Goal: Communication & Community: Answer question/provide support

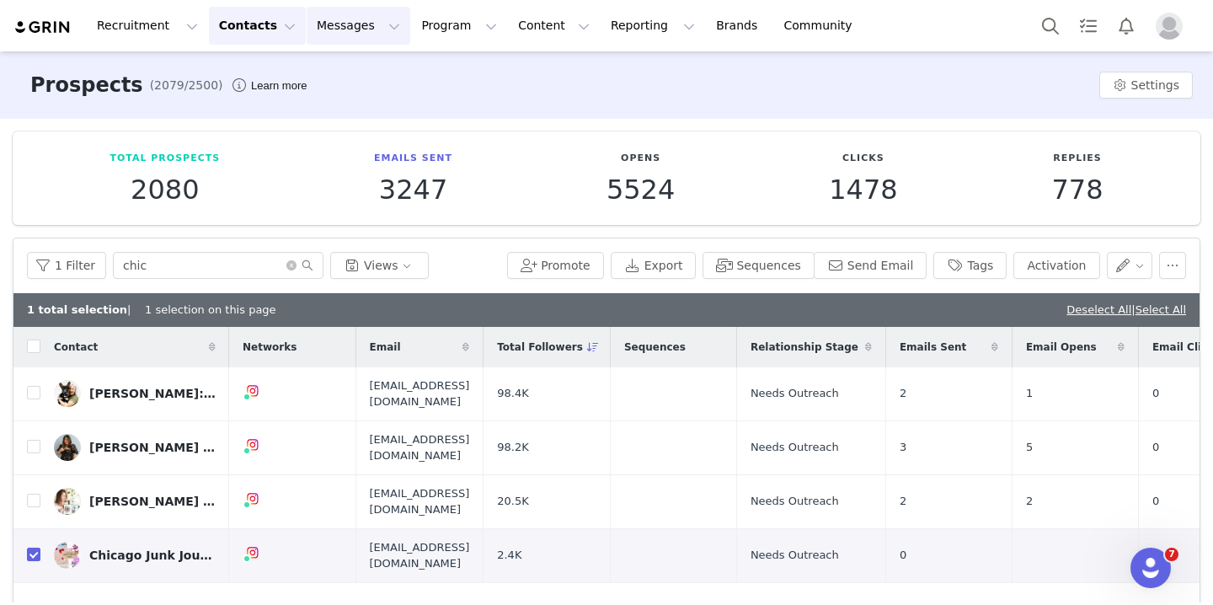
click at [327, 29] on button "Messages Messages" at bounding box center [359, 26] width 104 height 38
click at [339, 104] on div "Inbox" at bounding box center [354, 106] width 113 height 18
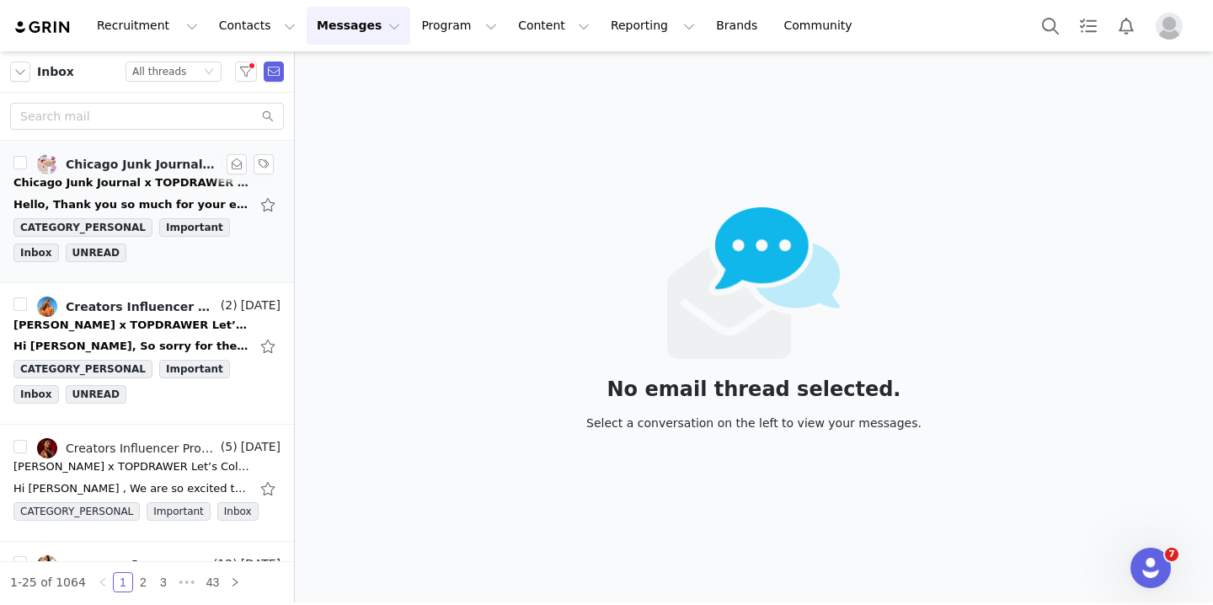
click at [159, 181] on div "Chicago Junk Journal x TOPDRAWER Let’s Collab!" at bounding box center [131, 182] width 236 height 17
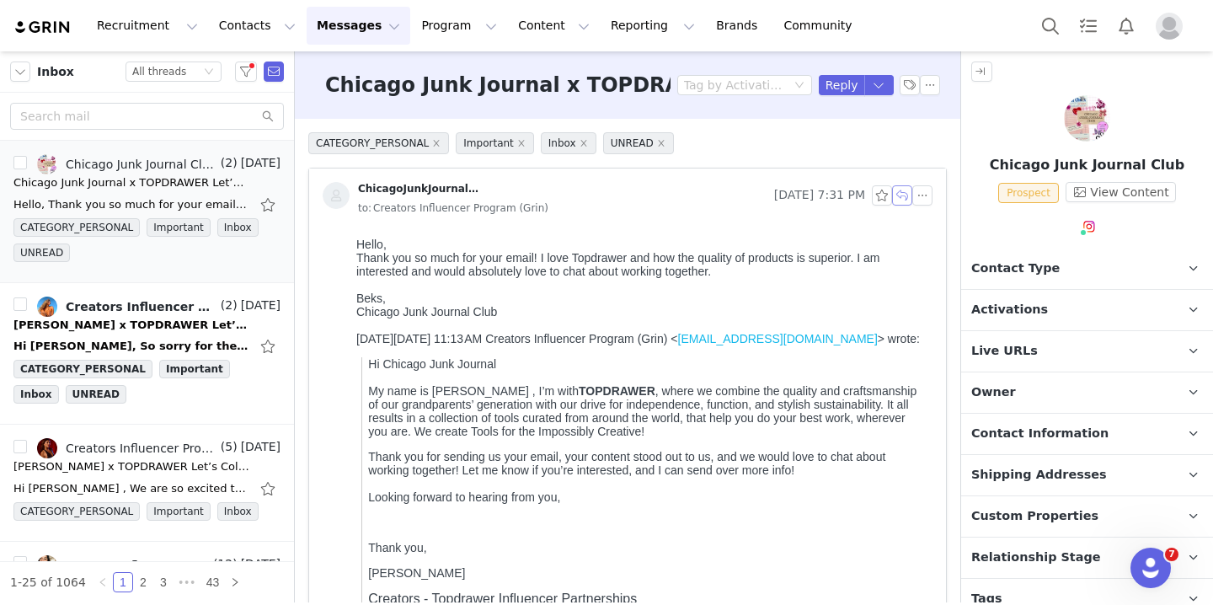
click at [905, 199] on button "button" at bounding box center [902, 195] width 20 height 20
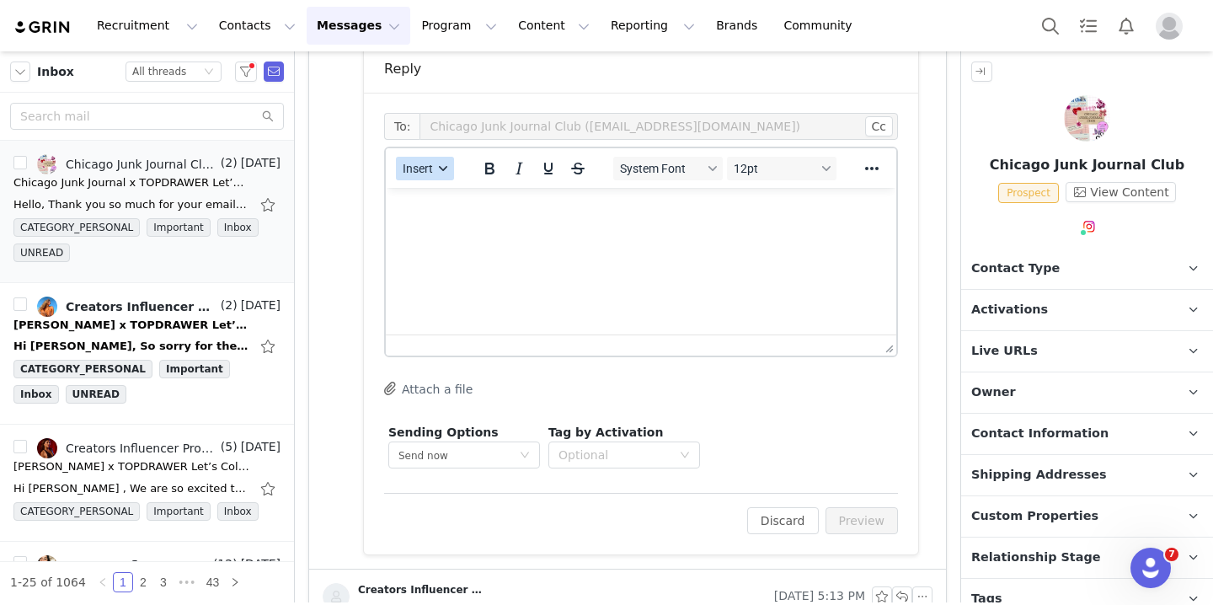
click at [438, 173] on button "Insert" at bounding box center [425, 169] width 58 height 24
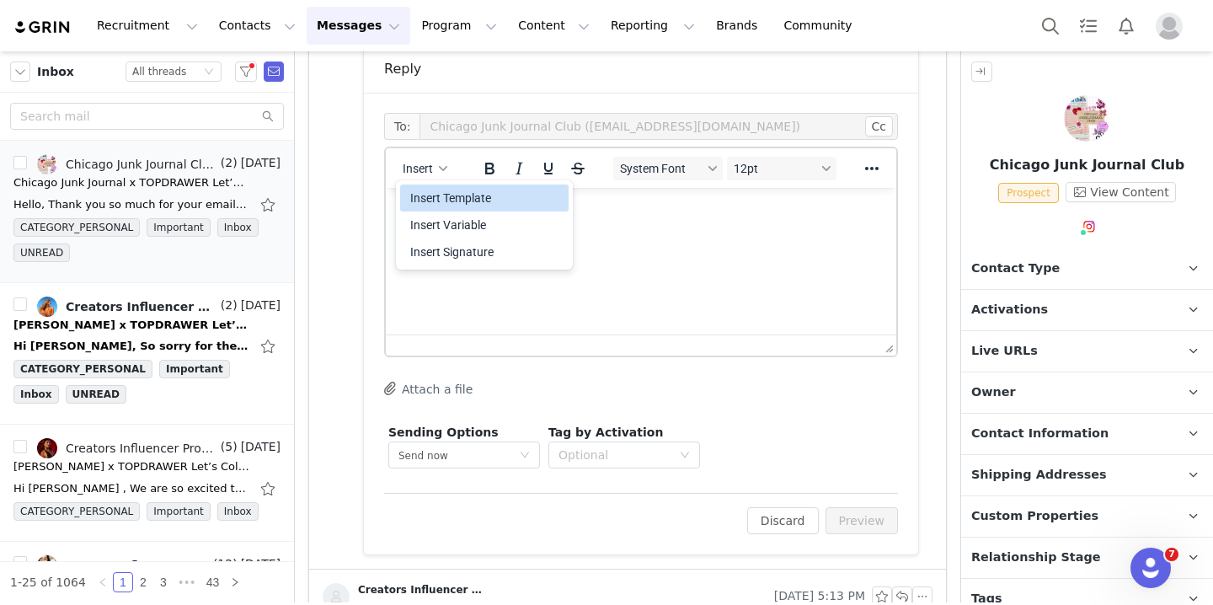
click at [483, 196] on div "Insert Template" at bounding box center [486, 198] width 152 height 20
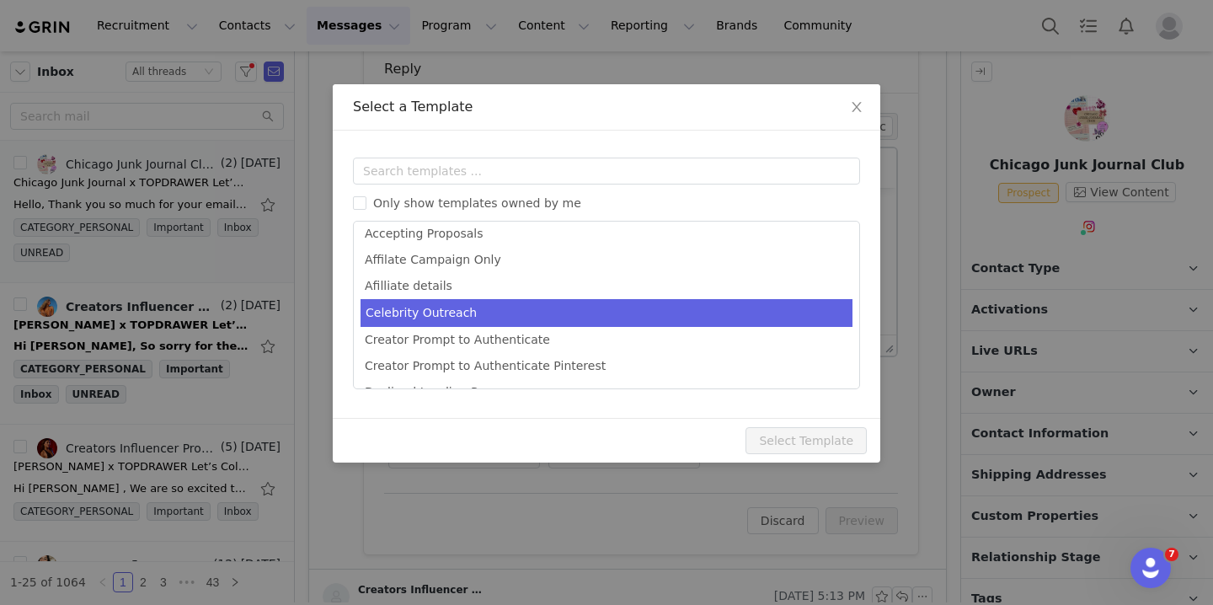
scroll to position [7, 0]
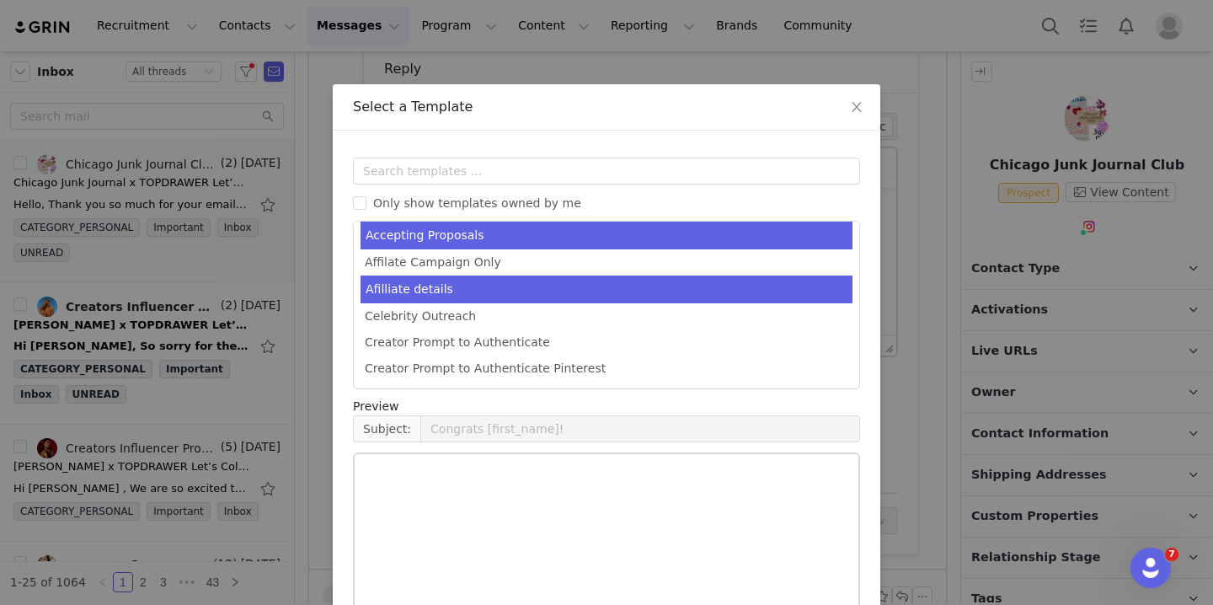
click at [492, 286] on li "Afilliate details" at bounding box center [606, 289] width 492 height 28
type input "[first_name] X Topdrawer"
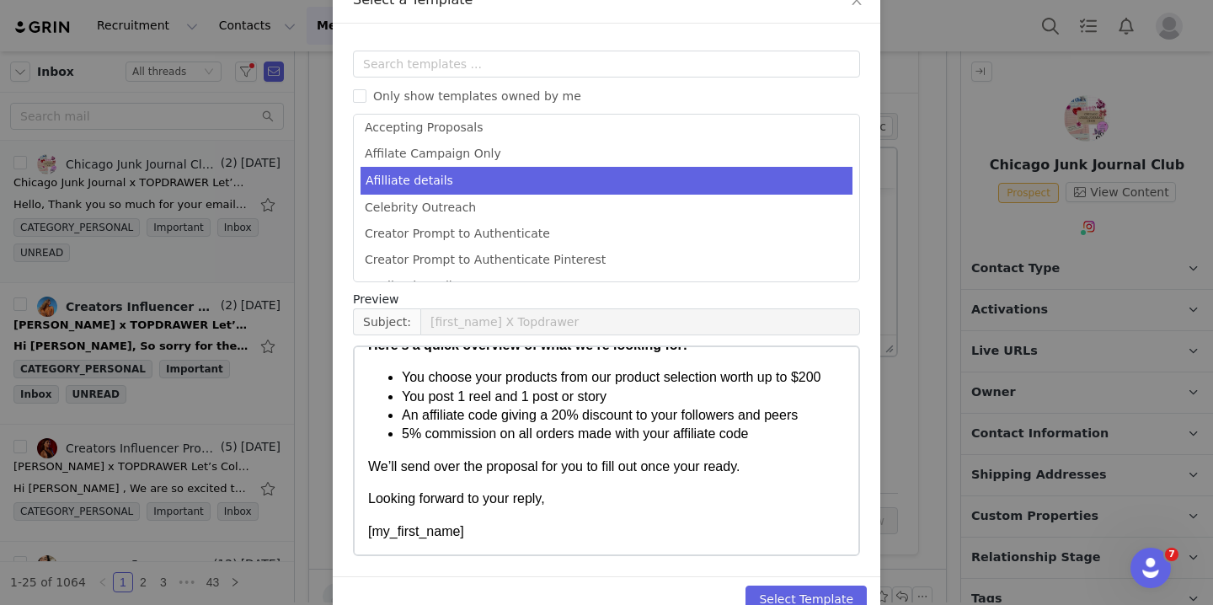
scroll to position [143, 0]
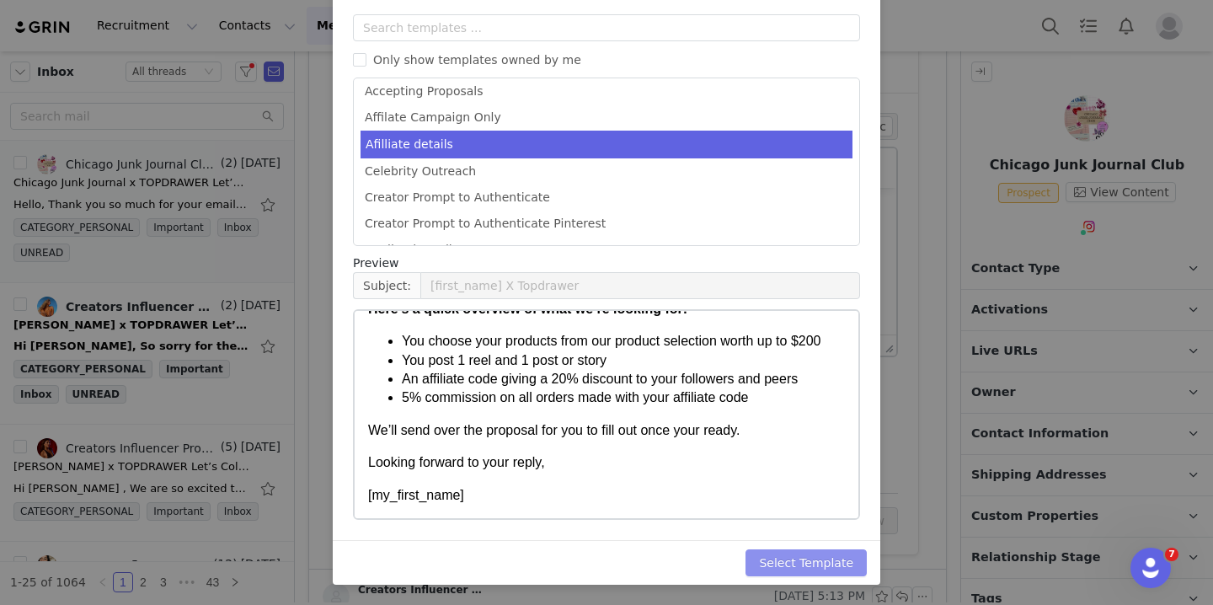
click at [790, 554] on button "Select Template" at bounding box center [805, 562] width 121 height 27
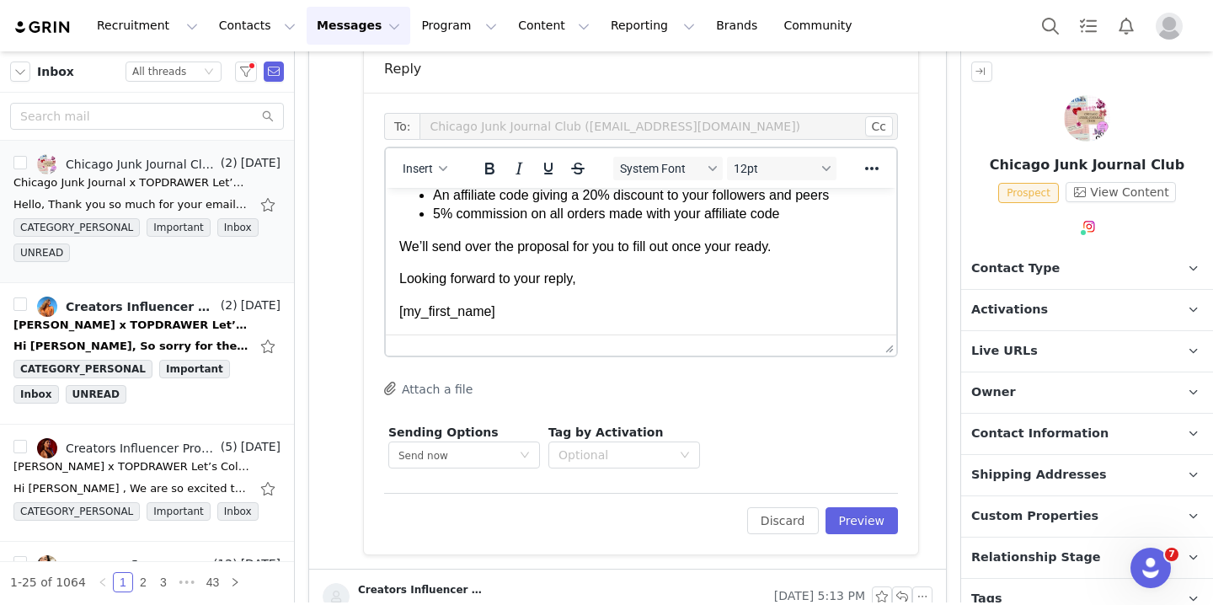
scroll to position [168, 0]
click at [850, 515] on button "Preview" at bounding box center [861, 520] width 73 height 27
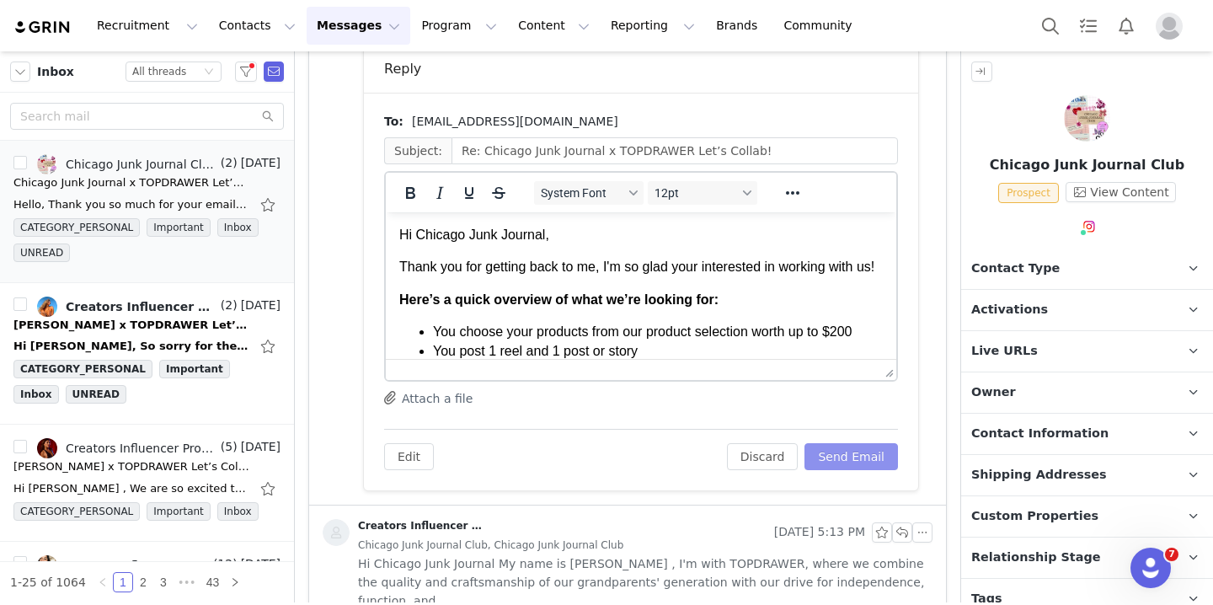
scroll to position [0, 0]
click at [851, 455] on button "Send Email" at bounding box center [850, 456] width 93 height 27
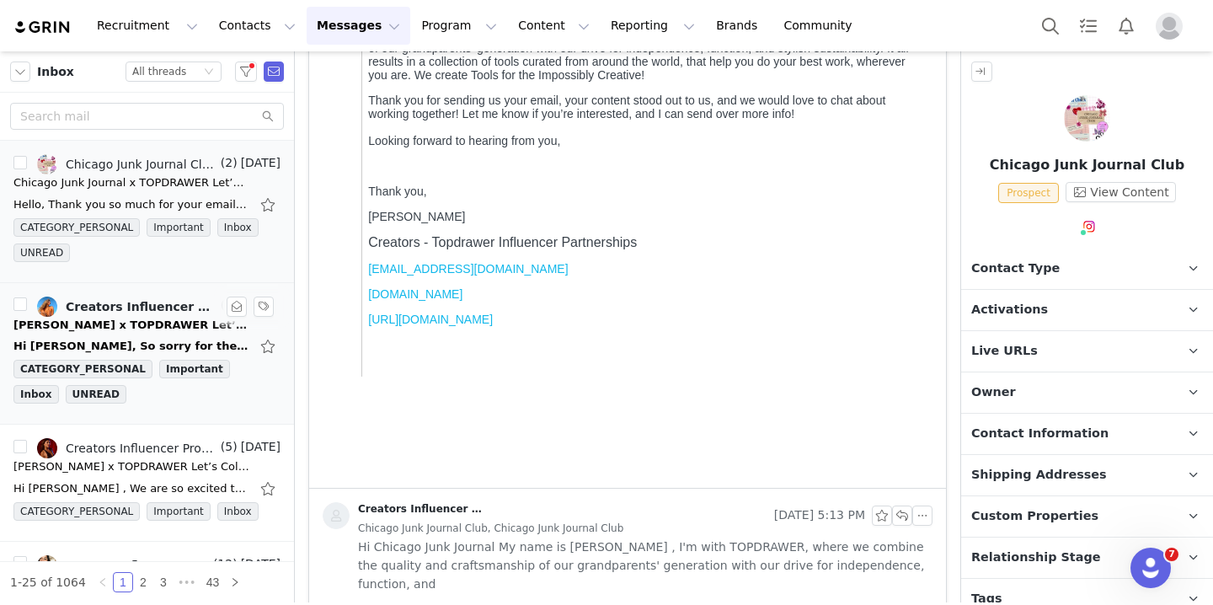
click at [139, 322] on div "[PERSON_NAME] x TOPDRAWER Let’s Collab!" at bounding box center [131, 325] width 236 height 17
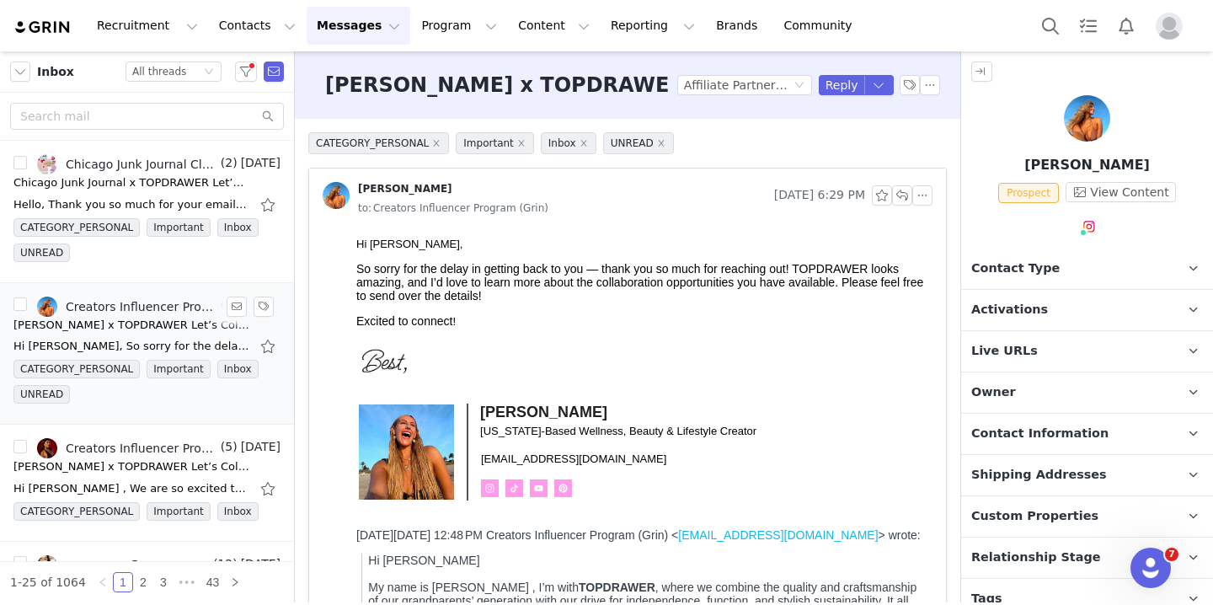
scroll to position [0, 0]
click at [163, 185] on div "Chicago Junk Journal x TOPDRAWER Let’s Collab!" at bounding box center [131, 182] width 236 height 17
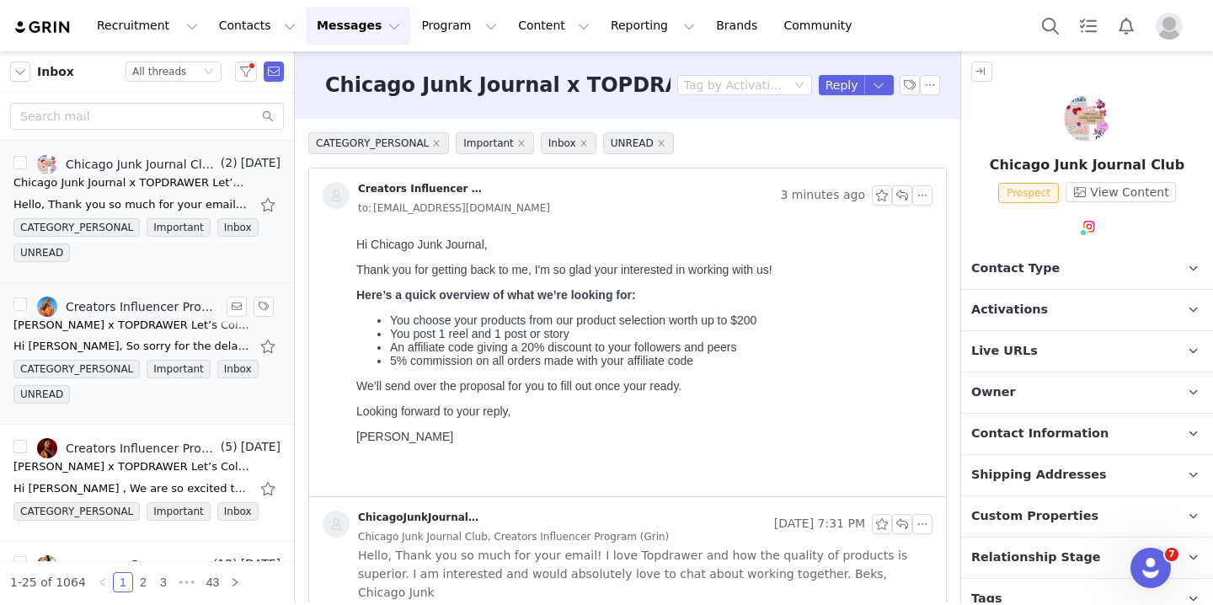
click at [118, 329] on div "[PERSON_NAME] x TOPDRAWER Let’s Collab!" at bounding box center [131, 325] width 236 height 17
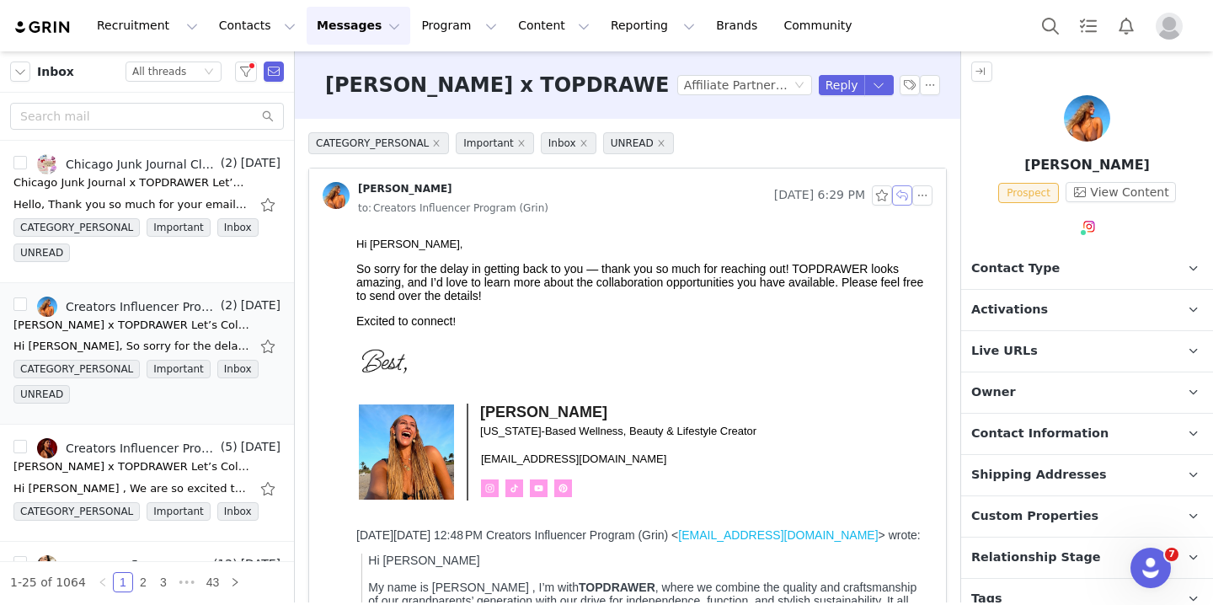
click at [903, 194] on button "button" at bounding box center [902, 195] width 20 height 20
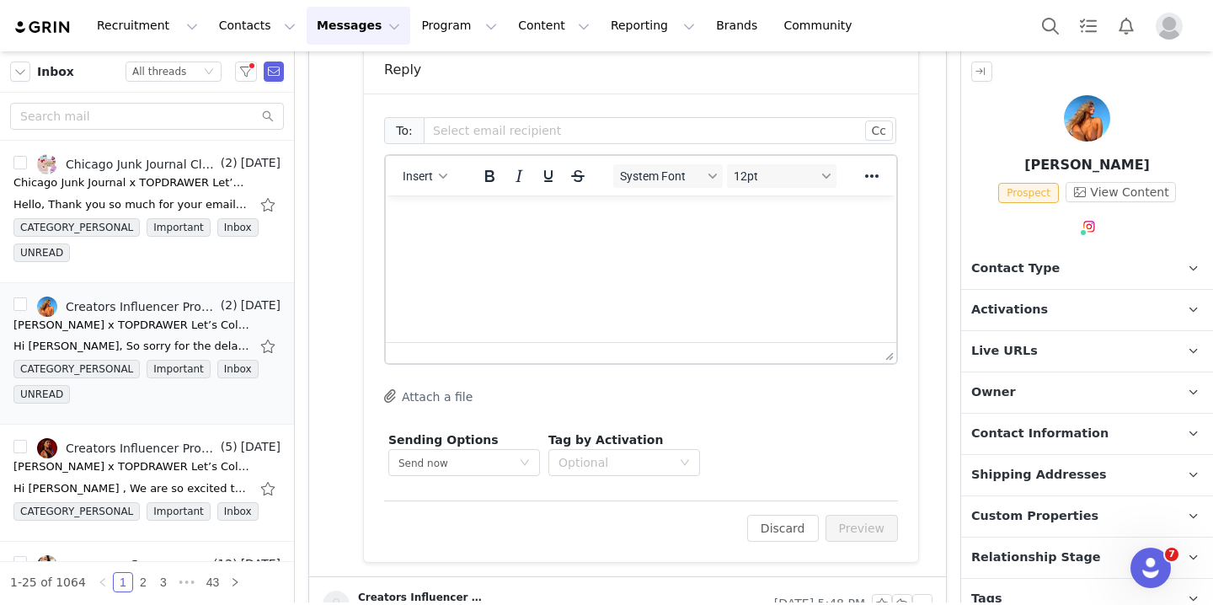
scroll to position [952, 0]
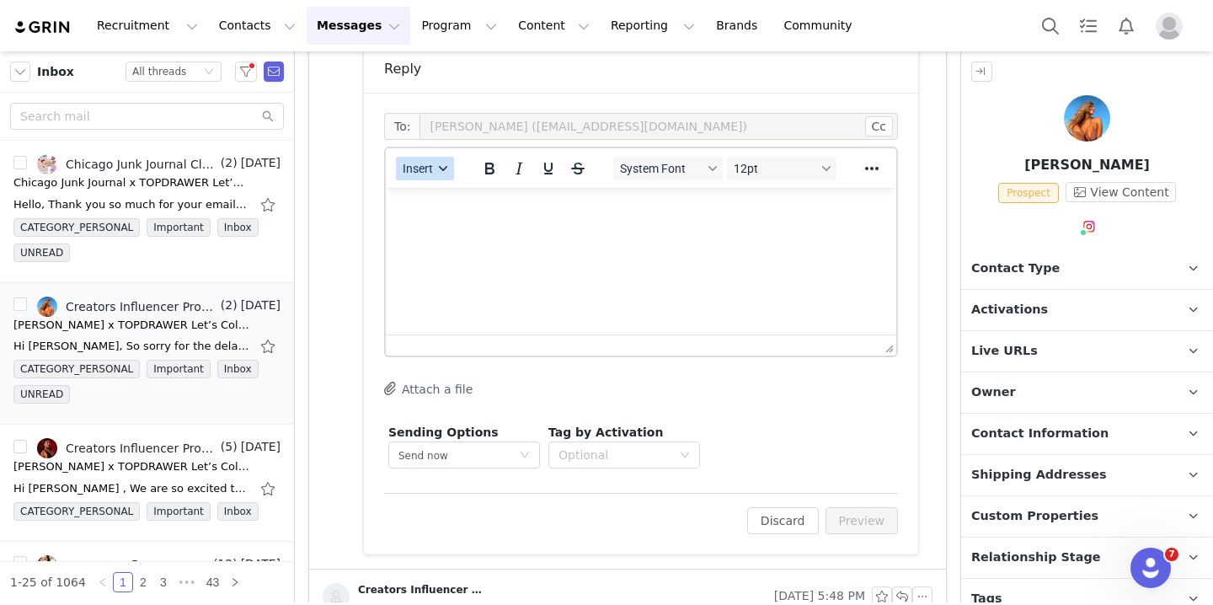
click at [440, 178] on button "Insert" at bounding box center [425, 169] width 58 height 24
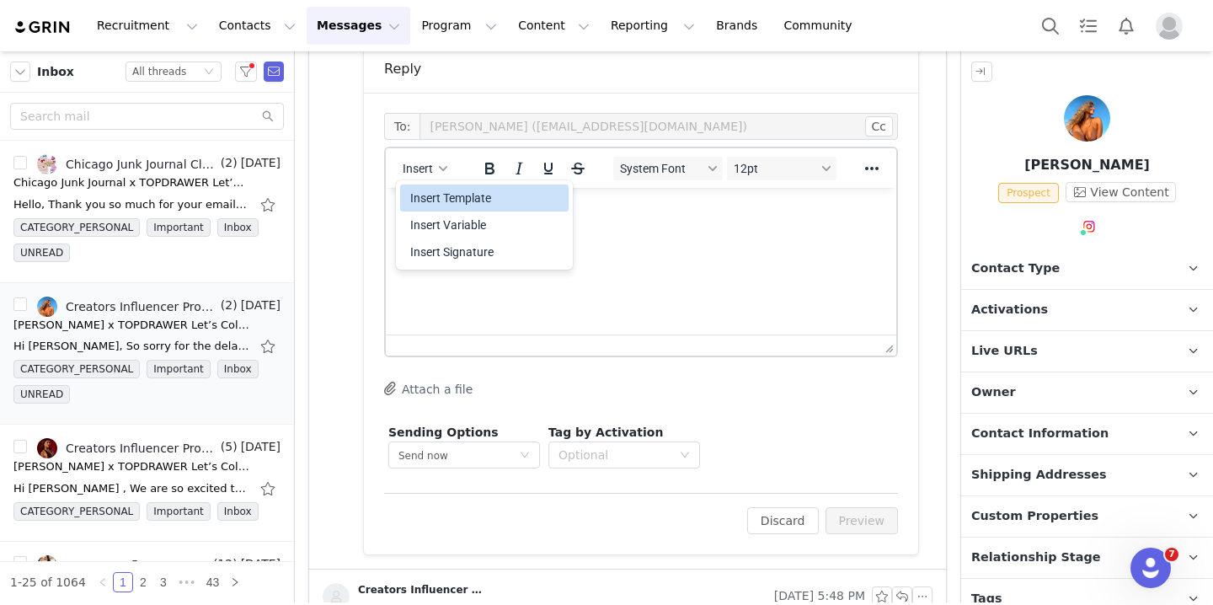
click at [457, 200] on div "Insert Template" at bounding box center [486, 198] width 152 height 20
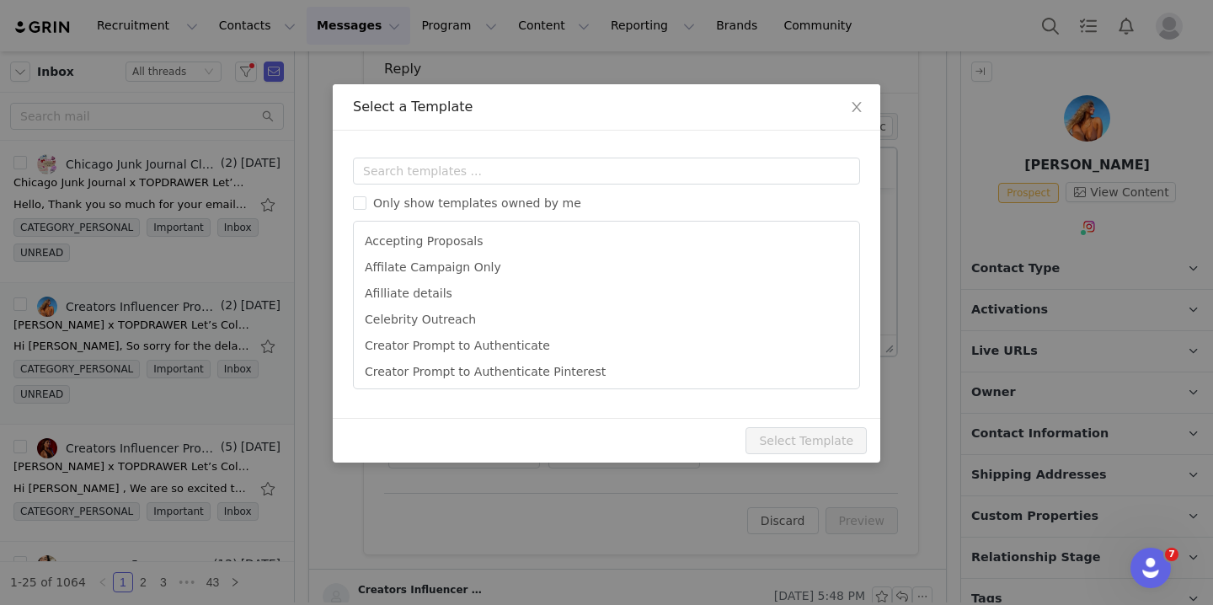
scroll to position [0, 0]
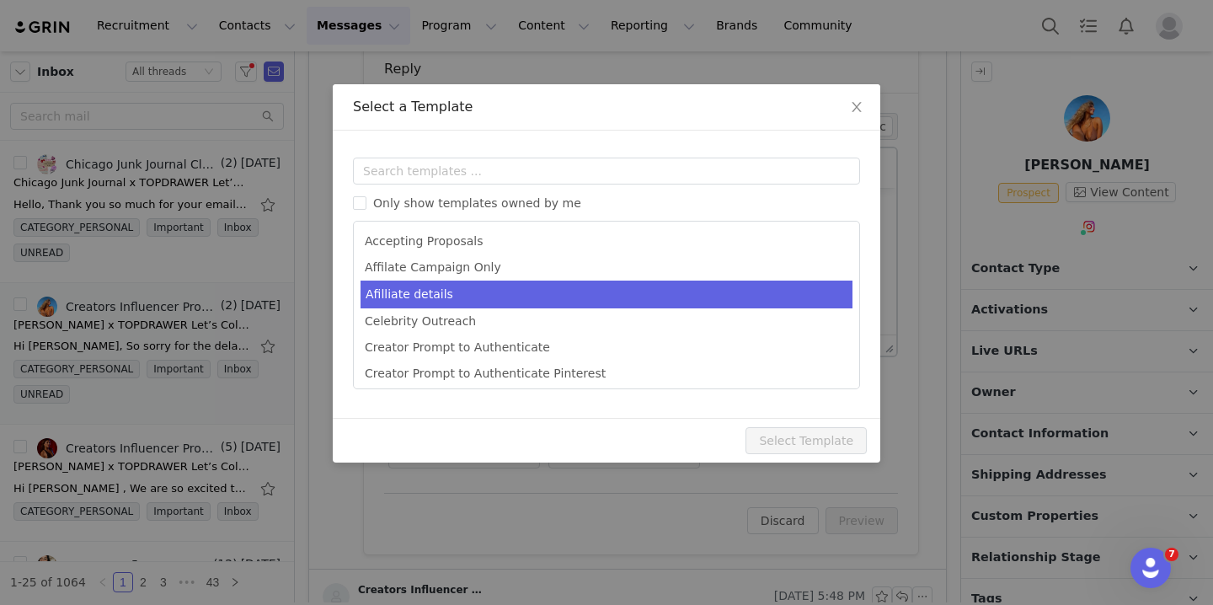
click at [467, 287] on li "Afilliate details" at bounding box center [606, 294] width 492 height 28
type input "[first_name] X Topdrawer"
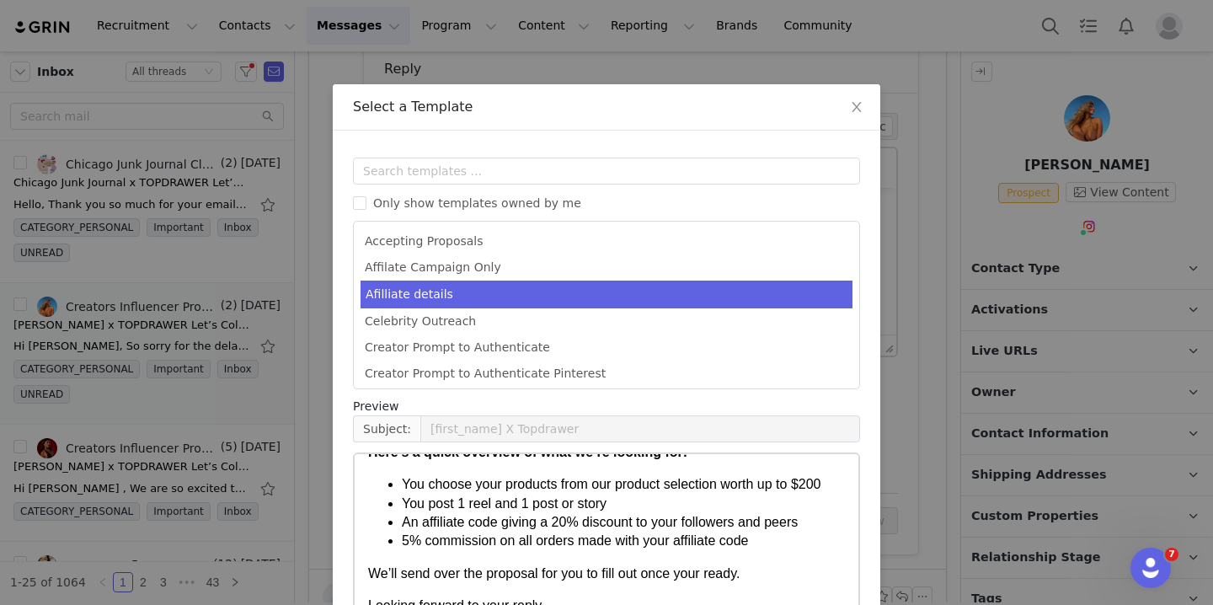
scroll to position [143, 0]
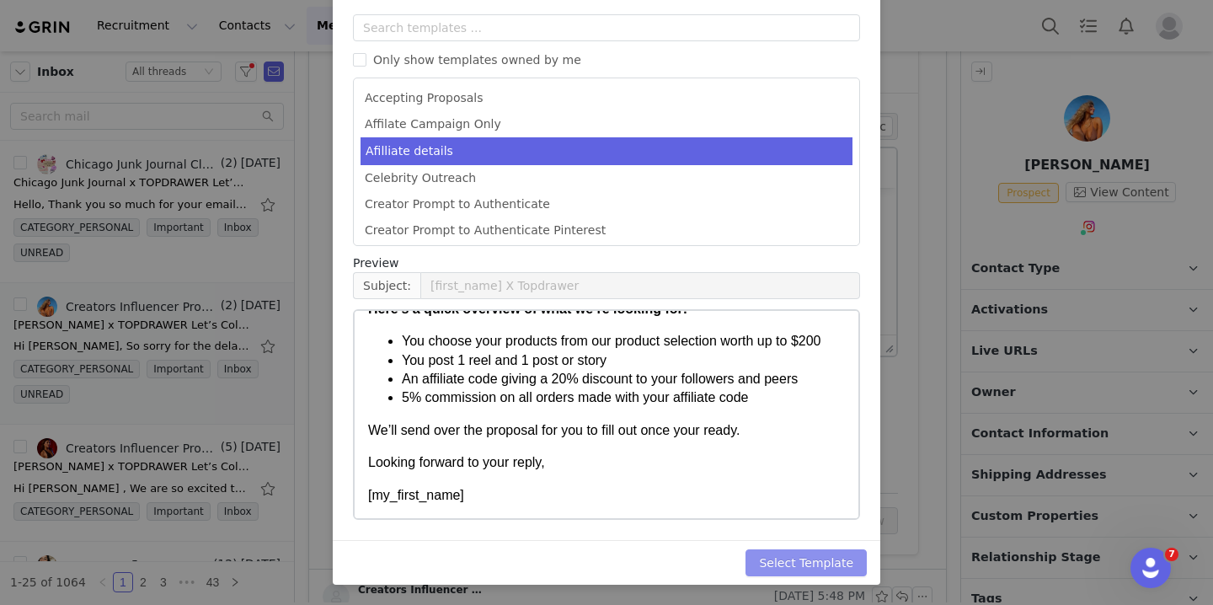
click at [776, 557] on button "Select Template" at bounding box center [805, 562] width 121 height 27
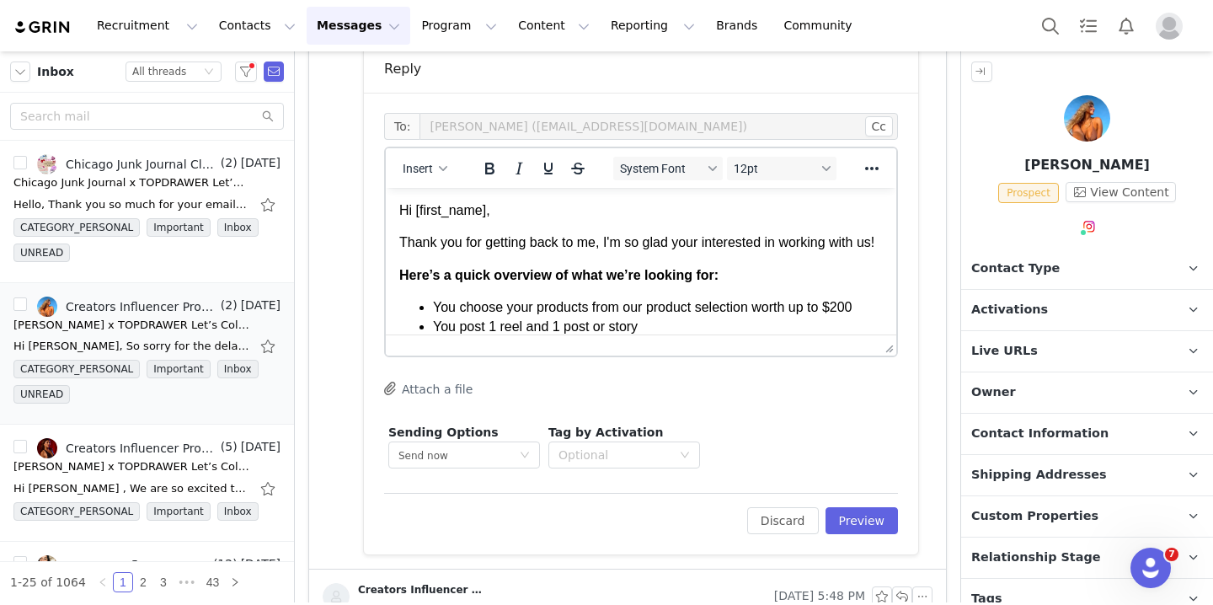
scroll to position [0, 0]
click at [860, 516] on button "Preview" at bounding box center [861, 520] width 73 height 27
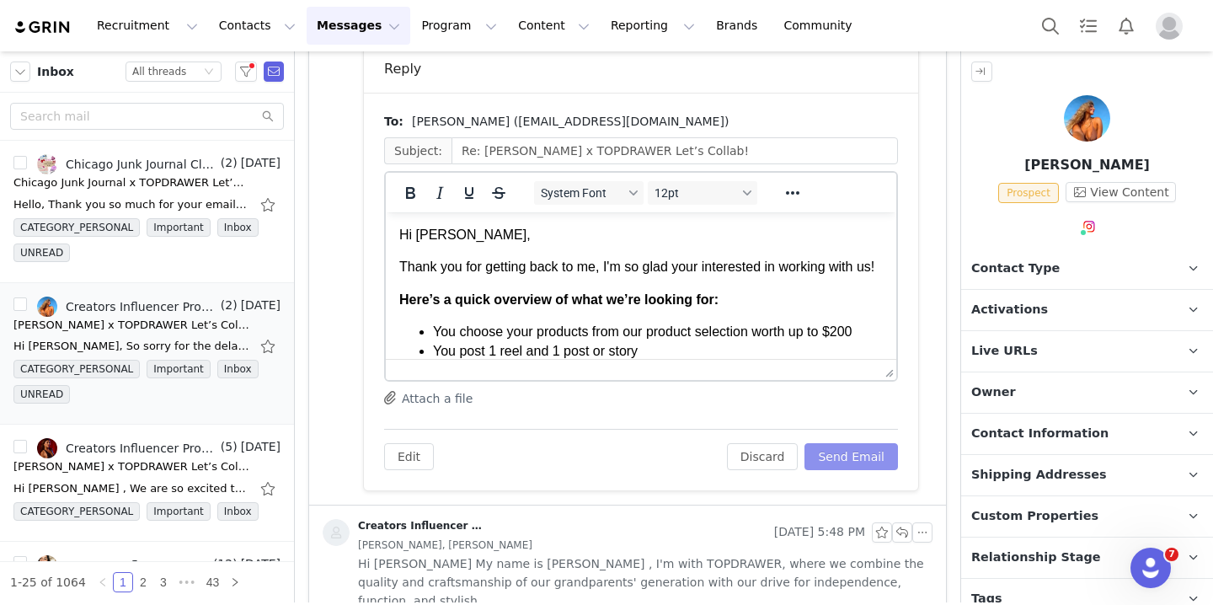
click at [857, 455] on button "Send Email" at bounding box center [850, 456] width 93 height 27
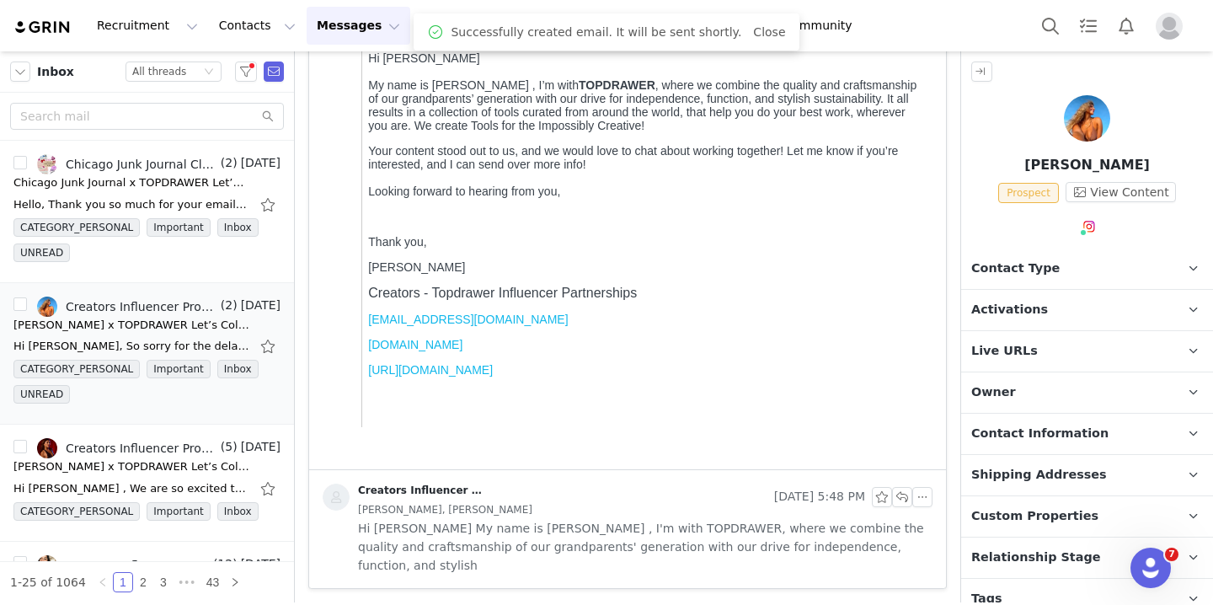
scroll to position [483, 0]
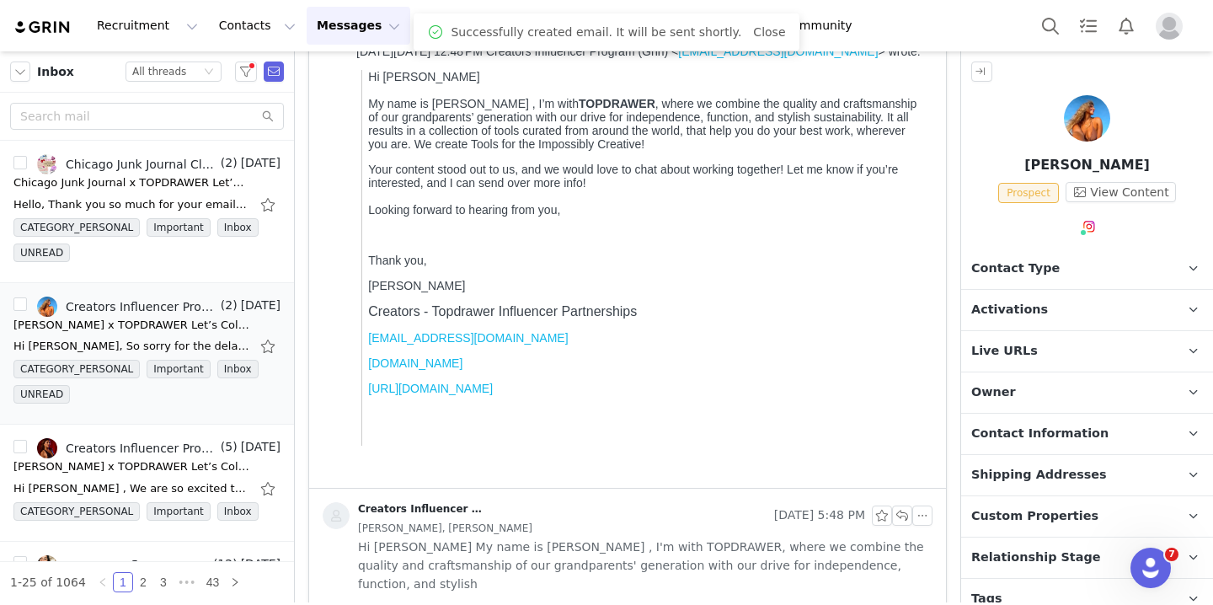
click at [1012, 307] on span "Activations" at bounding box center [1009, 310] width 77 height 19
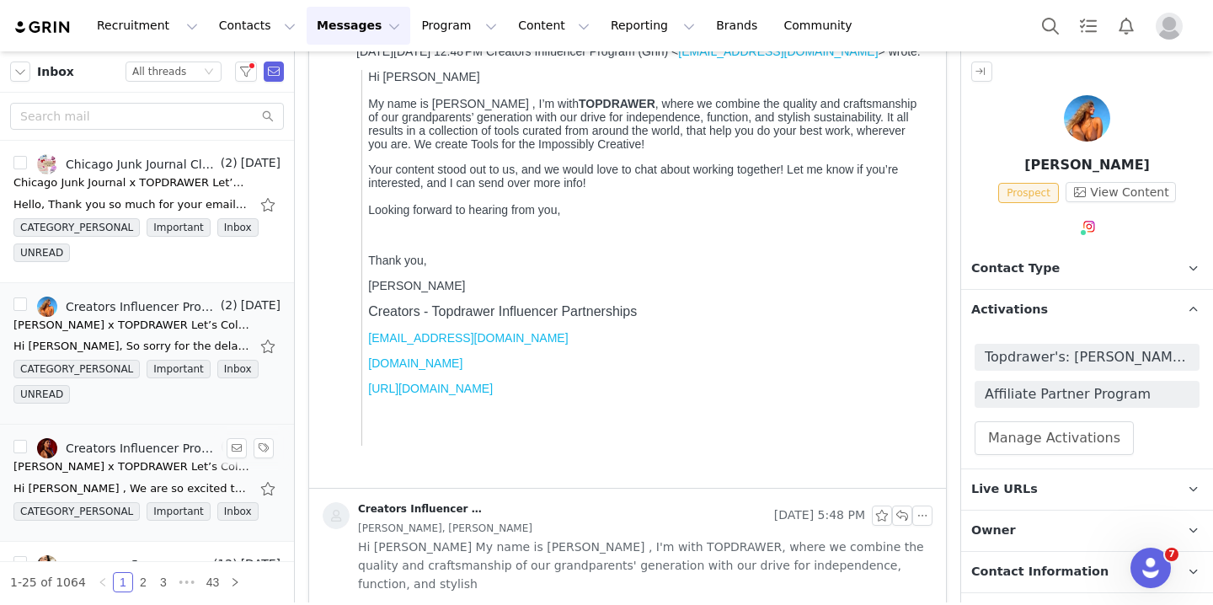
click at [125, 450] on div "Creators Influencer Program (Grin), [PERSON_NAME]" at bounding box center [142, 447] width 152 height 13
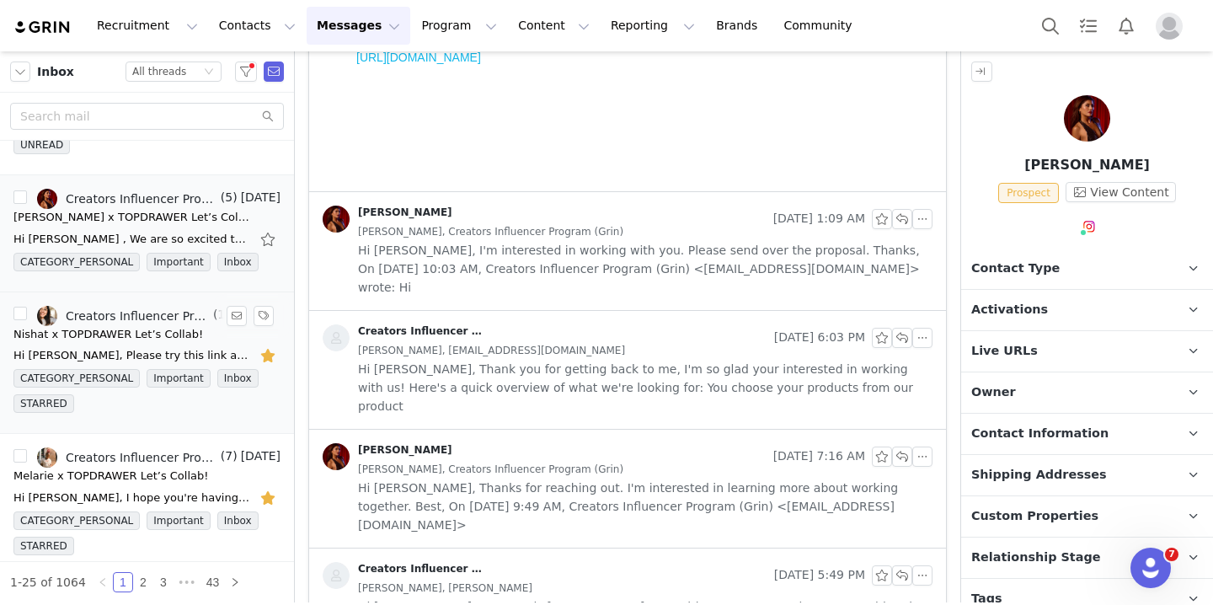
scroll to position [0, 0]
click at [151, 350] on div "Hi [PERSON_NAME], Please try this link again an let me know if you have any iss…" at bounding box center [131, 355] width 236 height 17
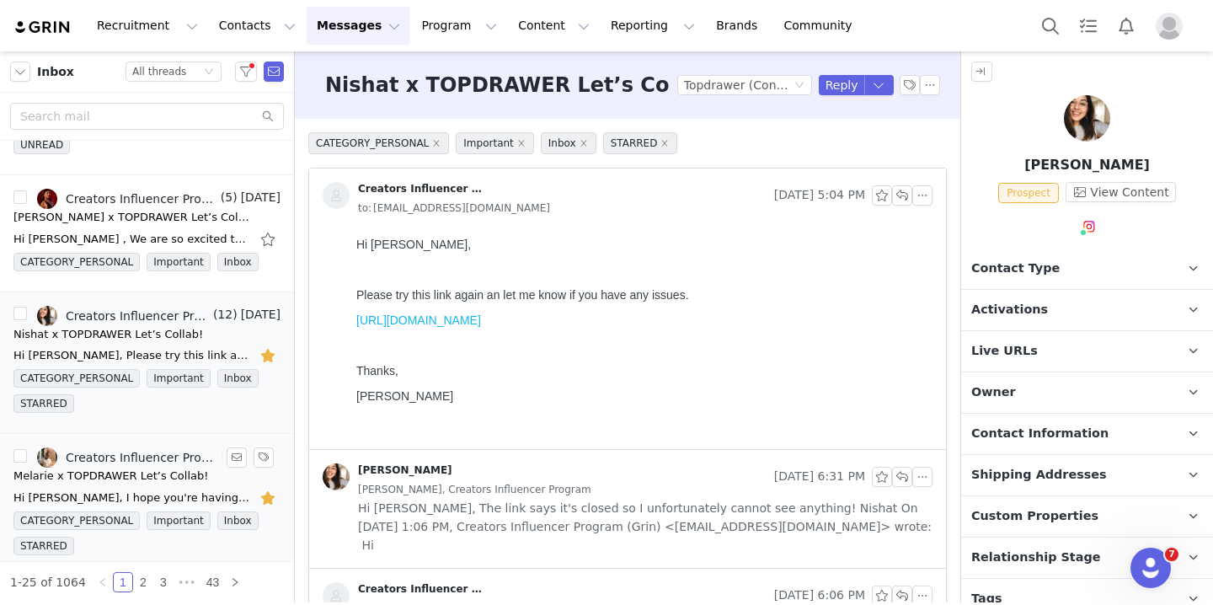
click at [146, 480] on div "Melarie x TOPDRAWER Let’s Collab!" at bounding box center [110, 475] width 195 height 17
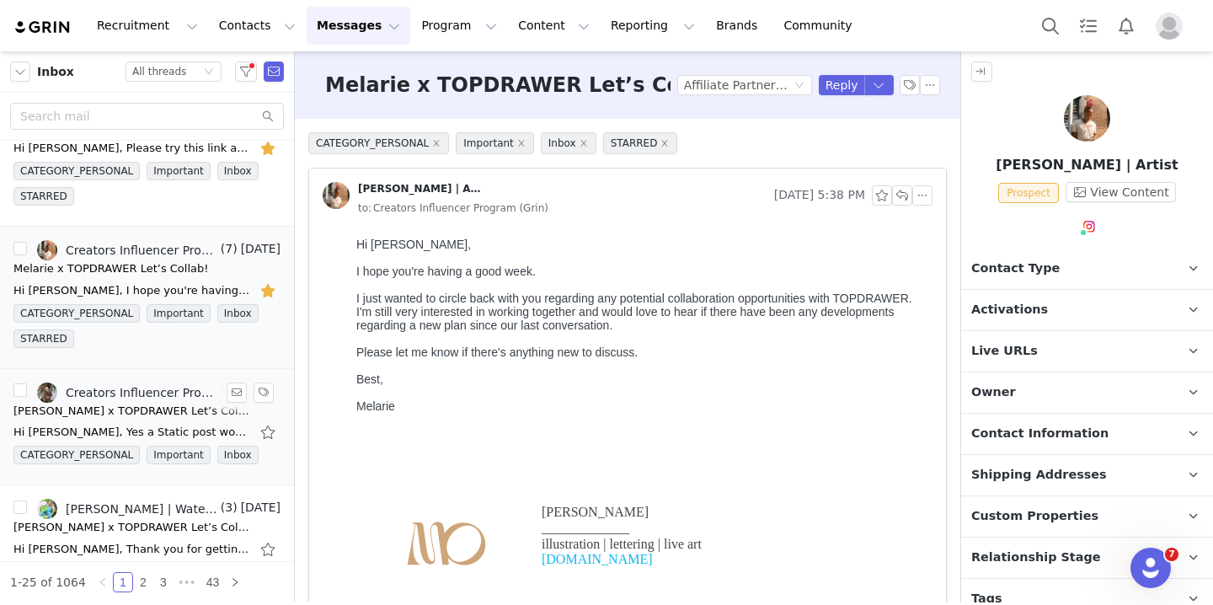
click at [150, 427] on div "Hi [PERSON_NAME], Yes a Static post would work for us. Please fill out the prop…" at bounding box center [131, 432] width 236 height 17
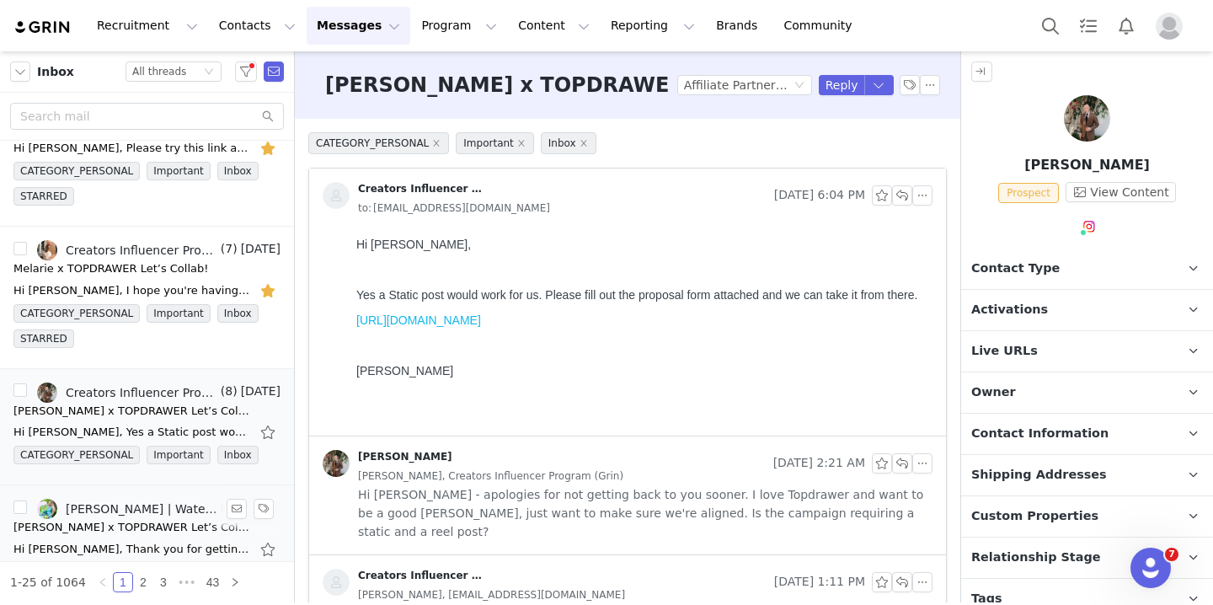
scroll to position [492, 0]
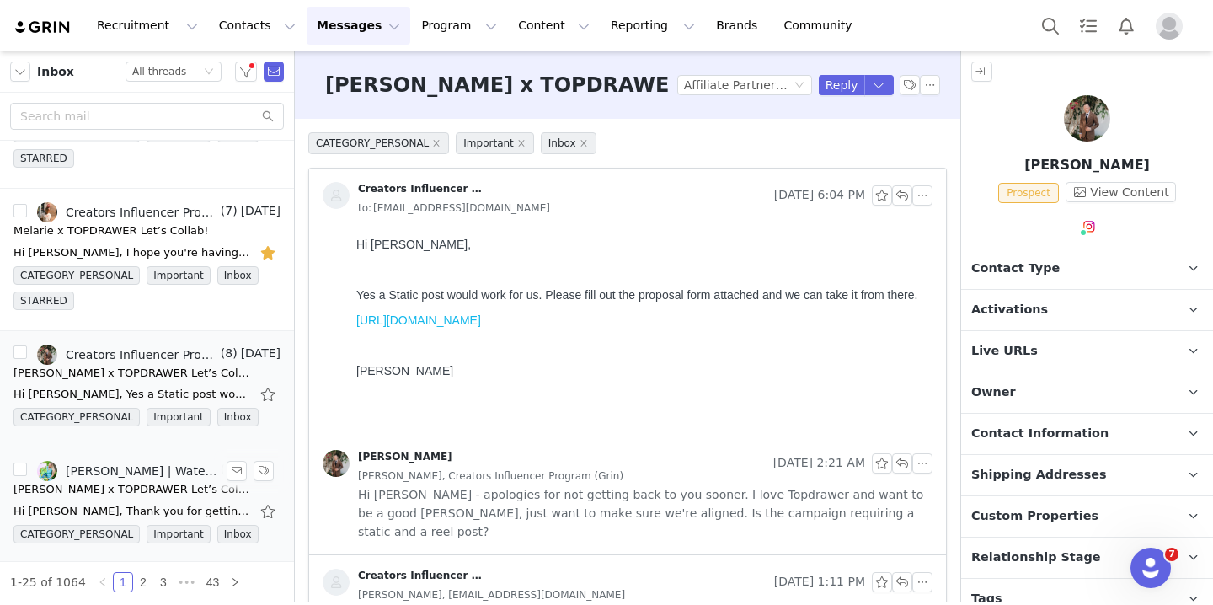
click at [157, 476] on div "[PERSON_NAME] | Watercolor Artist, Creators Influencer Program (Grin), [PERSON_…" at bounding box center [142, 470] width 152 height 13
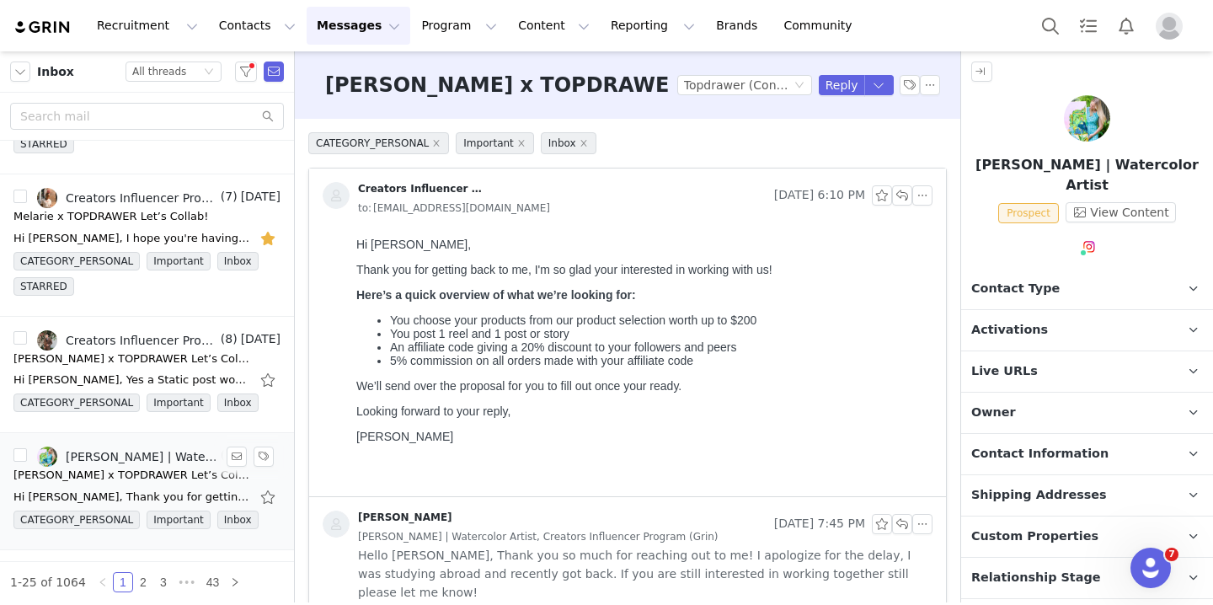
scroll to position [0, 0]
click at [170, 358] on div "[PERSON_NAME] x TOPDRAWER Let’s Collab!" at bounding box center [131, 358] width 236 height 17
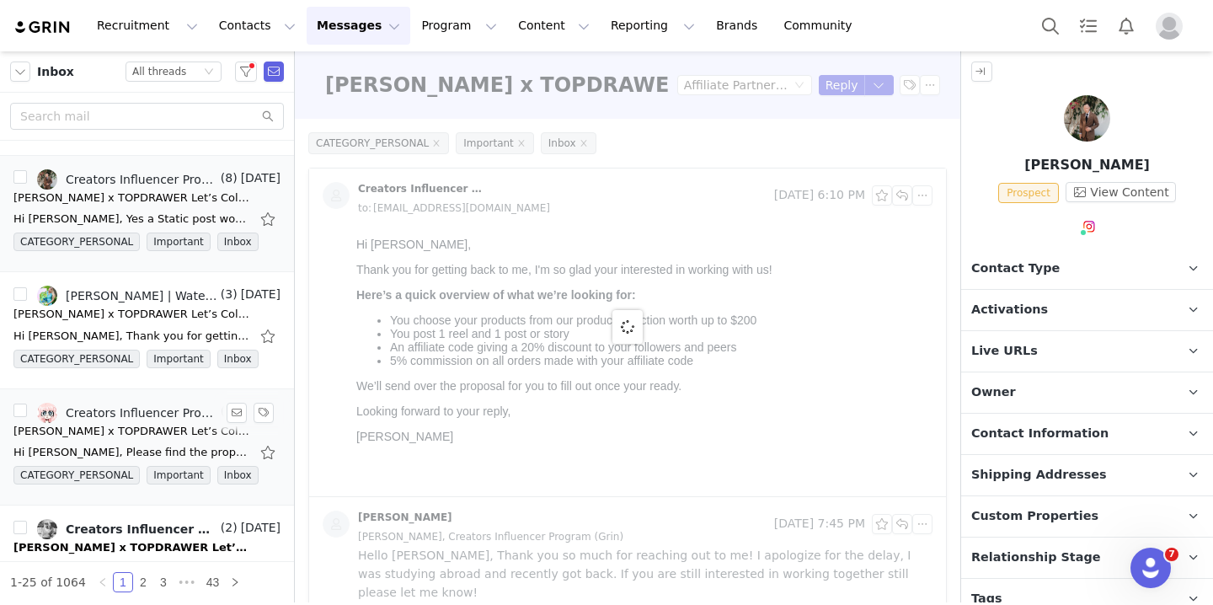
scroll to position [680, 0]
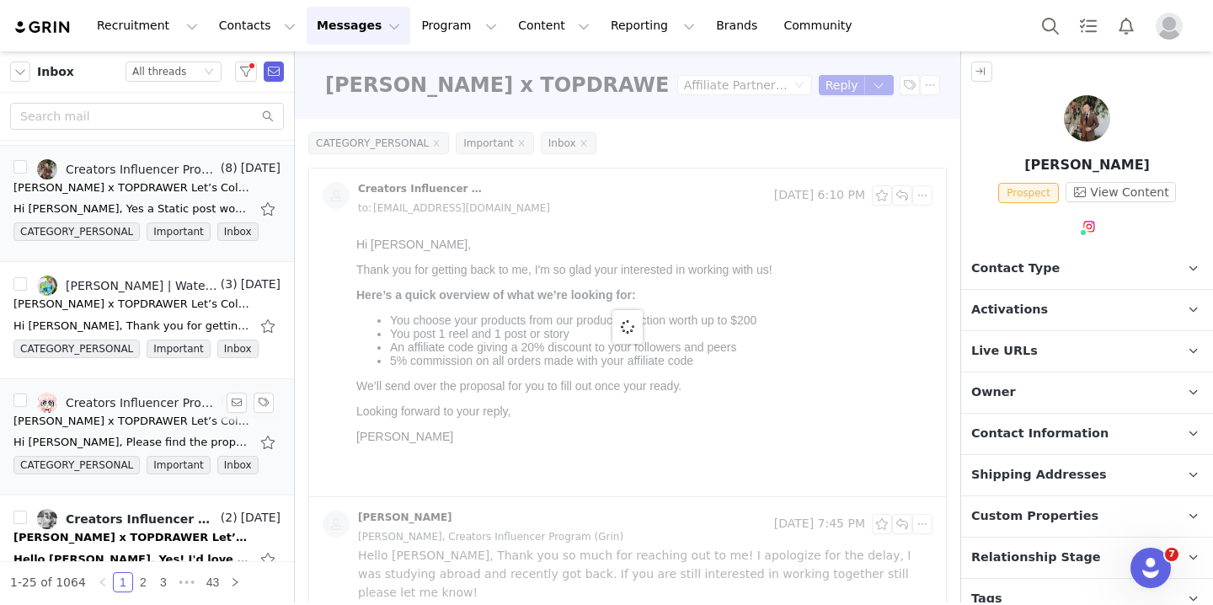
click at [165, 424] on div "[PERSON_NAME] x TOPDRAWER Let’s Collab!" at bounding box center [131, 421] width 236 height 17
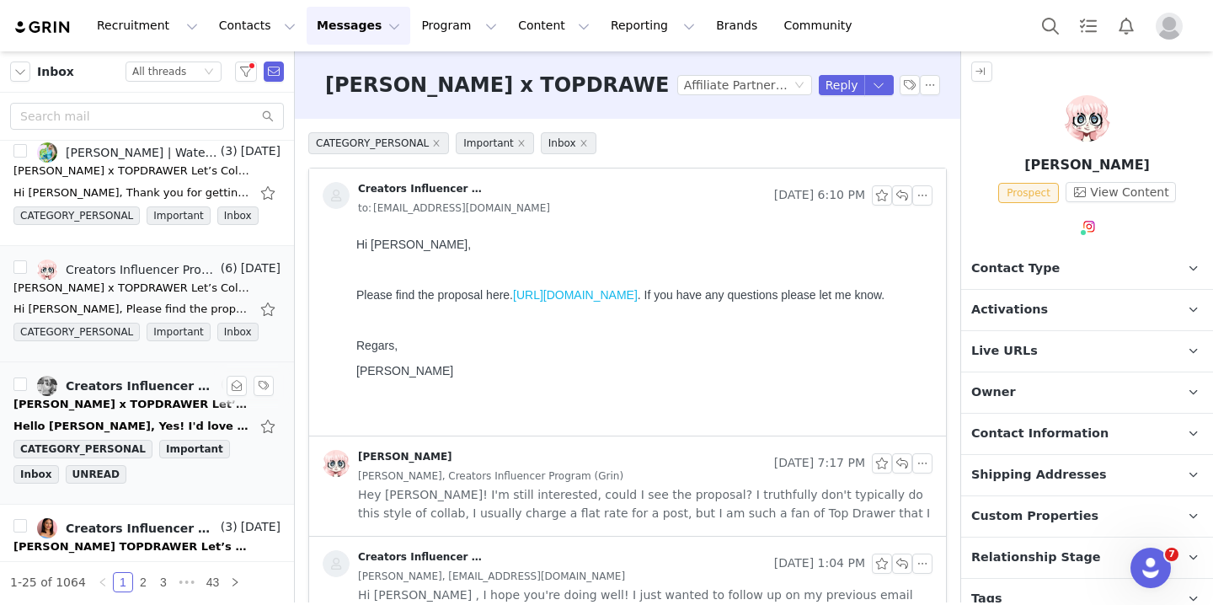
scroll to position [0, 0]
click at [157, 427] on div "Hello [PERSON_NAME], Yes! I'd love to hear more :) Thank you, [PERSON_NAME] [EM…" at bounding box center [131, 426] width 236 height 17
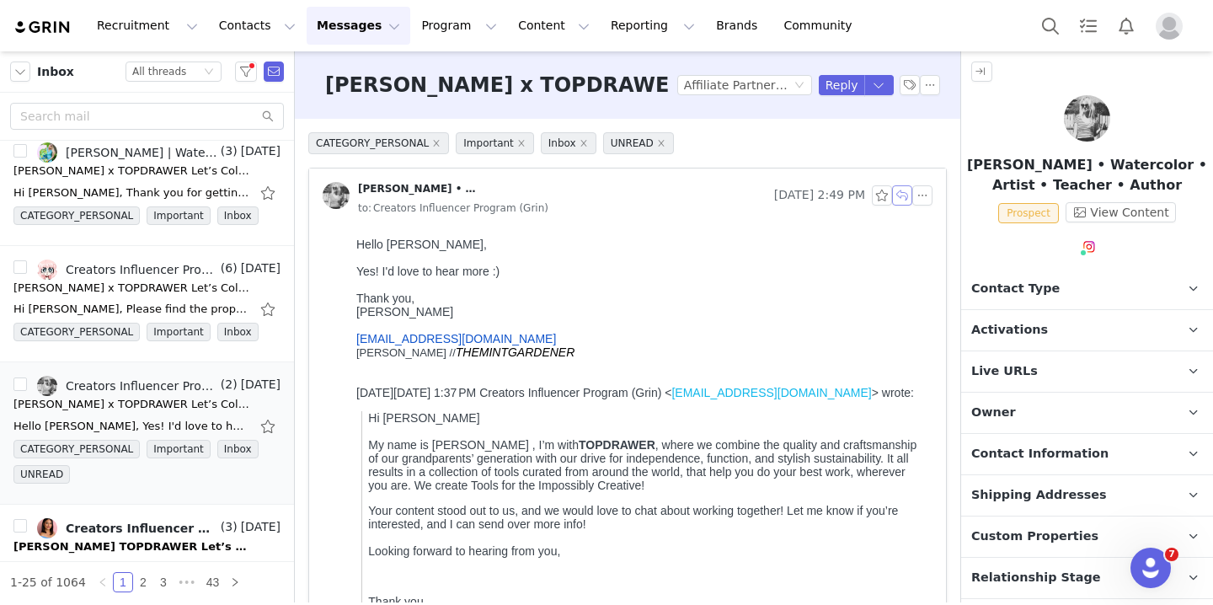
click at [905, 193] on button "button" at bounding box center [902, 195] width 20 height 20
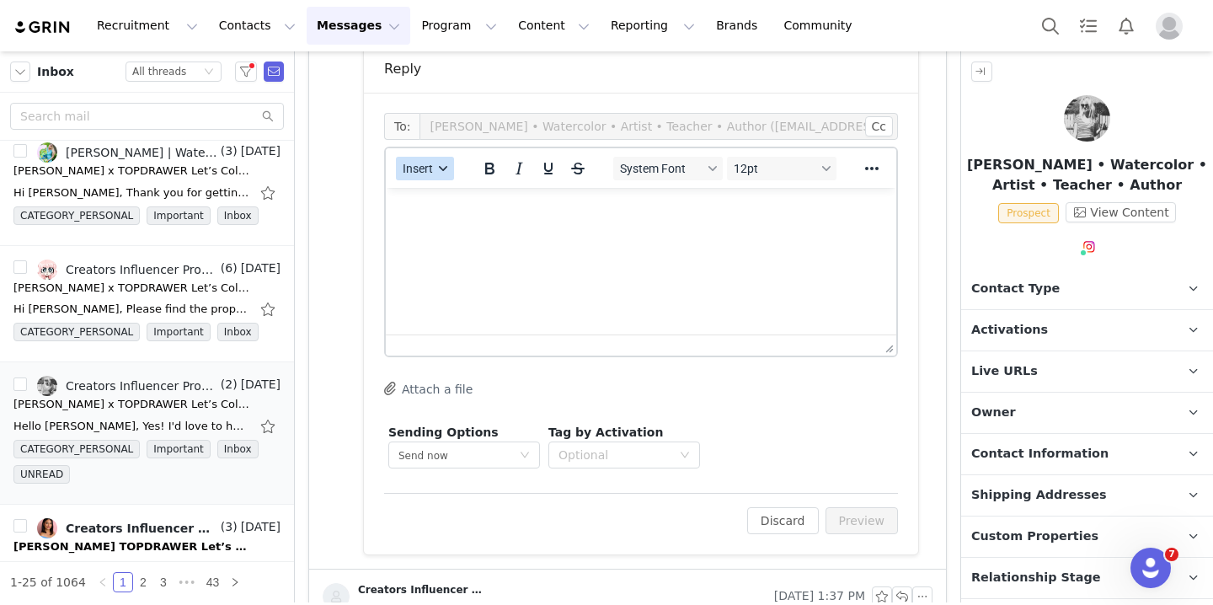
click at [452, 173] on button "Insert" at bounding box center [425, 169] width 58 height 24
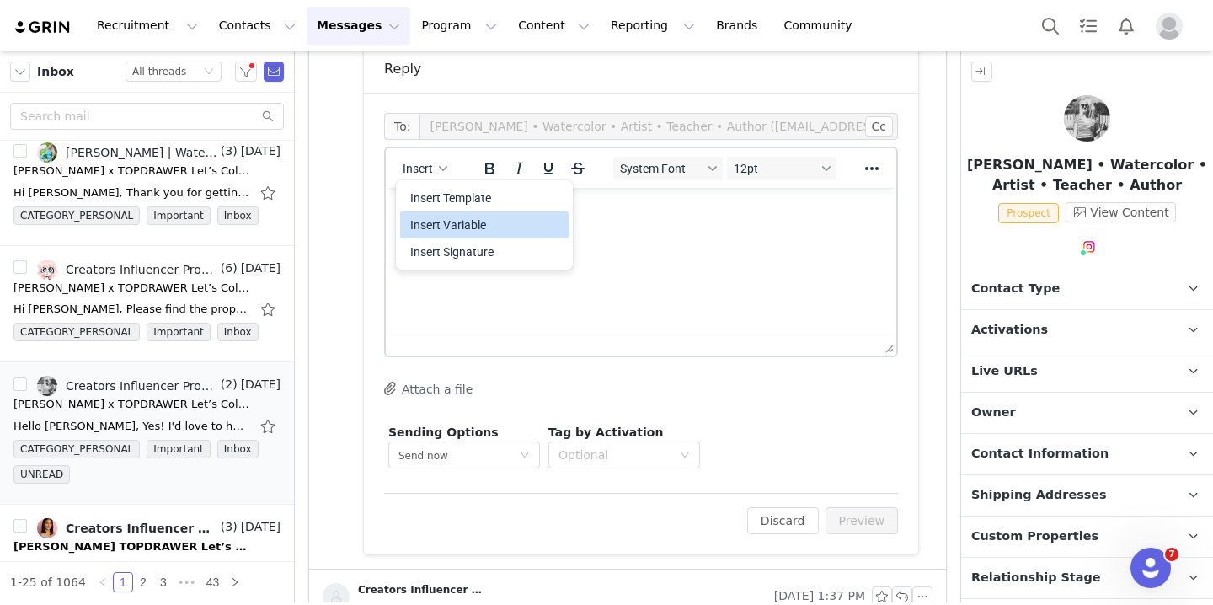
click at [459, 200] on div "Insert Template" at bounding box center [486, 198] width 152 height 20
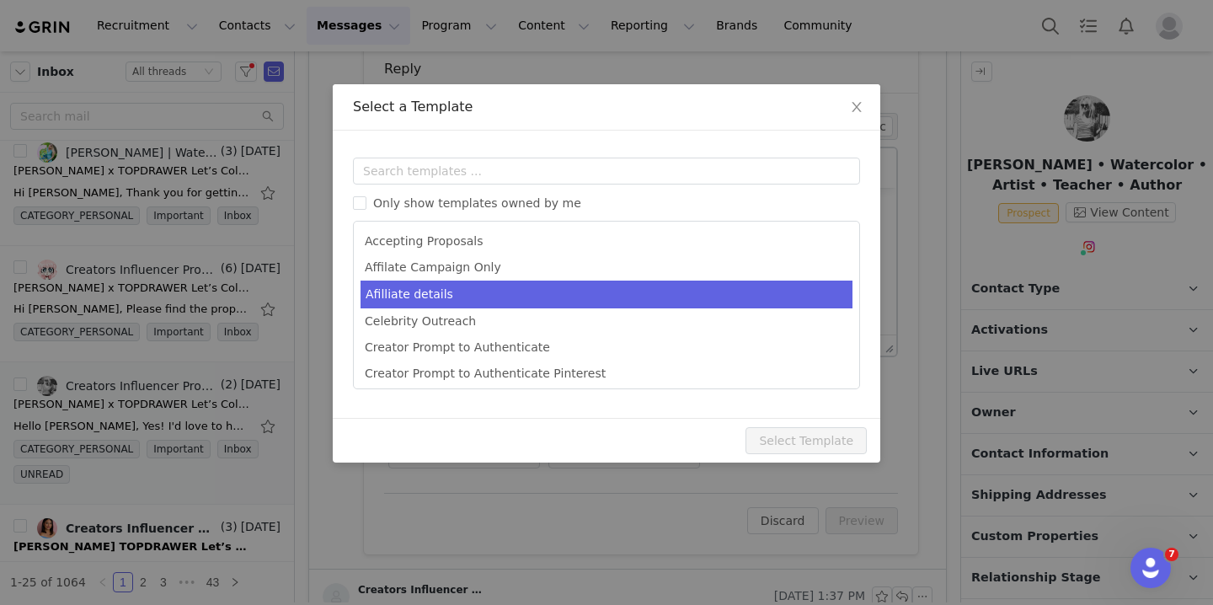
click at [499, 303] on li "Afilliate details" at bounding box center [606, 294] width 492 height 28
type input "[first_name] X Topdrawer"
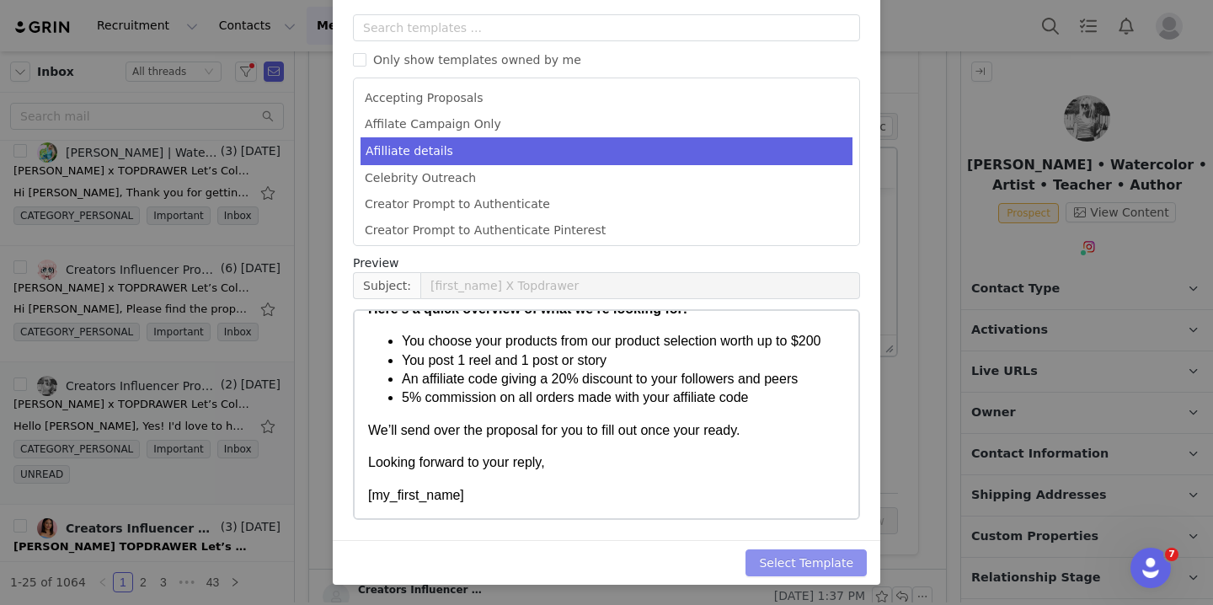
click at [776, 563] on button "Select Template" at bounding box center [805, 562] width 121 height 27
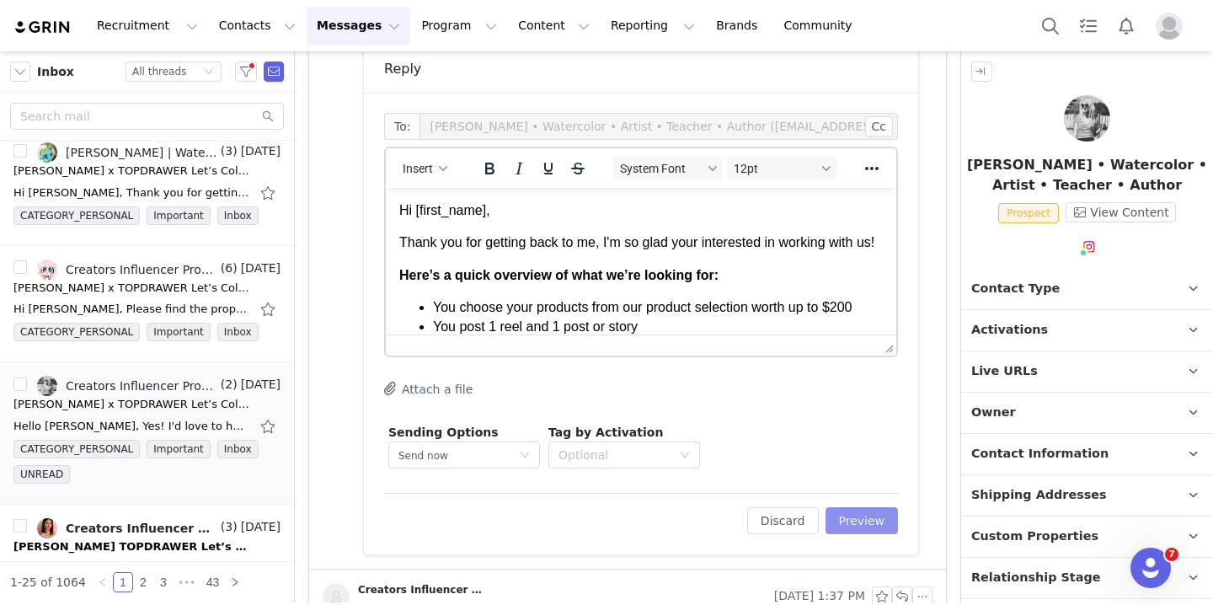
click at [861, 524] on button "Preview" at bounding box center [861, 520] width 73 height 27
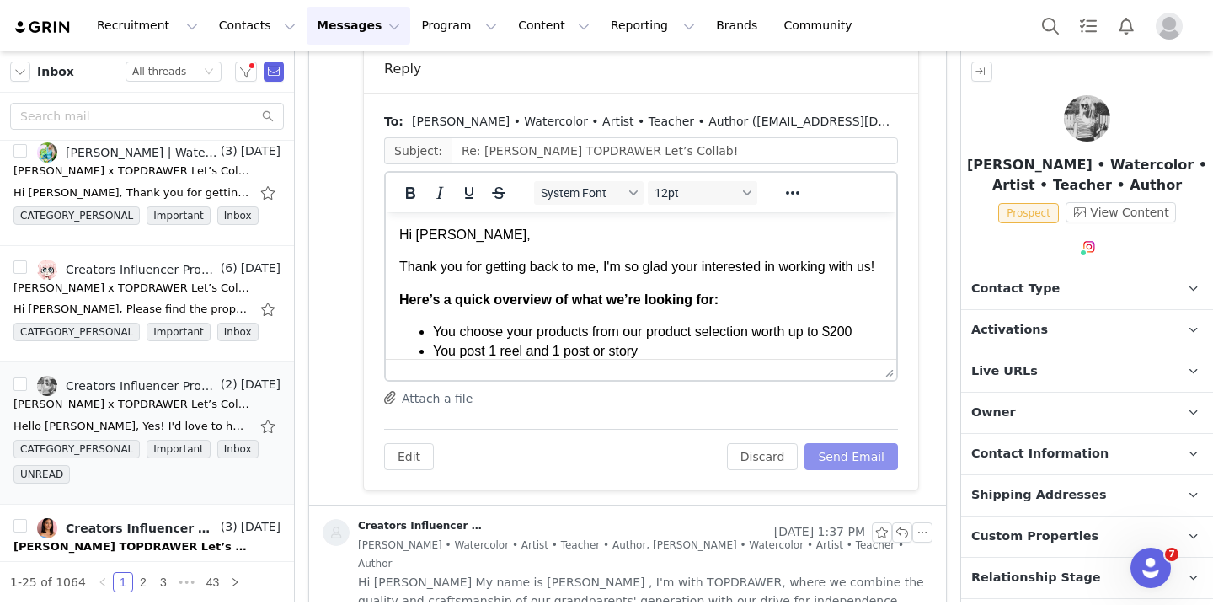
click at [861, 452] on button "Send Email" at bounding box center [850, 456] width 93 height 27
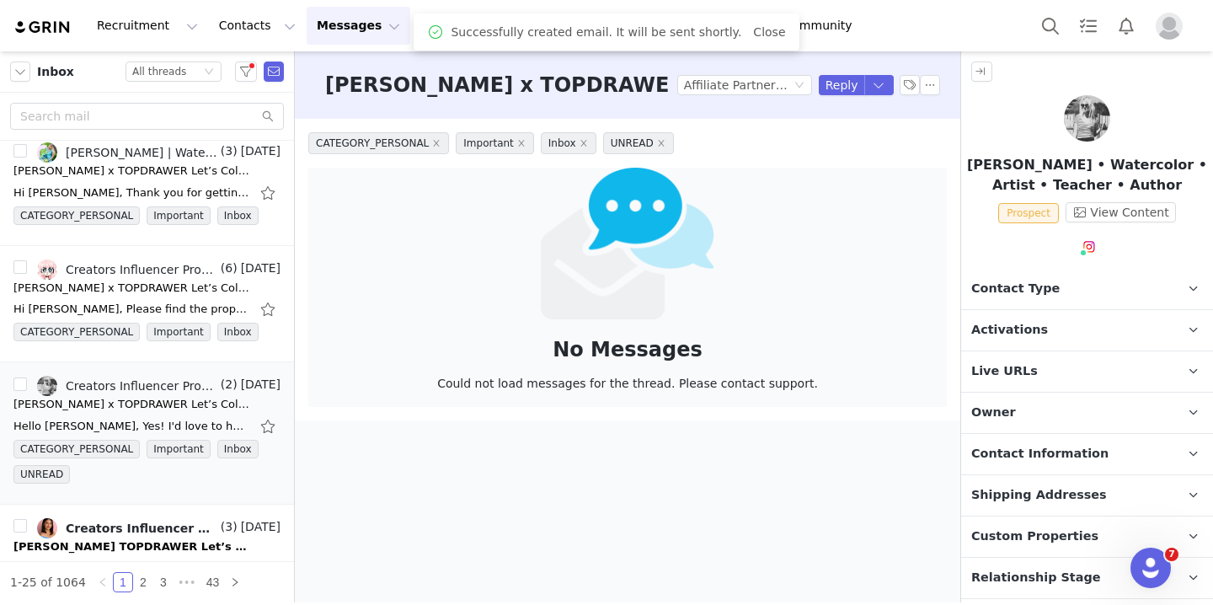
click at [1023, 327] on span "Activations" at bounding box center [1009, 330] width 77 height 19
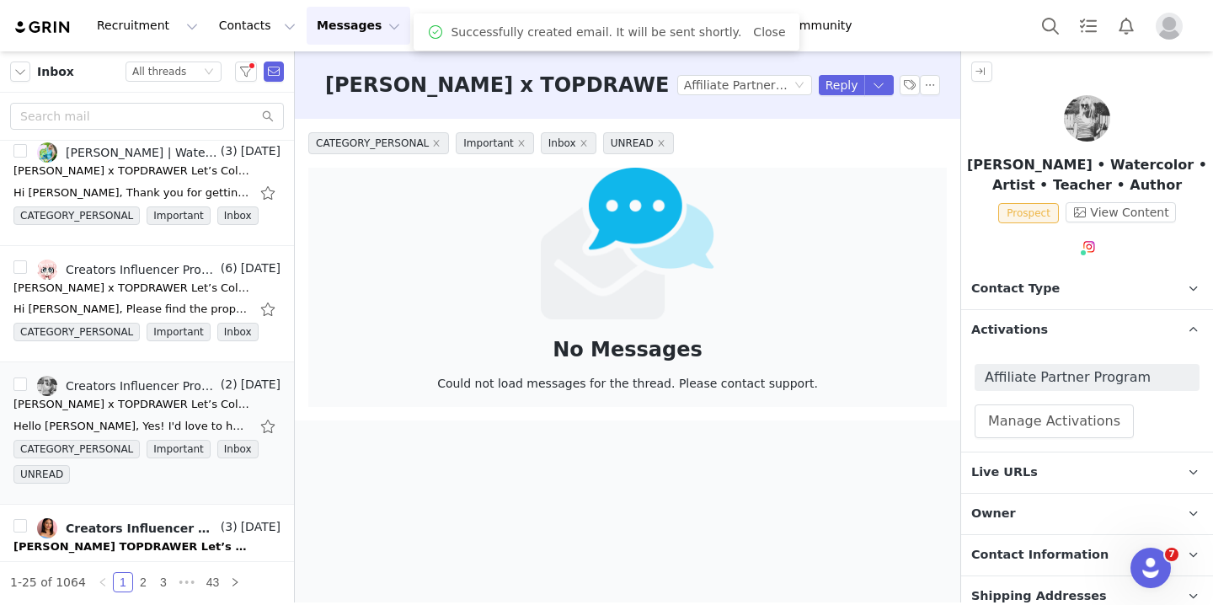
click at [1023, 327] on span "Activations" at bounding box center [1009, 330] width 77 height 19
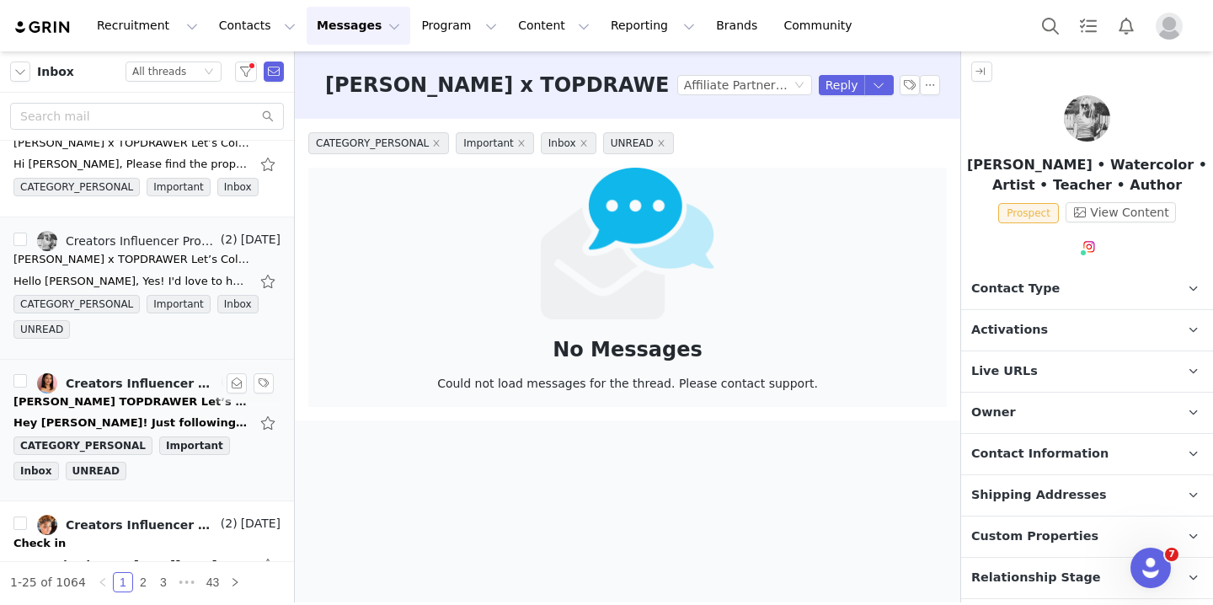
click at [113, 397] on div "[PERSON_NAME] TOPDRAWER Let’s Collab!" at bounding box center [131, 401] width 236 height 17
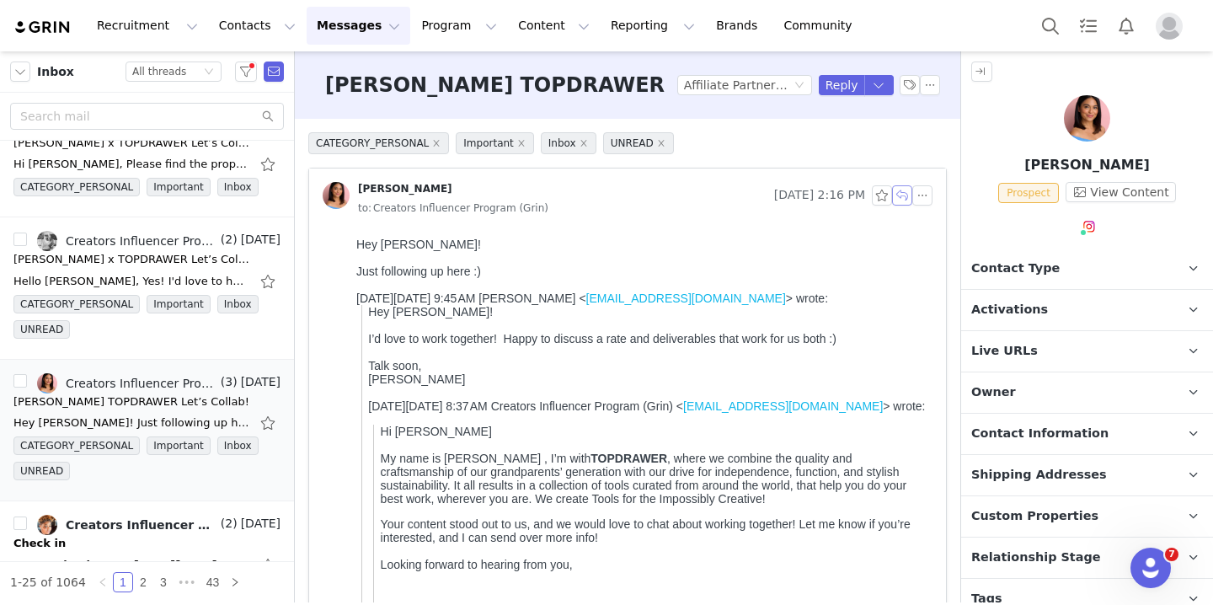
click at [900, 198] on button "button" at bounding box center [902, 195] width 20 height 20
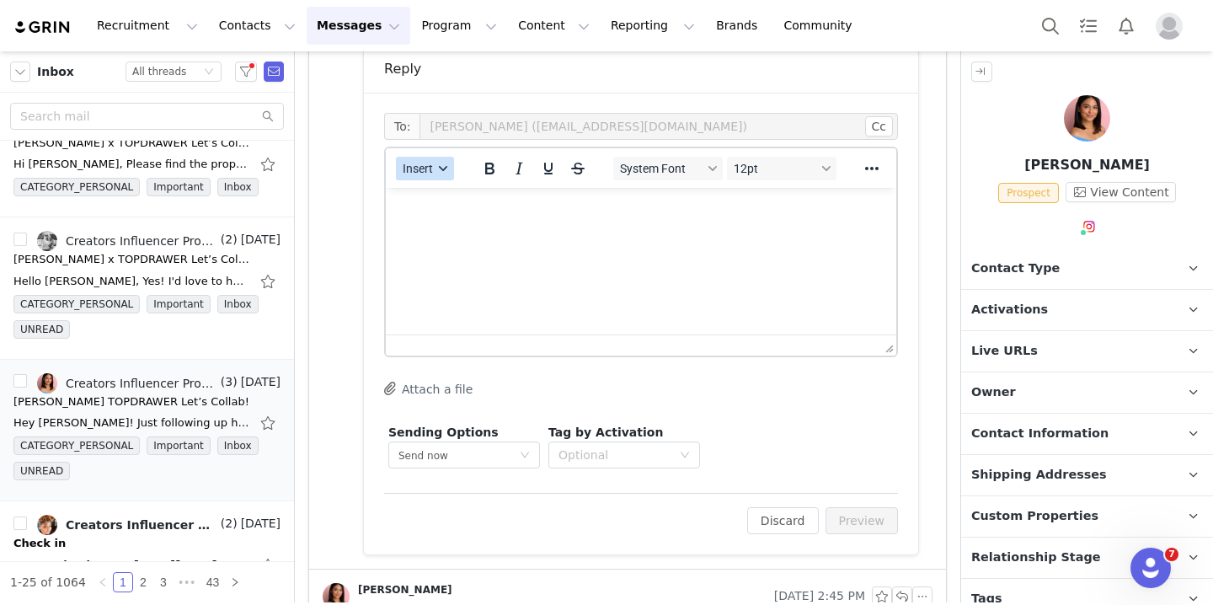
click at [445, 172] on icon "button" at bounding box center [443, 168] width 8 height 8
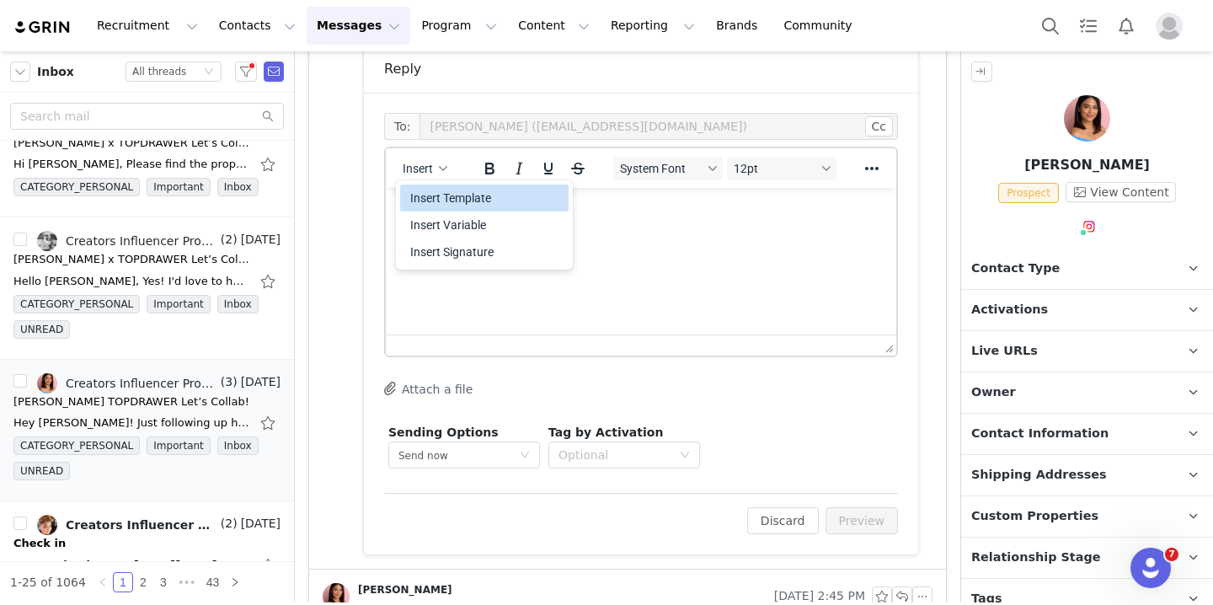
click at [448, 197] on div "Insert Template" at bounding box center [486, 198] width 152 height 20
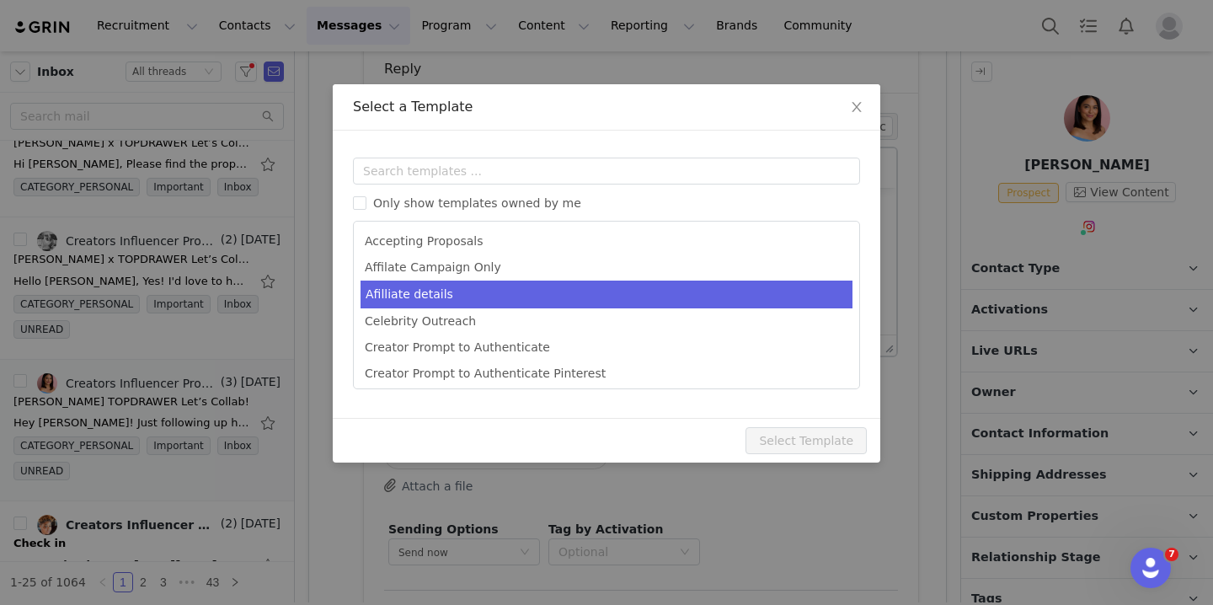
click at [522, 287] on li "Afilliate details" at bounding box center [606, 294] width 492 height 28
type input "[first_name] X Topdrawer"
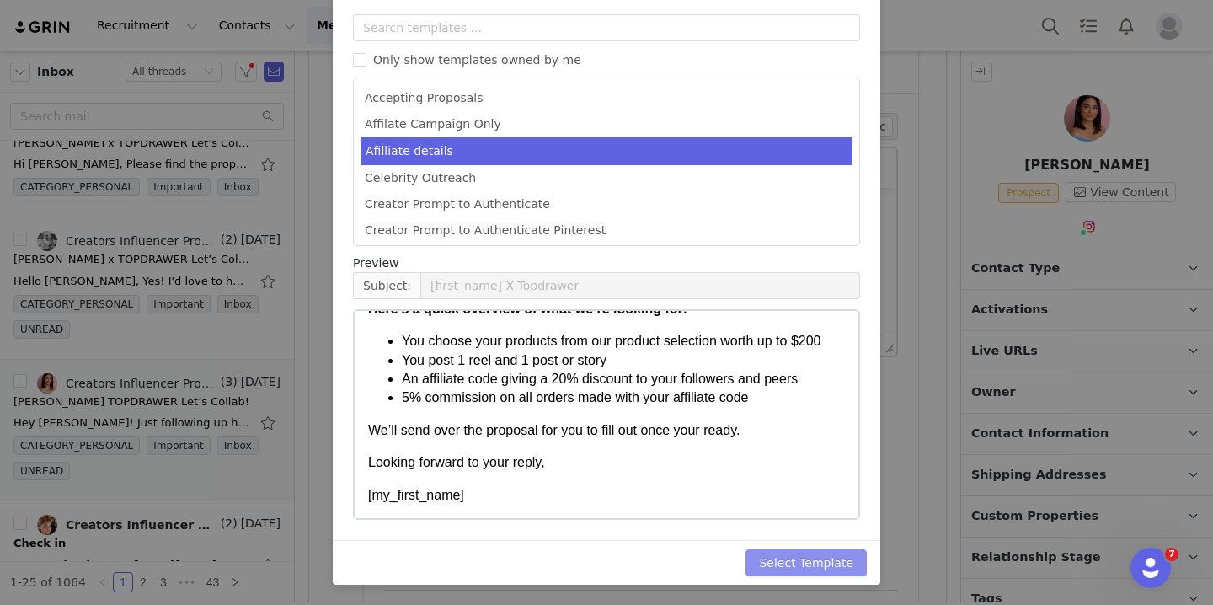
click at [792, 555] on button "Select Template" at bounding box center [805, 562] width 121 height 27
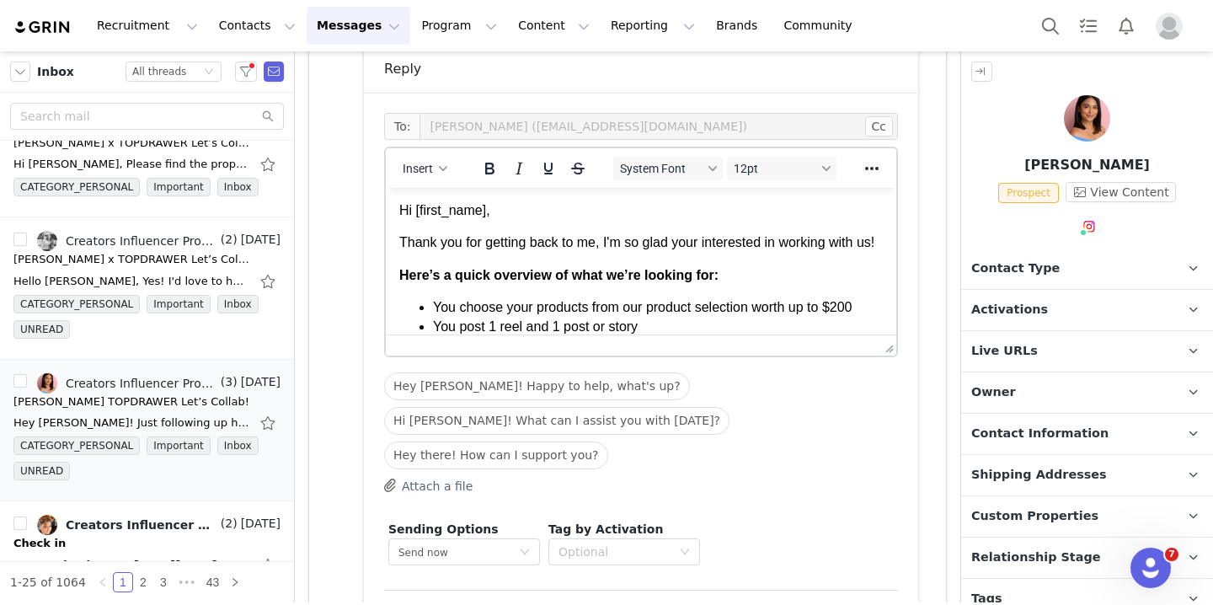
click at [839, 604] on button "Preview" at bounding box center [861, 617] width 73 height 27
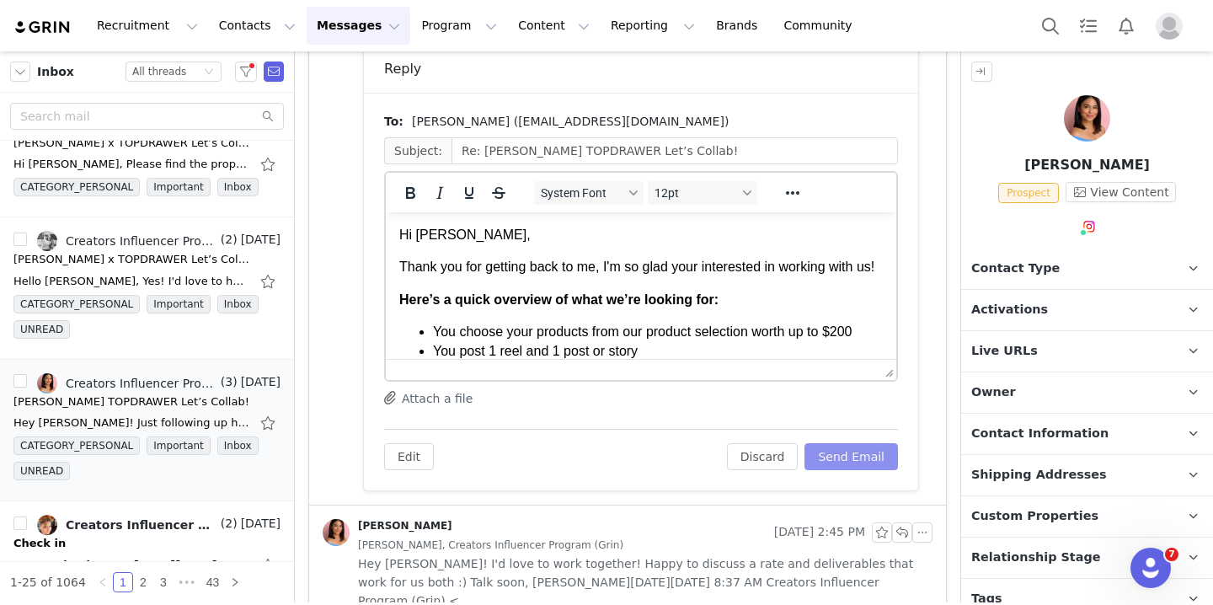
click at [861, 458] on button "Send Email" at bounding box center [850, 456] width 93 height 27
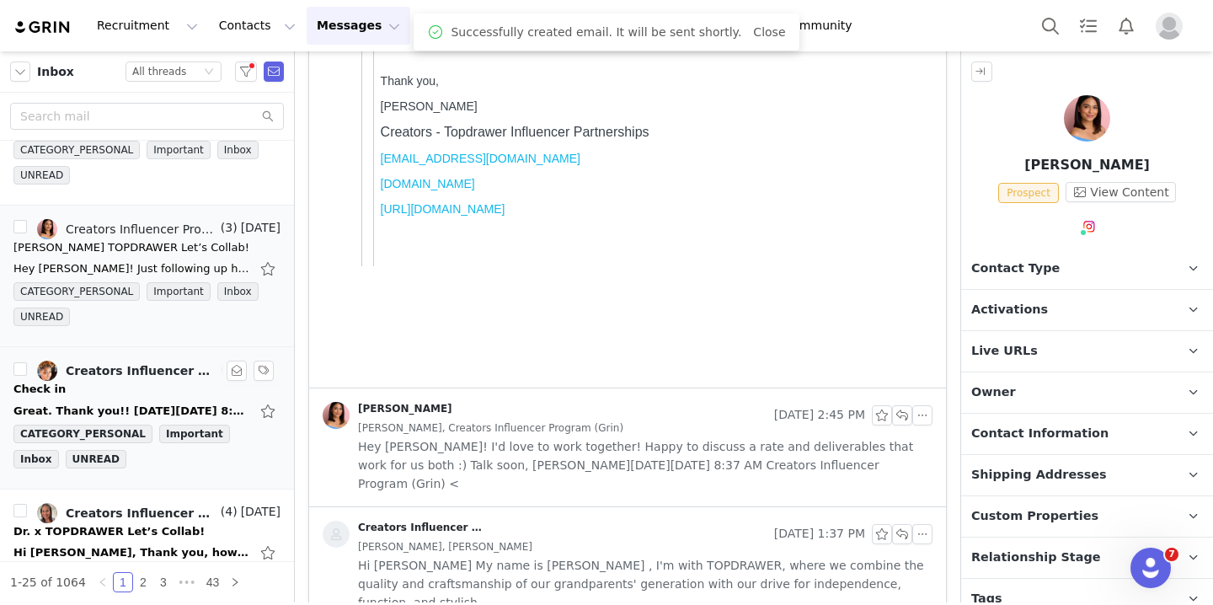
click at [142, 398] on div "Great. Thank you!! [DATE][DATE] 8:16 AM Creators Influencer Program (Grin) <[EM…" at bounding box center [146, 410] width 267 height 27
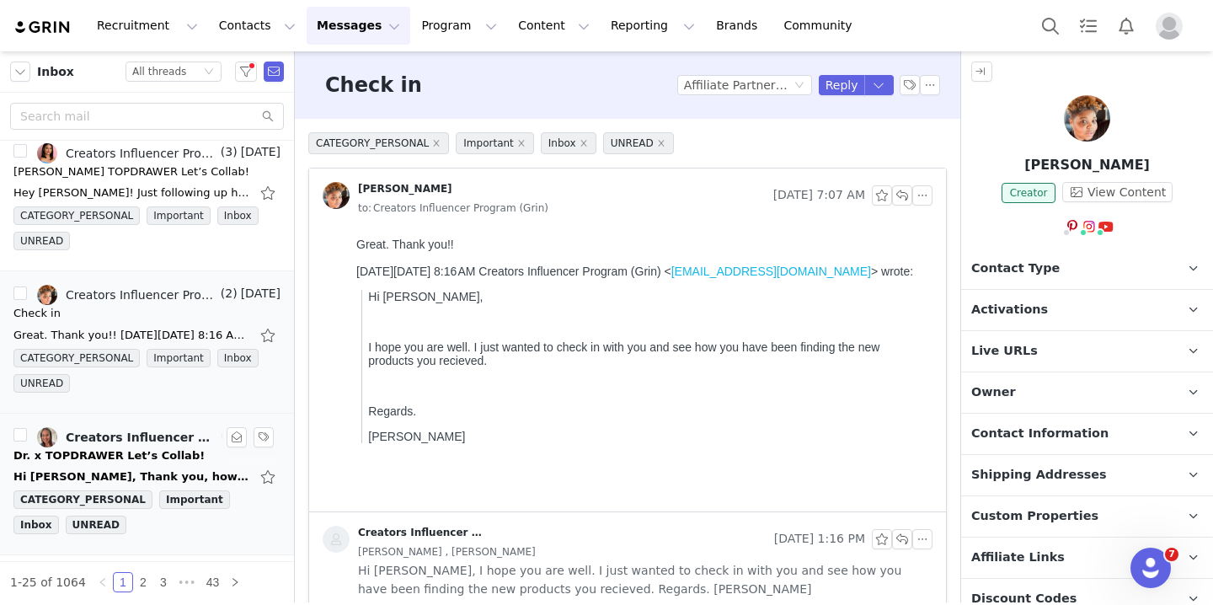
click at [136, 445] on link "Creators Influencer Program (Grin), [PERSON_NAME], [PERSON_NAME]" at bounding box center [127, 437] width 180 height 20
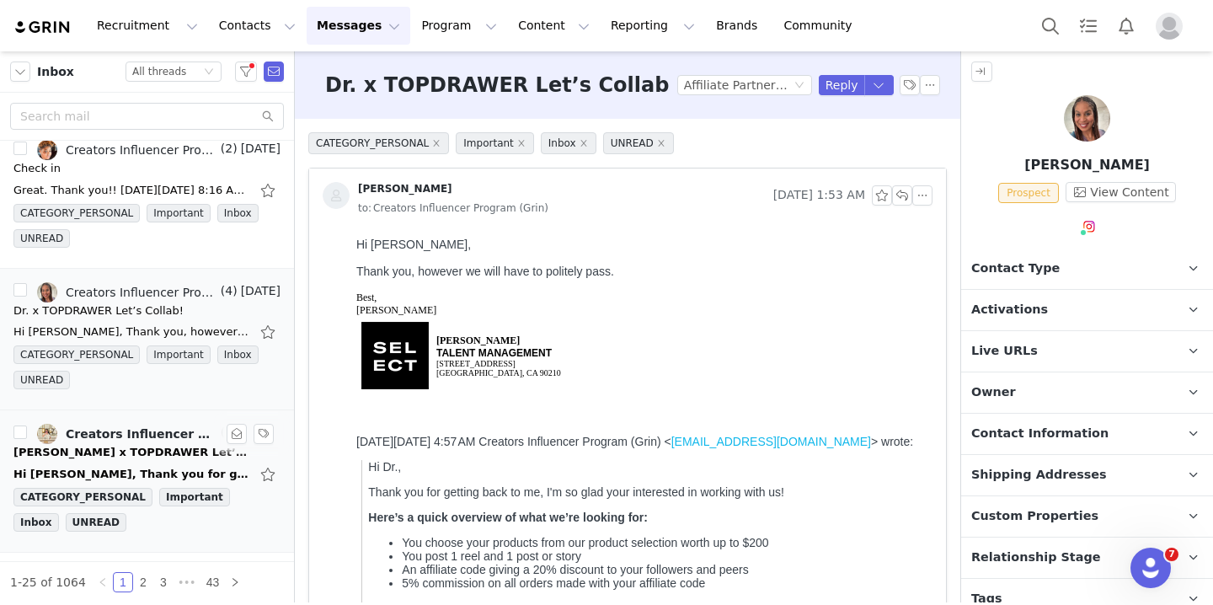
click at [133, 437] on div "Creators Influencer Program (Grin), [PERSON_NAME] || Boston Blogger" at bounding box center [142, 433] width 152 height 13
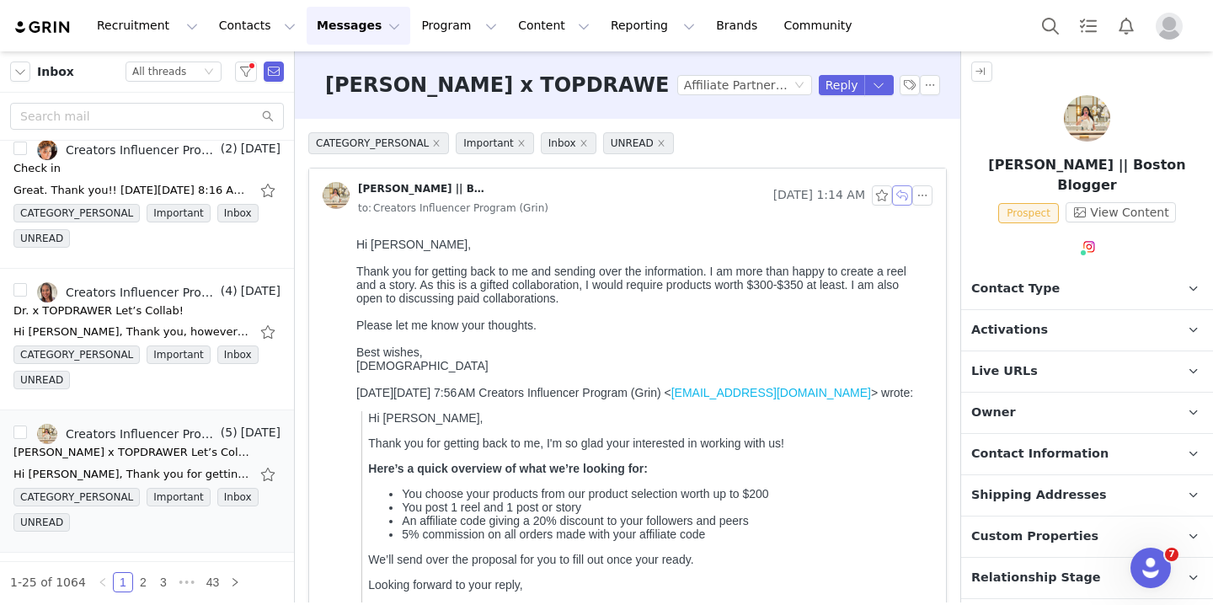
click at [901, 191] on button "button" at bounding box center [902, 195] width 20 height 20
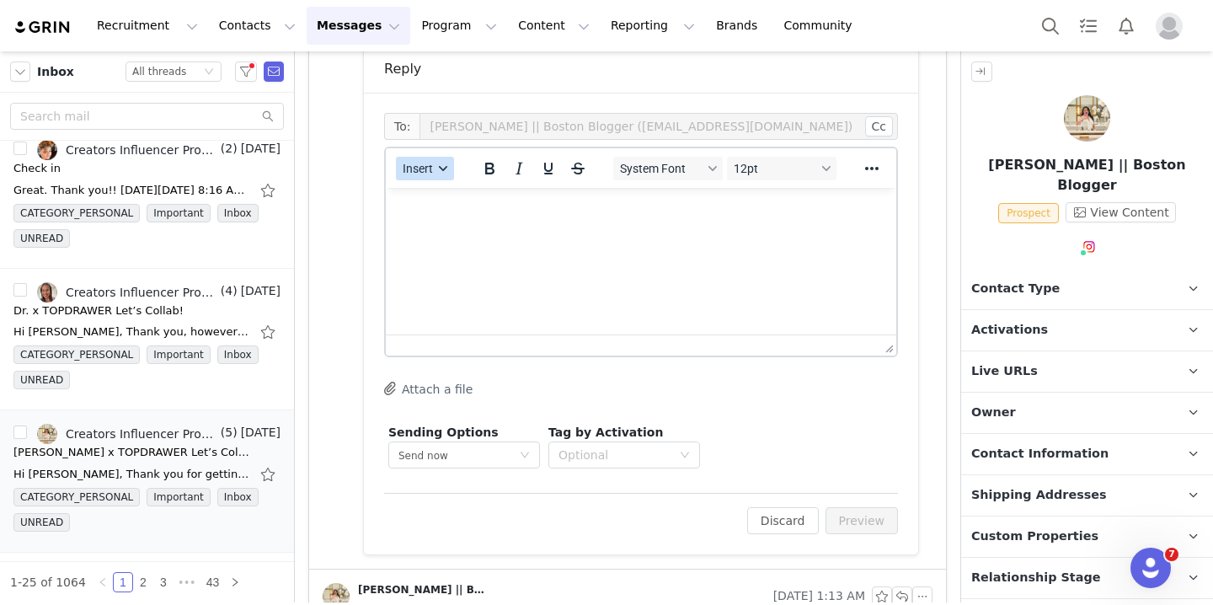
click at [434, 163] on button "Insert" at bounding box center [425, 169] width 58 height 24
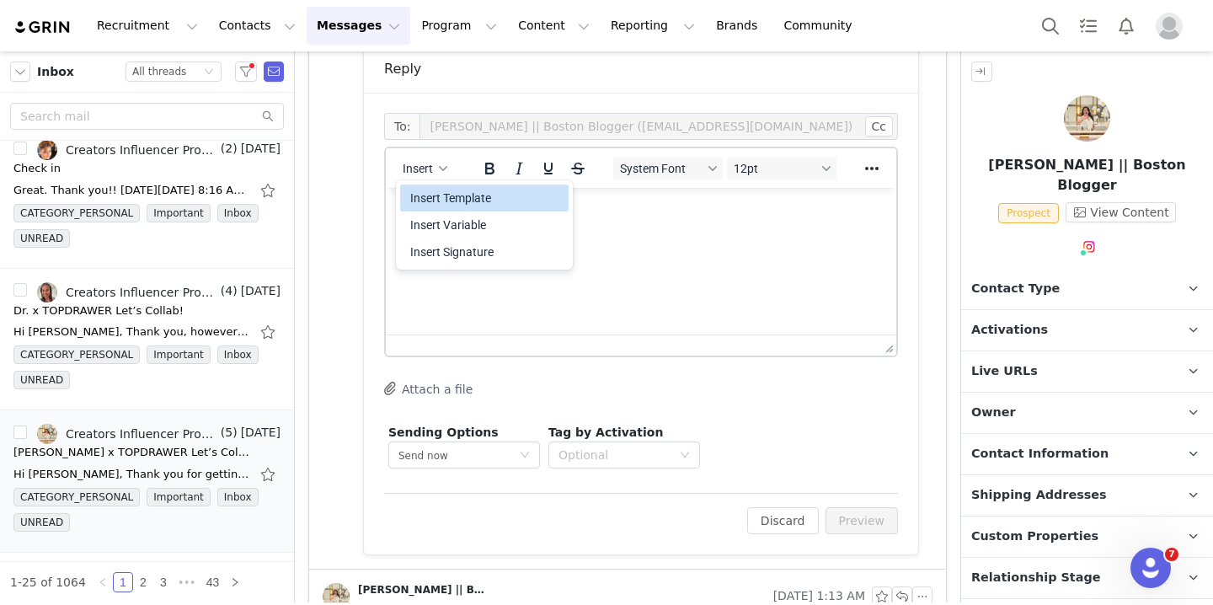
click at [461, 204] on div "Insert Template" at bounding box center [486, 198] width 152 height 20
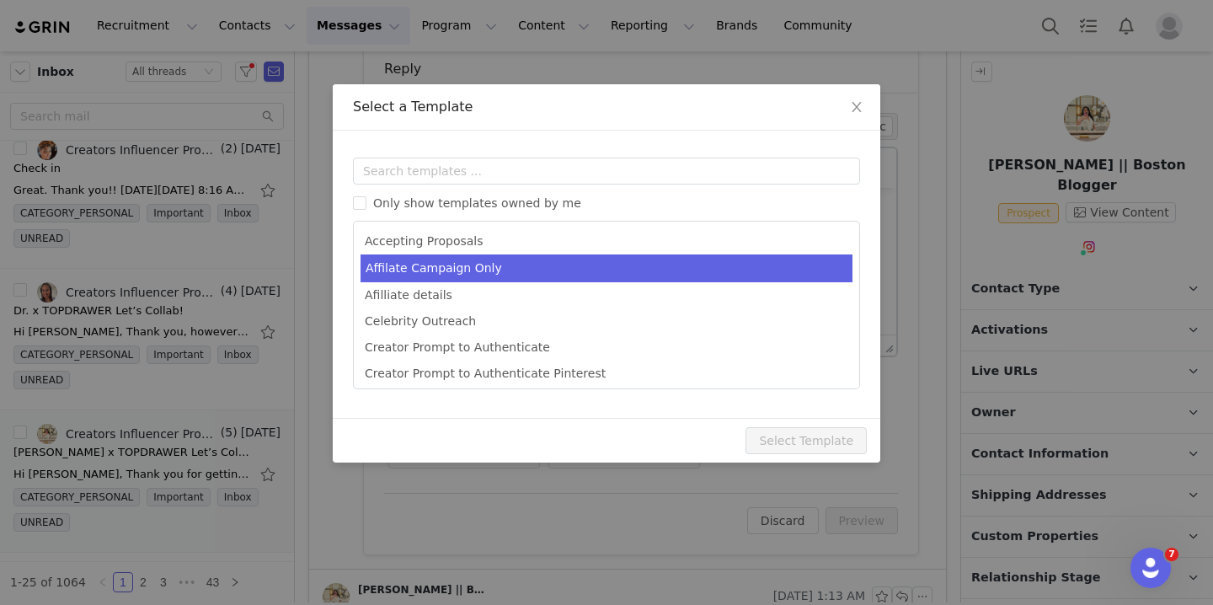
click at [491, 261] on li "Affilate Campaign Only" at bounding box center [606, 268] width 492 height 28
type input "[first_name] x TOPDRAWER Let’s Collab!"
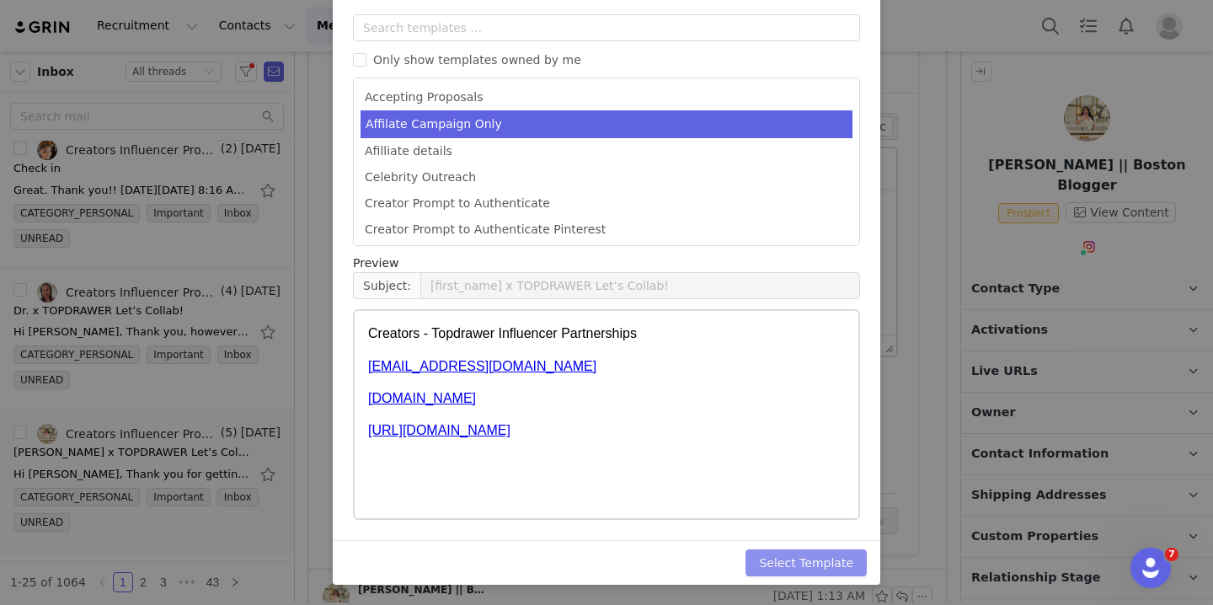
click at [791, 556] on button "Select Template" at bounding box center [805, 562] width 121 height 27
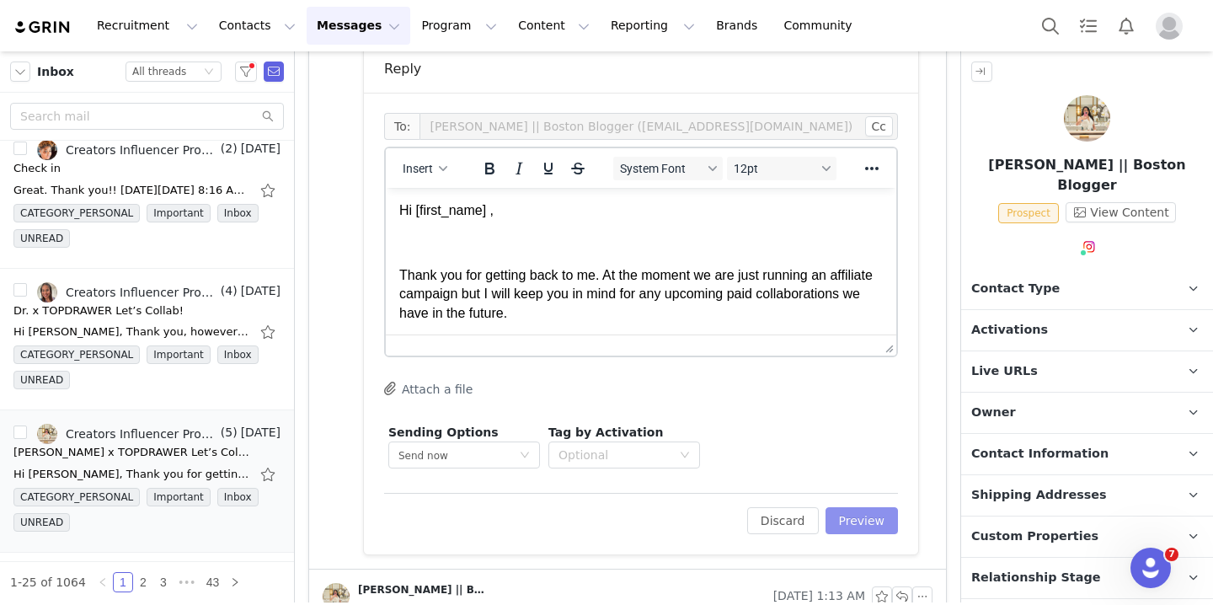
click at [861, 522] on button "Preview" at bounding box center [861, 520] width 73 height 27
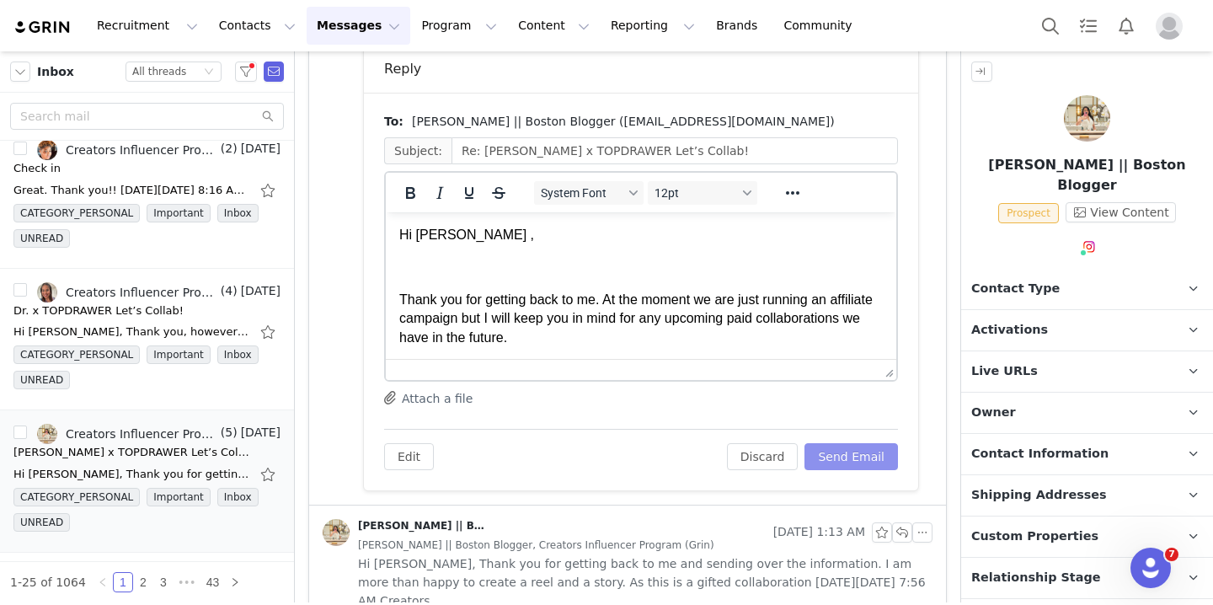
click at [859, 447] on button "Send Email" at bounding box center [850, 456] width 93 height 27
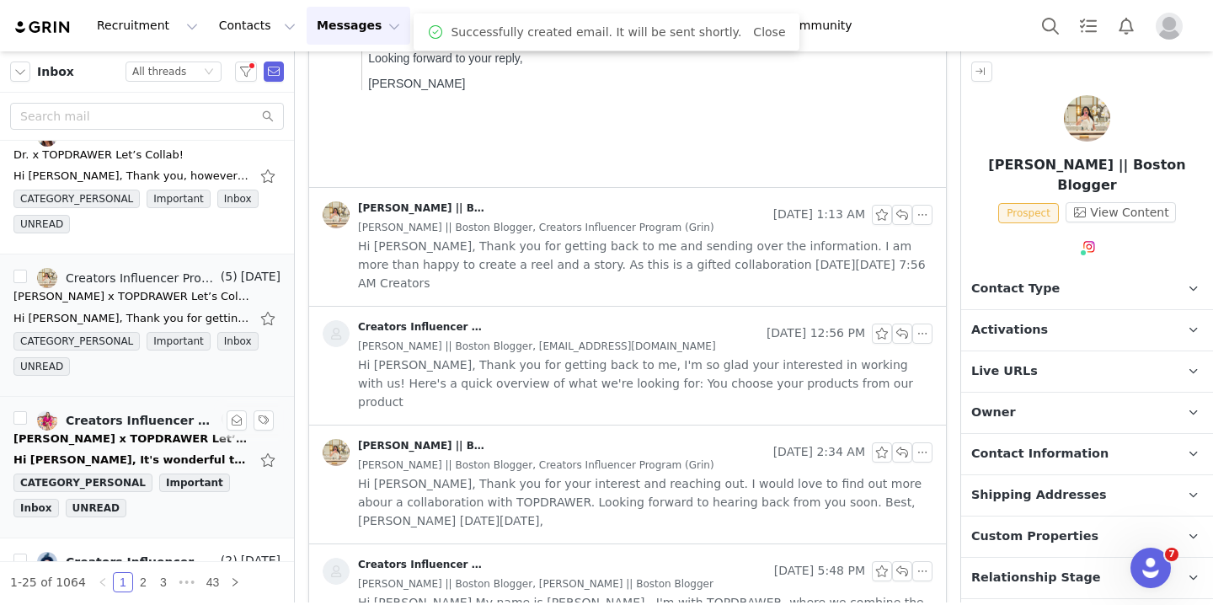
click at [136, 424] on div "Creators Influencer Program (Grin), [PERSON_NAME] [PERSON_NAME]" at bounding box center [142, 419] width 152 height 13
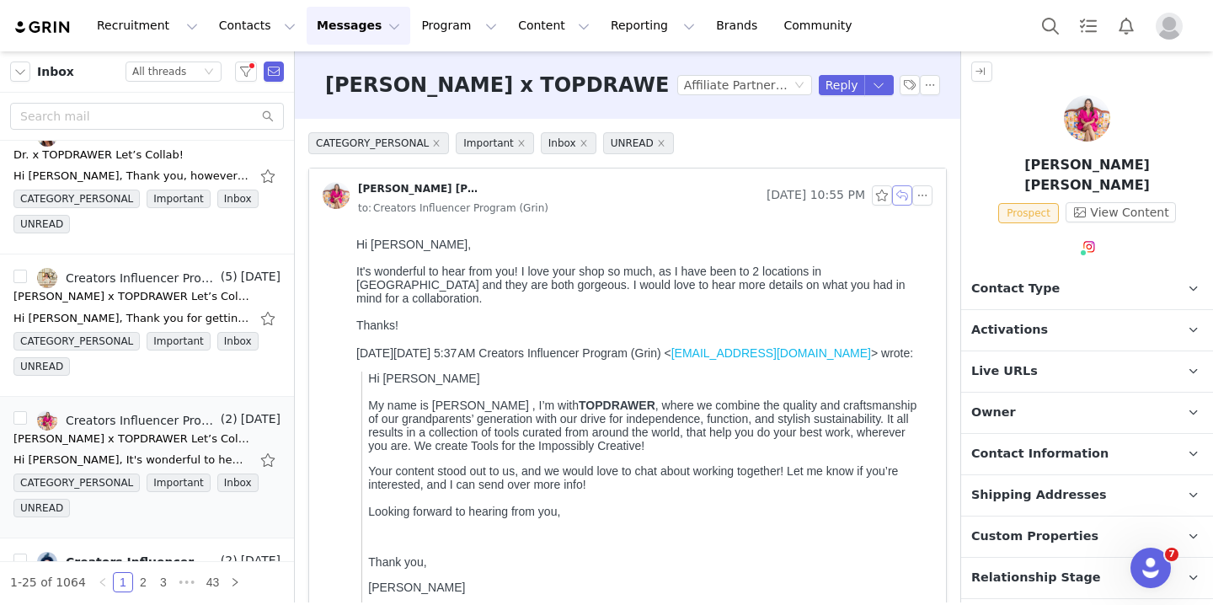
click at [899, 201] on button "button" at bounding box center [902, 195] width 20 height 20
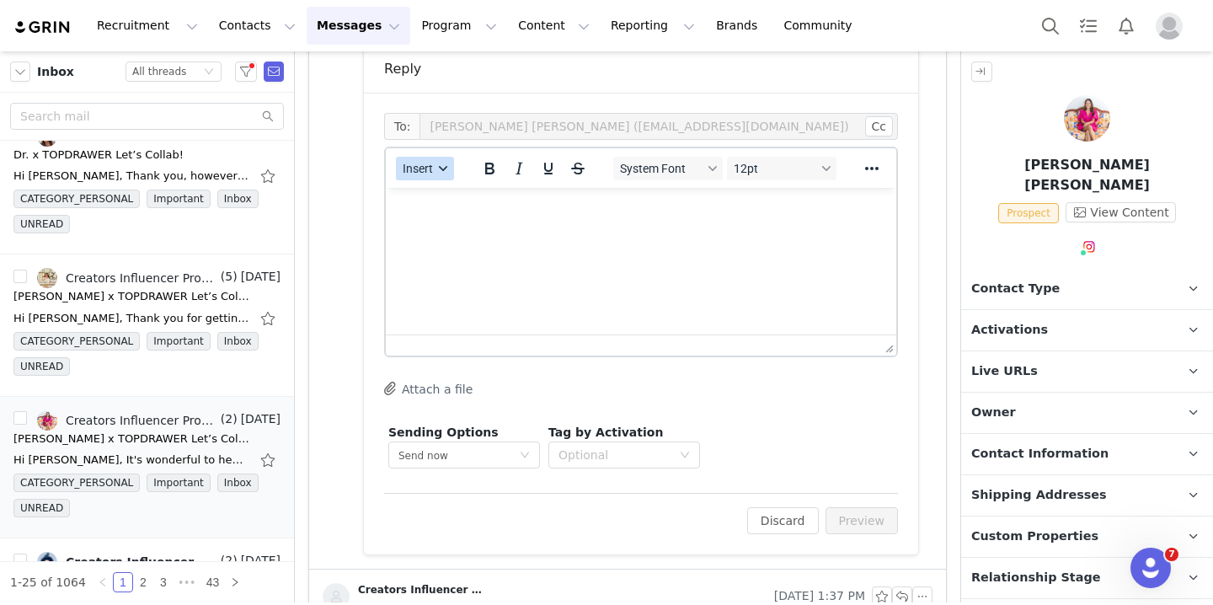
click at [451, 163] on button "Insert" at bounding box center [425, 169] width 58 height 24
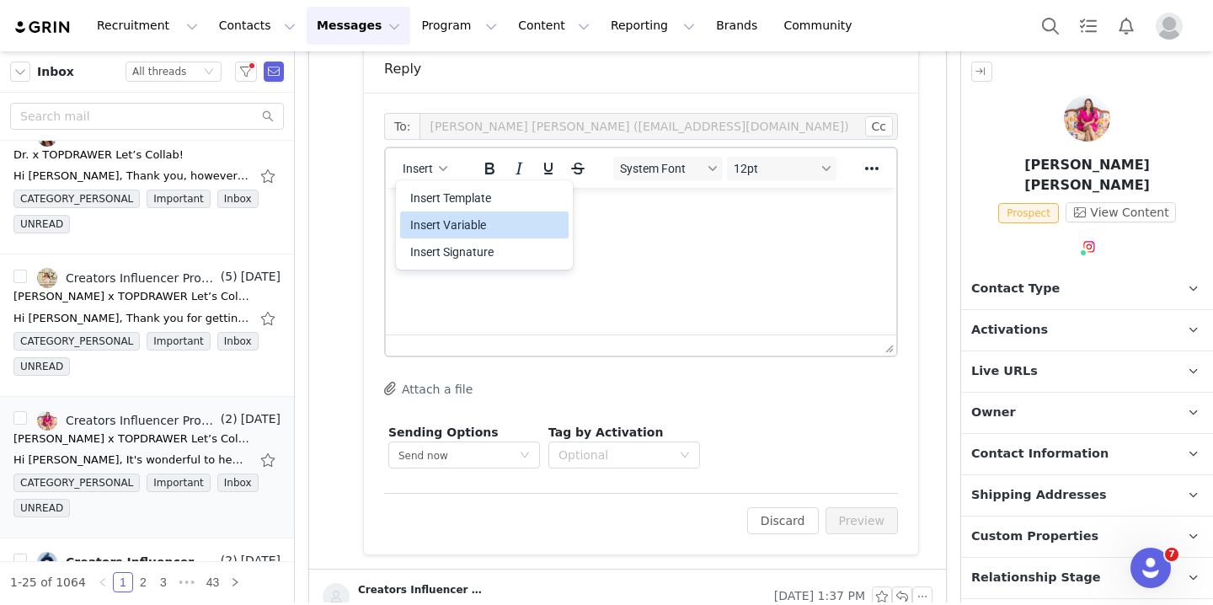
click at [470, 198] on div "Insert Template" at bounding box center [486, 198] width 152 height 20
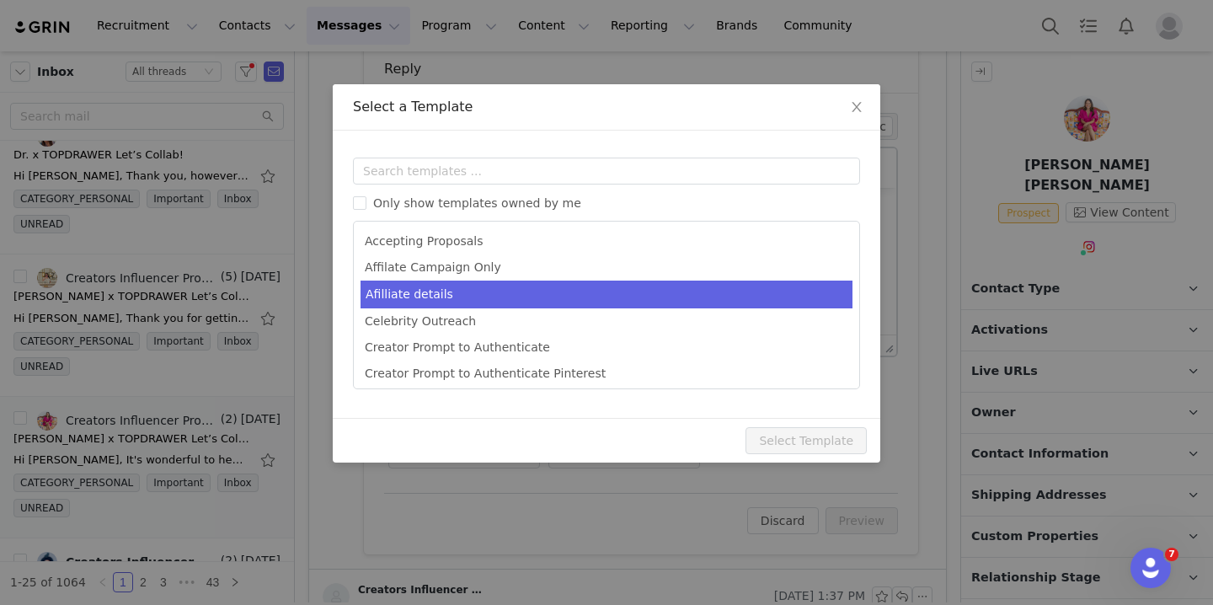
click at [546, 291] on li "Afilliate details" at bounding box center [606, 294] width 492 height 28
type input "[first_name] X Topdrawer"
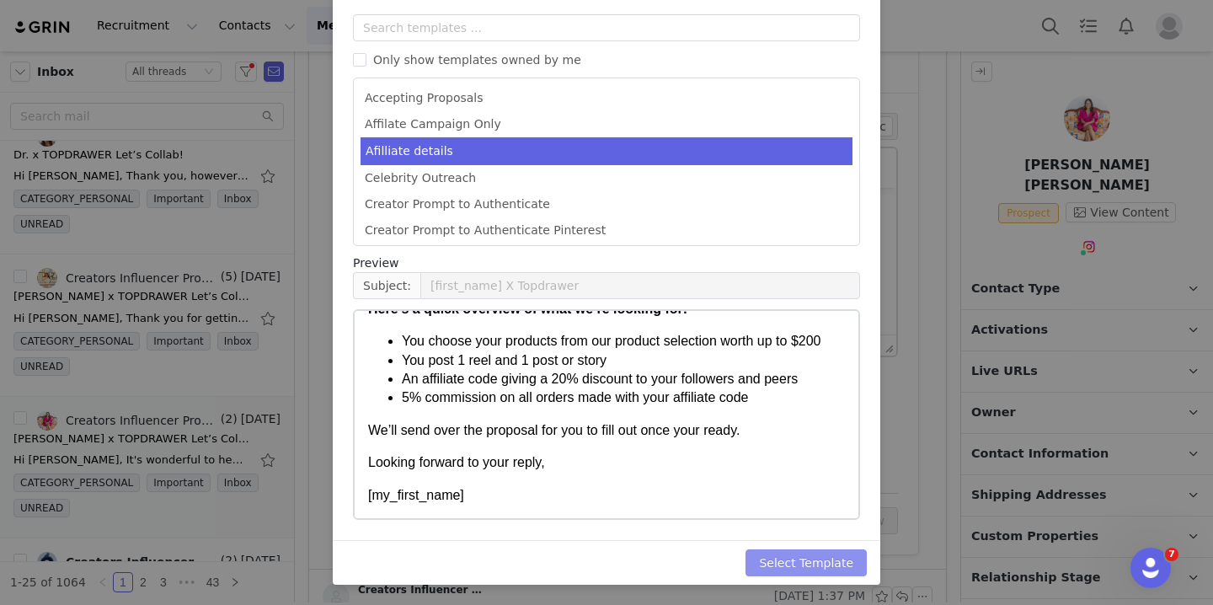
click at [792, 568] on button "Select Template" at bounding box center [805, 562] width 121 height 27
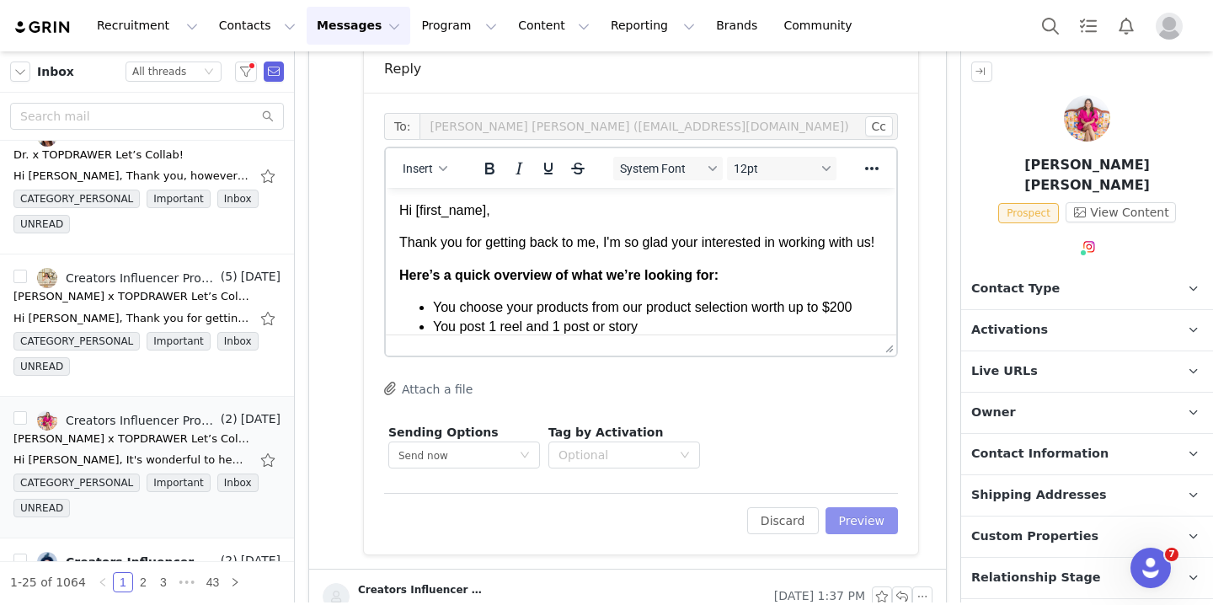
click at [849, 526] on button "Preview" at bounding box center [861, 520] width 73 height 27
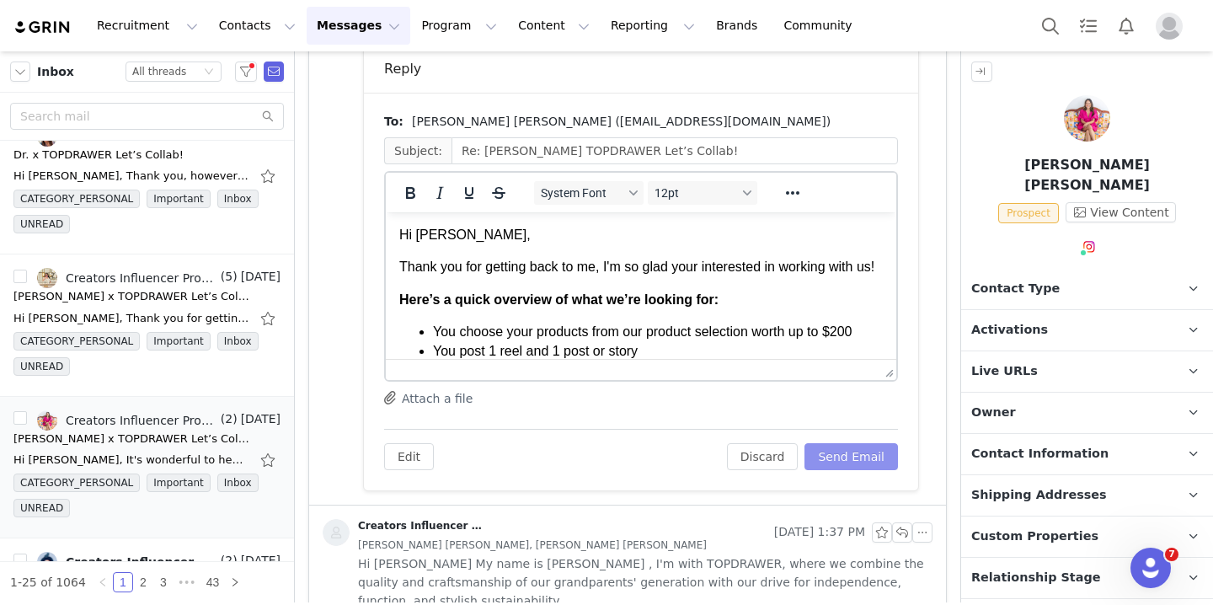
click at [848, 452] on button "Send Email" at bounding box center [850, 456] width 93 height 27
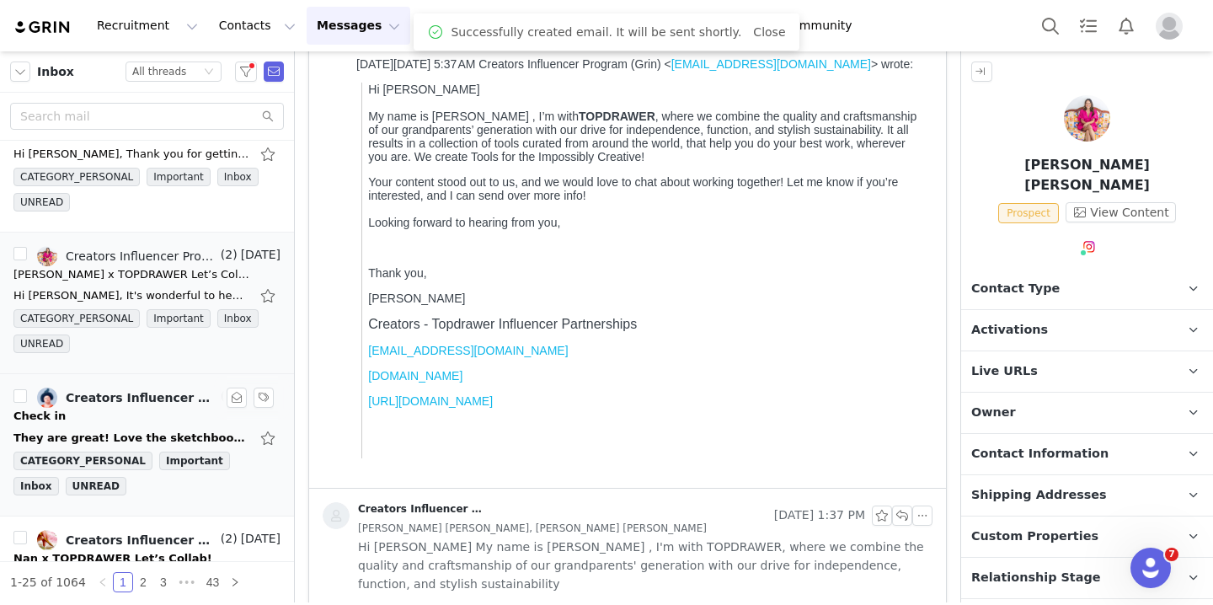
click at [157, 413] on div "Check in" at bounding box center [146, 416] width 267 height 17
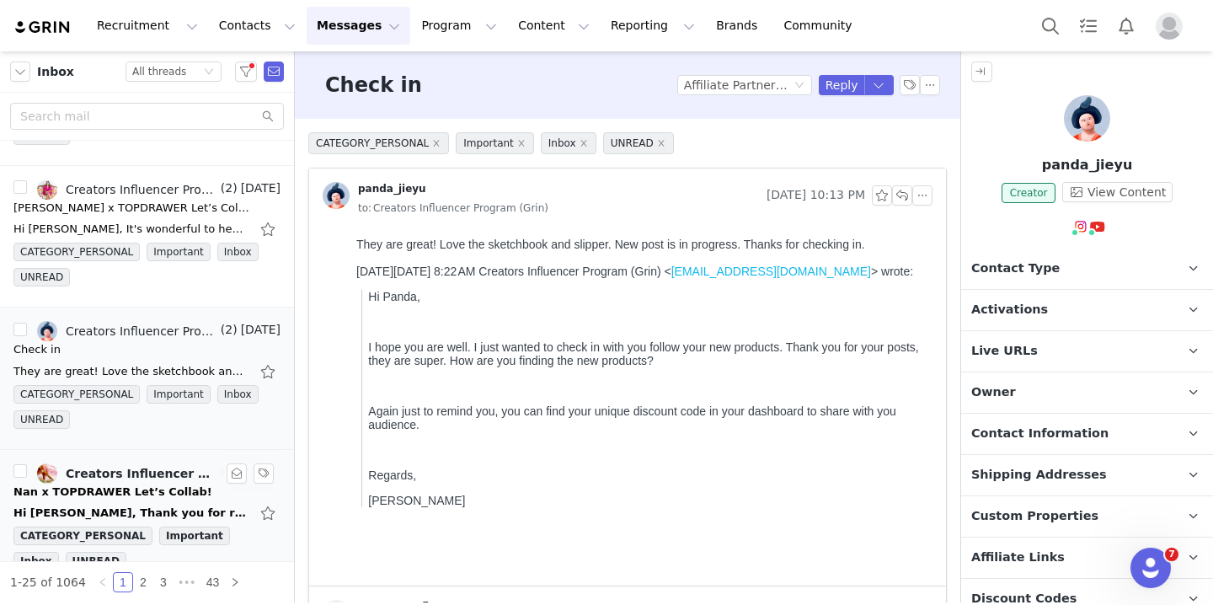
click at [157, 474] on div "Creators Influencer Program (Grin), [PERSON_NAME] Fine Art" at bounding box center [142, 473] width 152 height 13
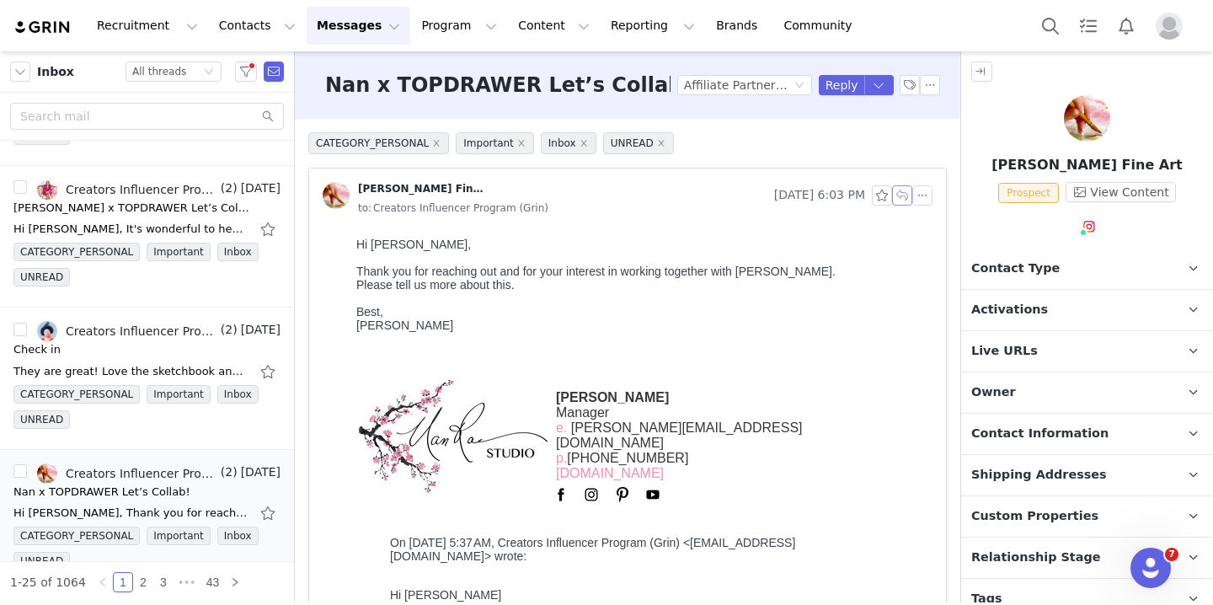
click at [902, 194] on button "button" at bounding box center [902, 195] width 20 height 20
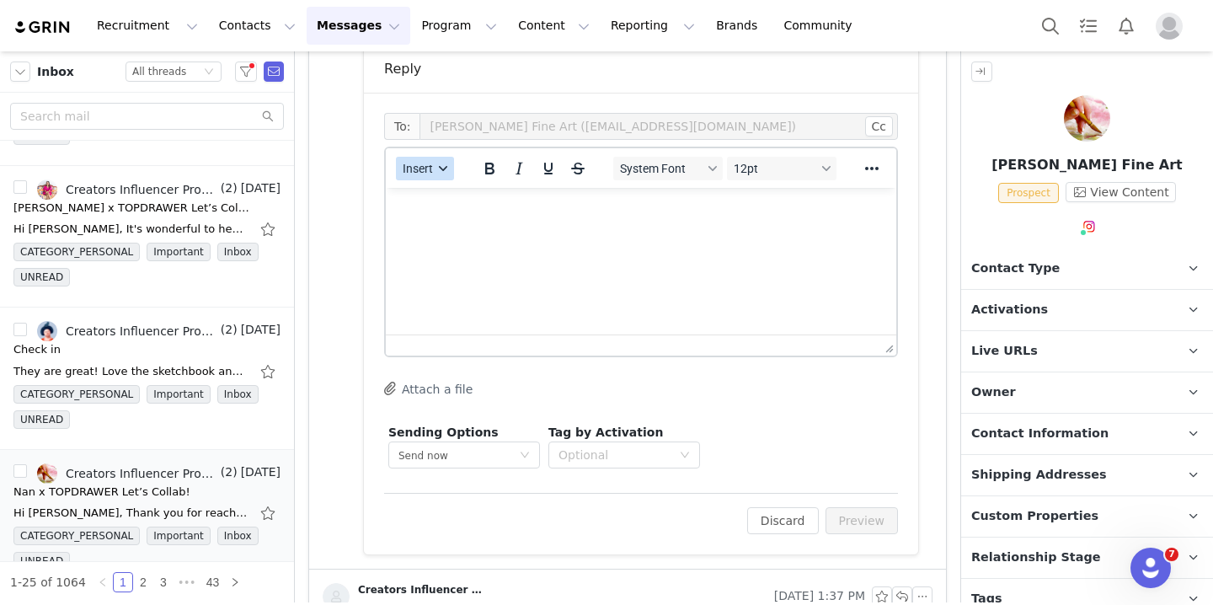
click at [439, 179] on button "Insert" at bounding box center [425, 169] width 58 height 24
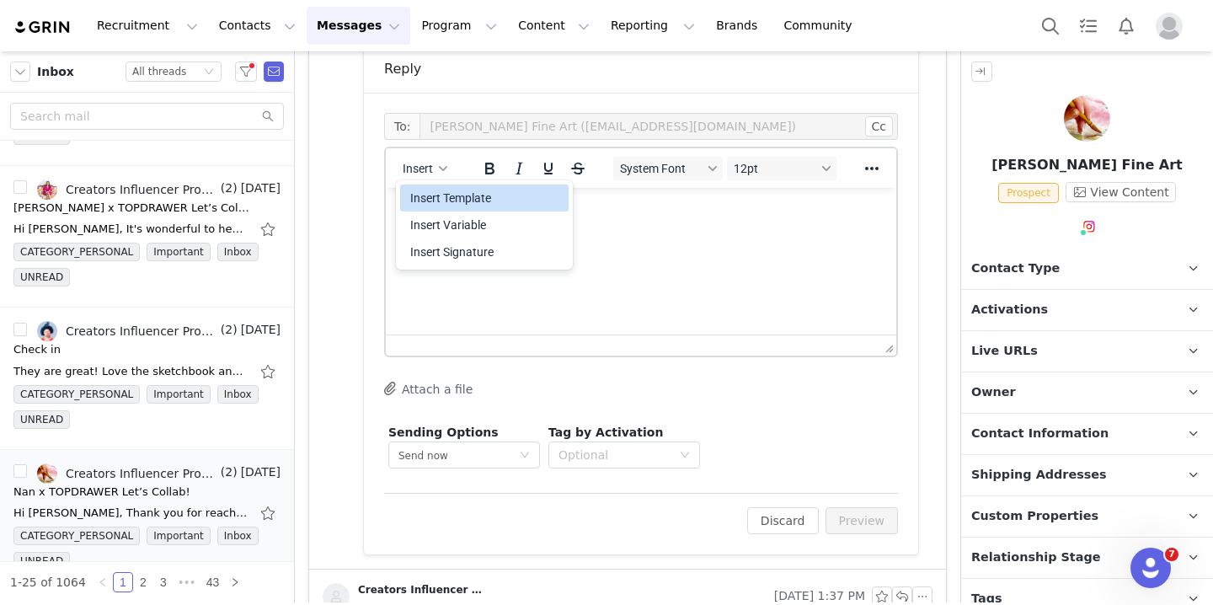
click at [451, 199] on div "Insert Template" at bounding box center [486, 198] width 152 height 20
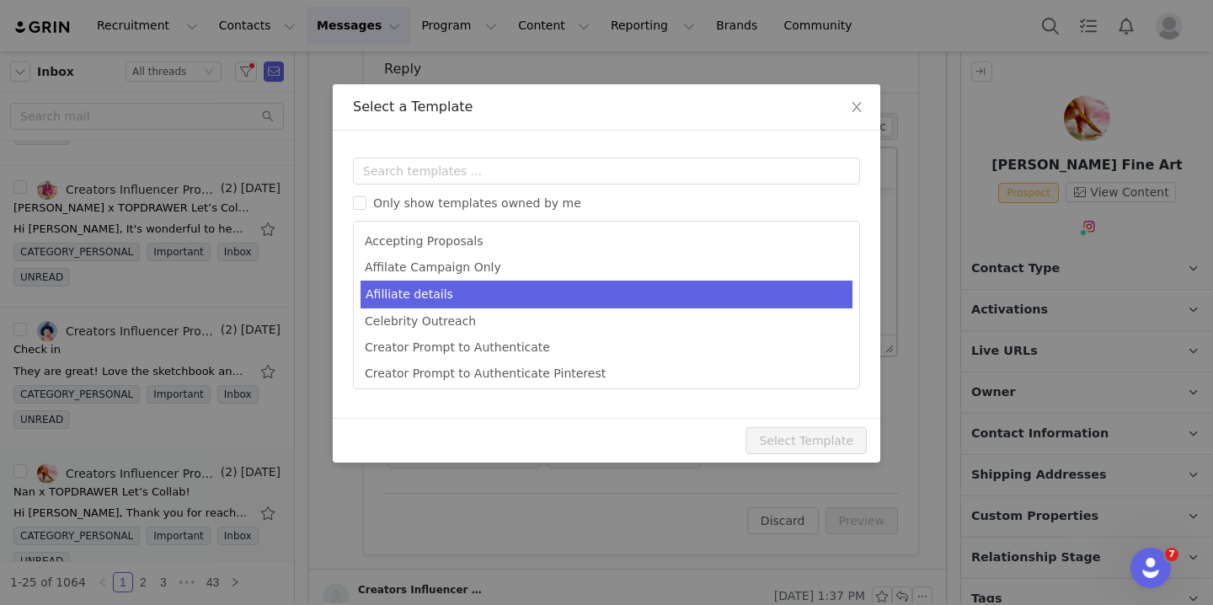
click at [526, 303] on li "Afilliate details" at bounding box center [606, 294] width 492 height 28
type input "[first_name] X Topdrawer"
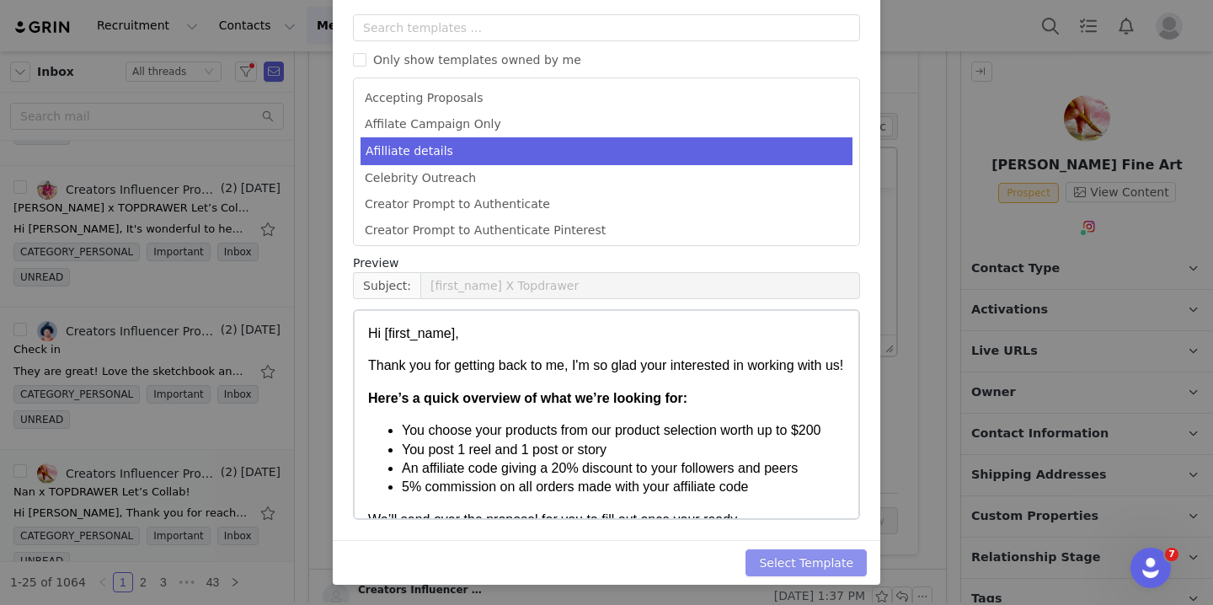
click at [801, 568] on button "Select Template" at bounding box center [805, 562] width 121 height 27
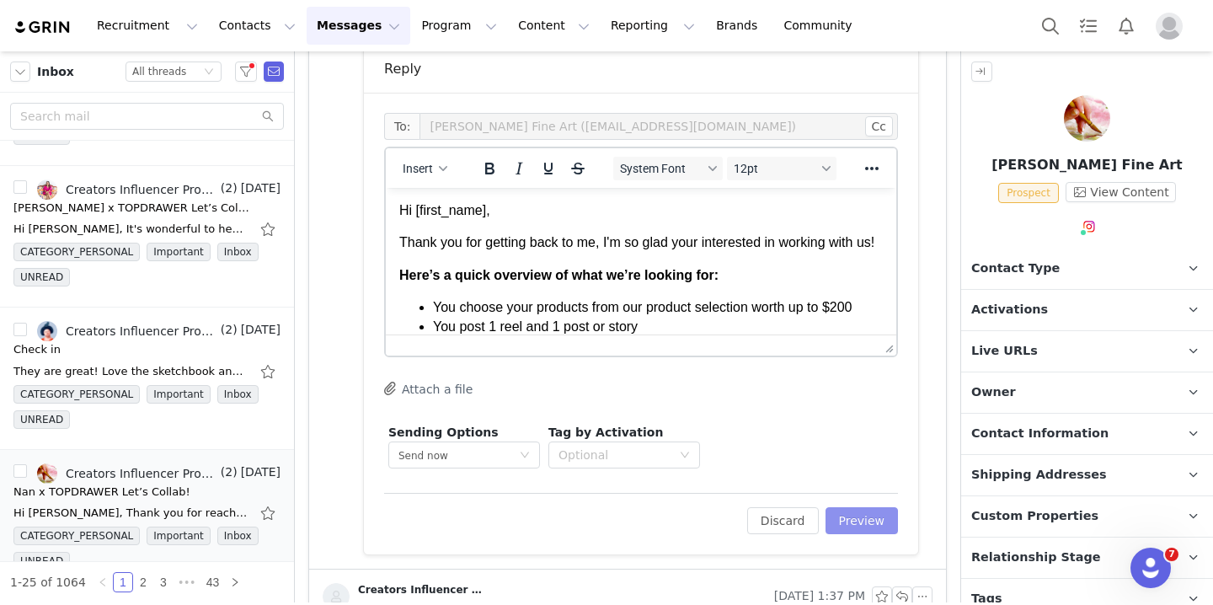
click at [848, 522] on button "Preview" at bounding box center [861, 520] width 73 height 27
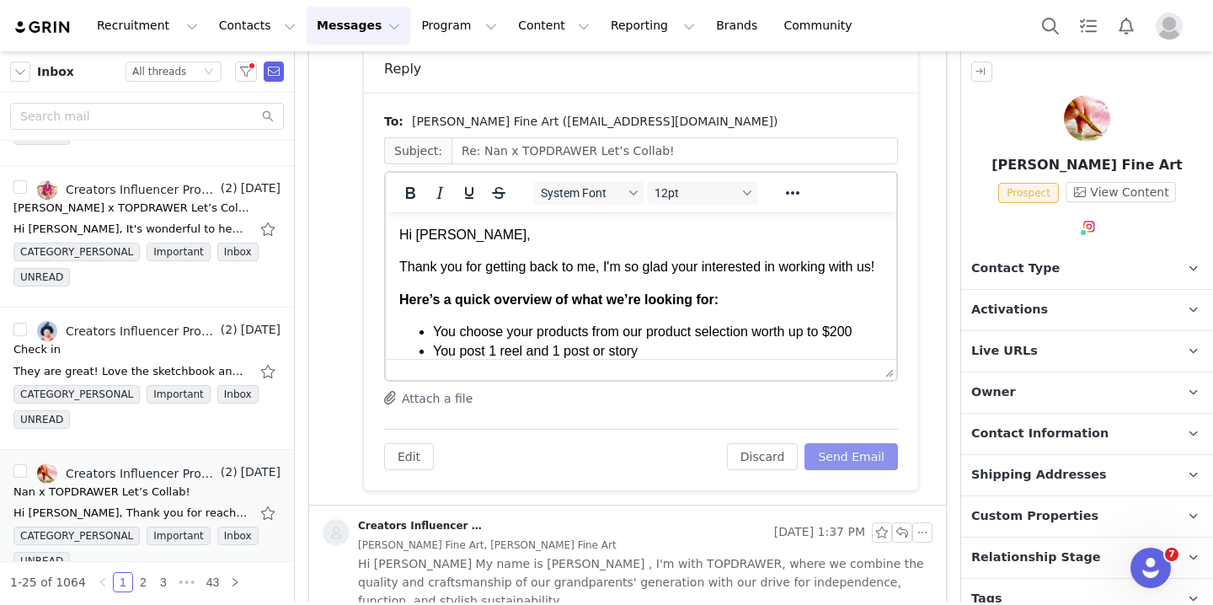
click at [832, 464] on button "Send Email" at bounding box center [850, 456] width 93 height 27
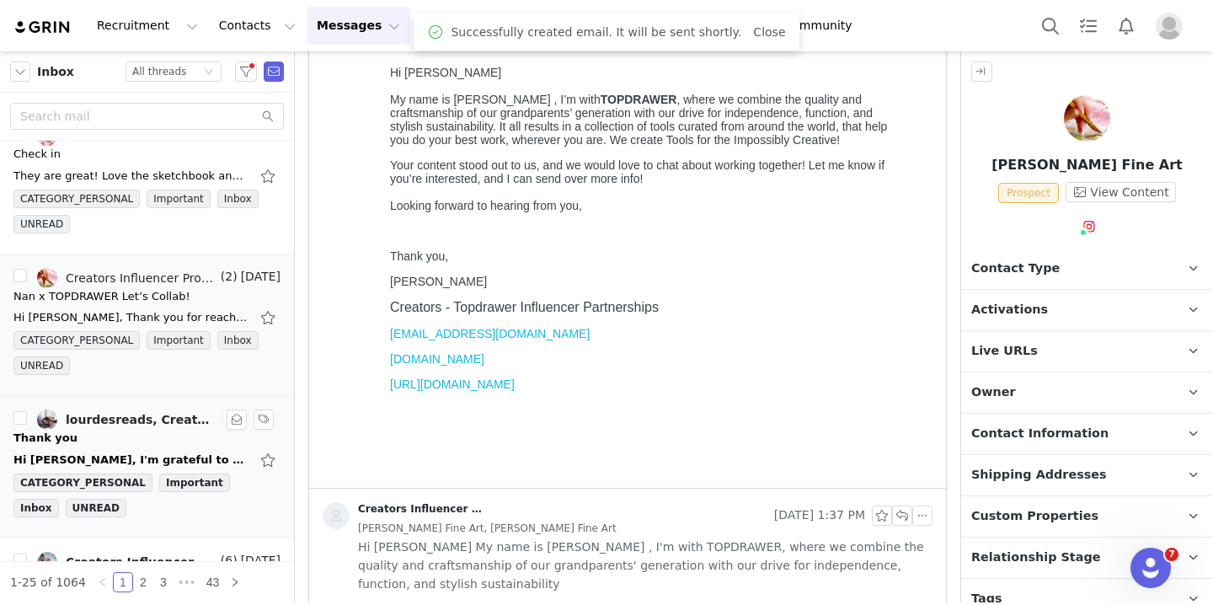
click at [131, 433] on div "Thank you" at bounding box center [146, 437] width 267 height 17
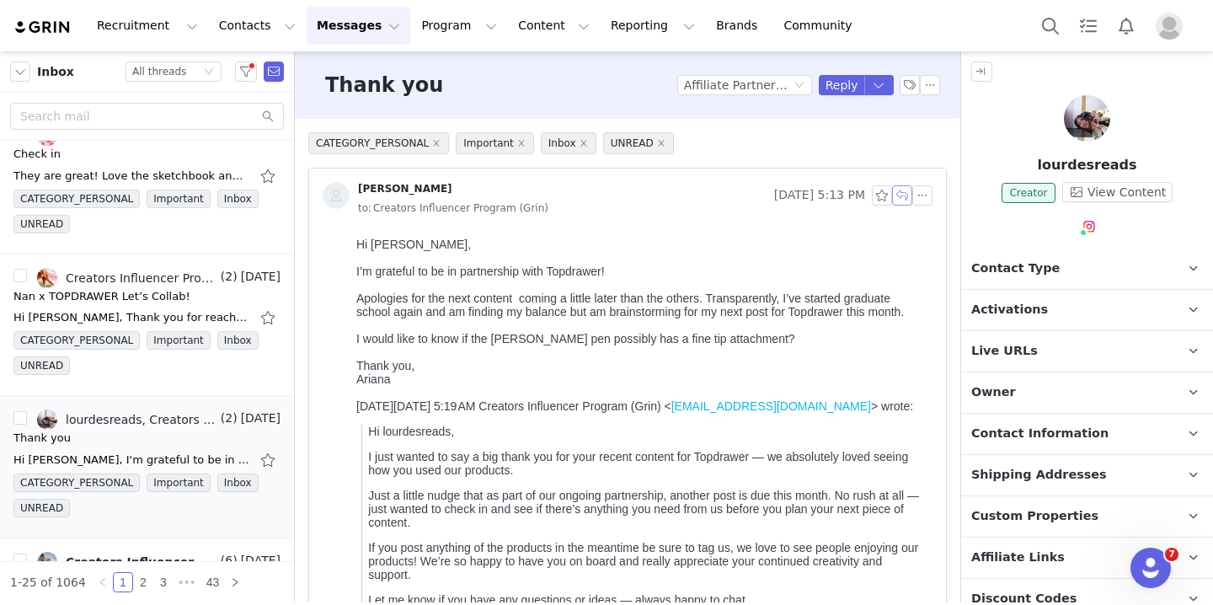
click at [904, 198] on button "button" at bounding box center [902, 195] width 20 height 20
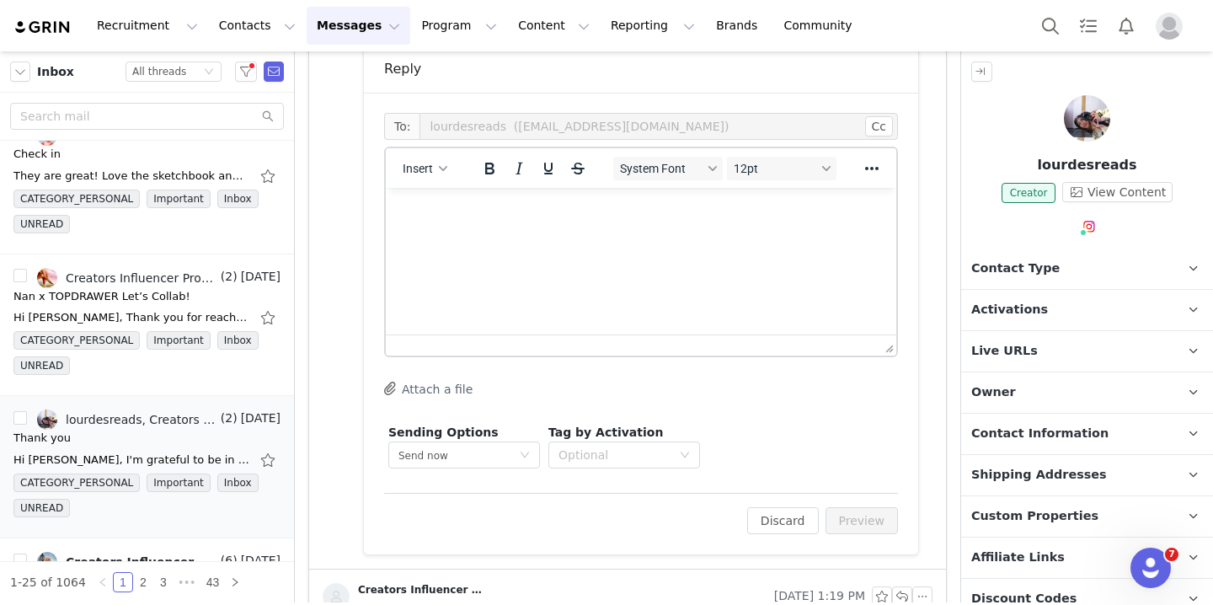
click at [465, 214] on p "Rich Text Area. Press ALT-0 for help." at bounding box center [640, 210] width 483 height 19
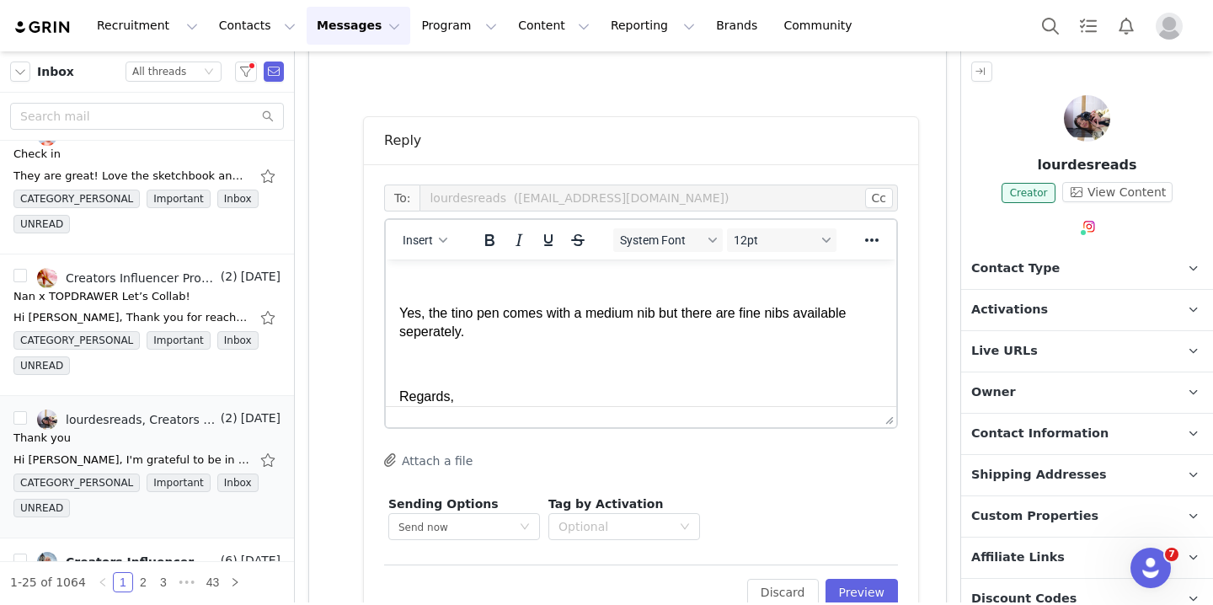
scroll to position [67, 0]
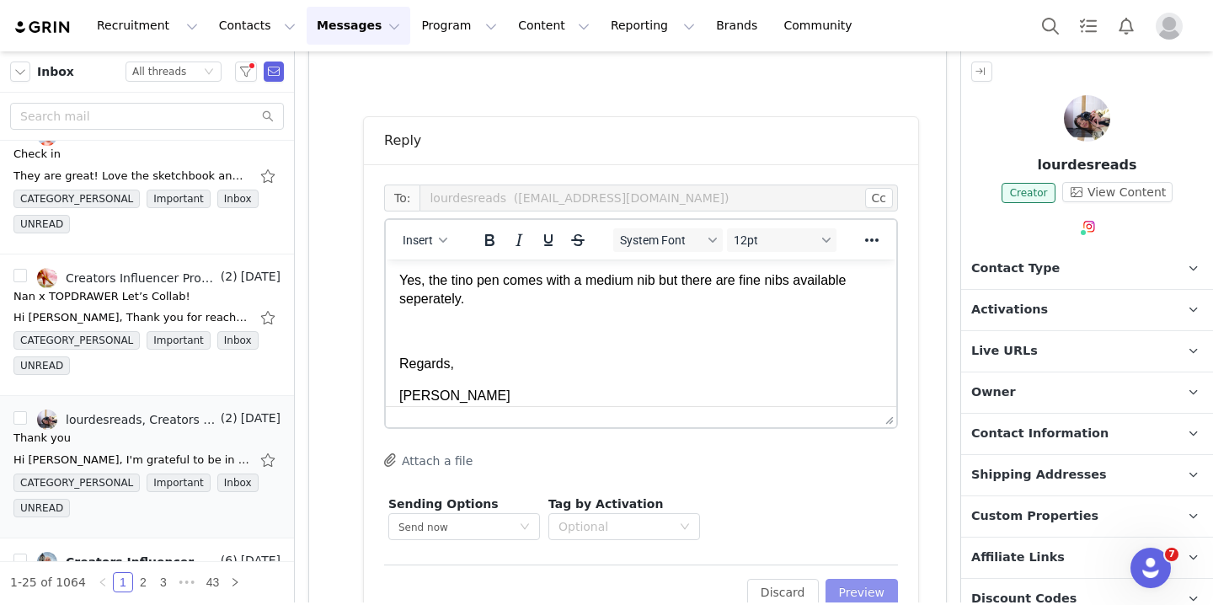
click at [864, 592] on button "Preview" at bounding box center [861, 592] width 73 height 27
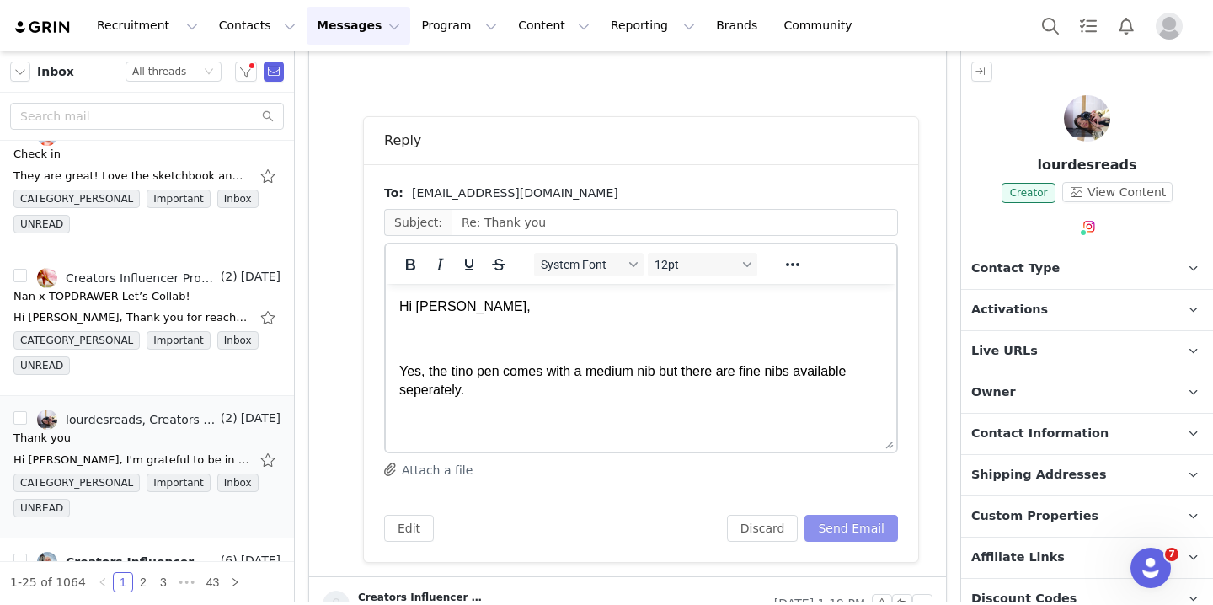
scroll to position [0, 0]
click at [869, 518] on button "Send Email" at bounding box center [850, 528] width 93 height 27
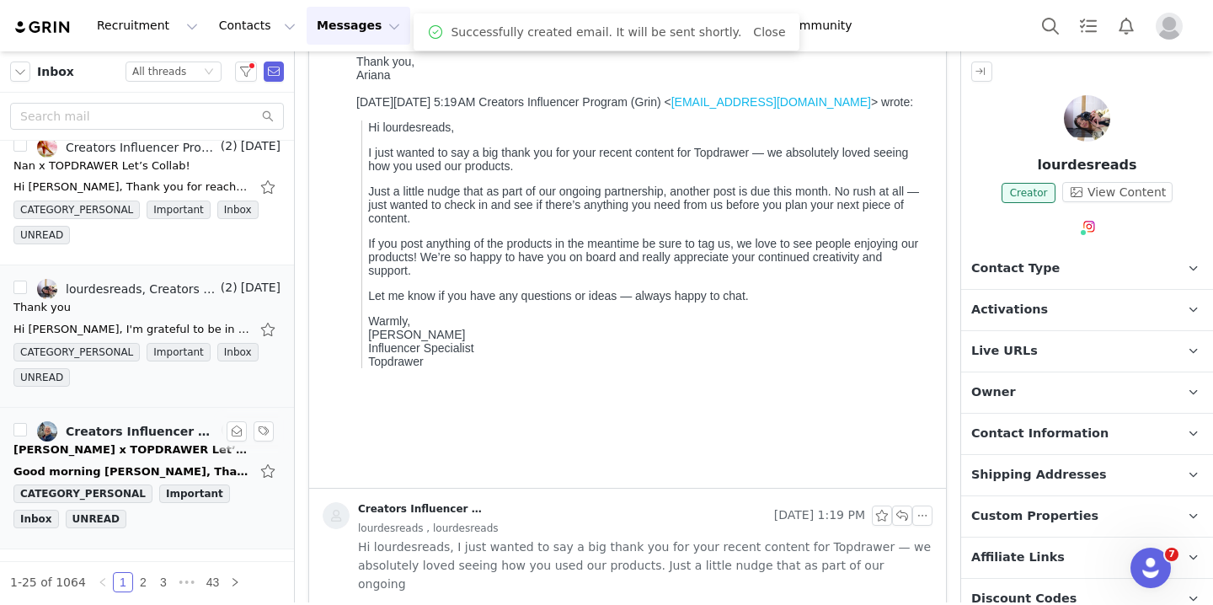
scroll to position [2075, 0]
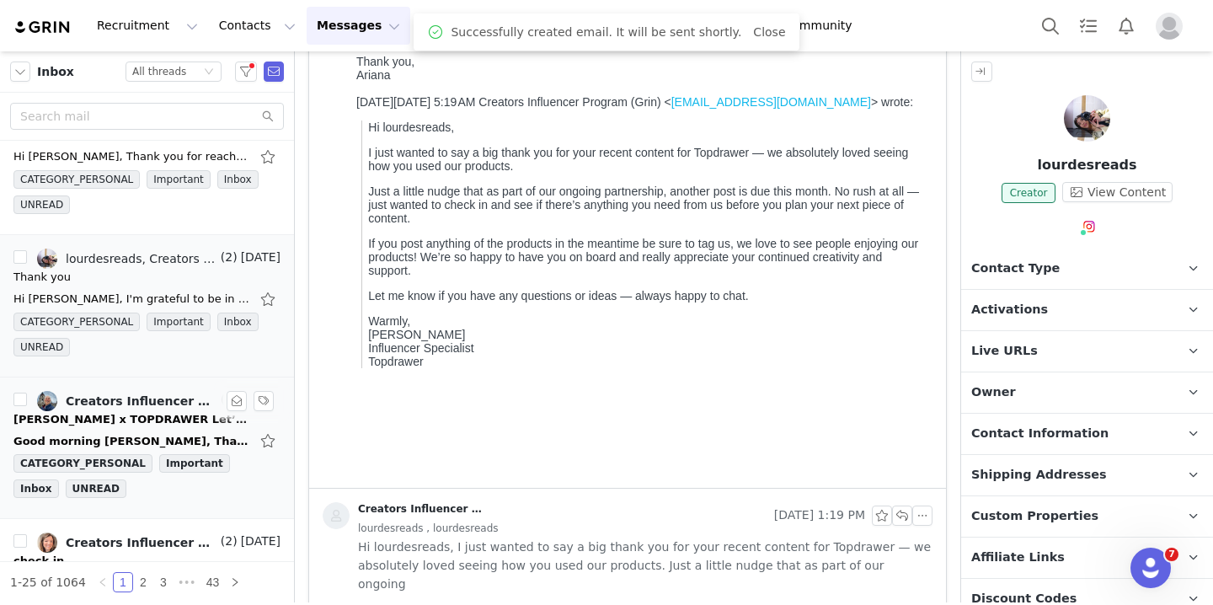
click at [165, 404] on div "Creators Influencer Program (Grin), [PERSON_NAME]" at bounding box center [142, 400] width 152 height 13
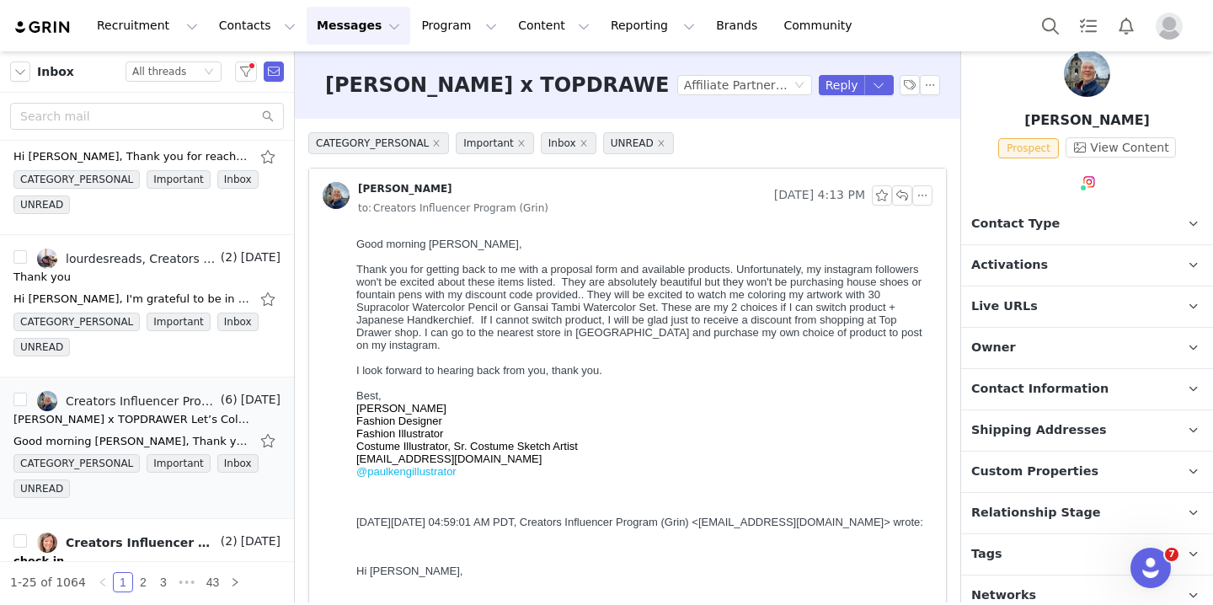
scroll to position [57, 0]
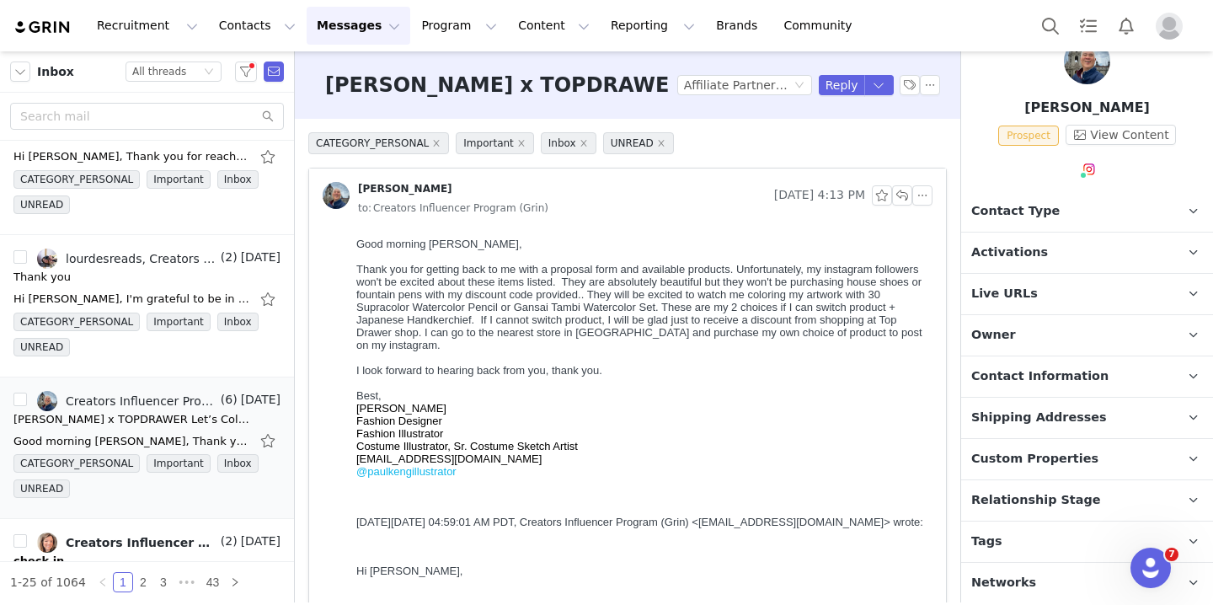
click at [1058, 491] on span "Relationship Stage" at bounding box center [1036, 500] width 130 height 19
click at [1050, 543] on p "Tags Keep track of your contacts by assigning them tags. You can then filter yo…" at bounding box center [1066, 541] width 211 height 40
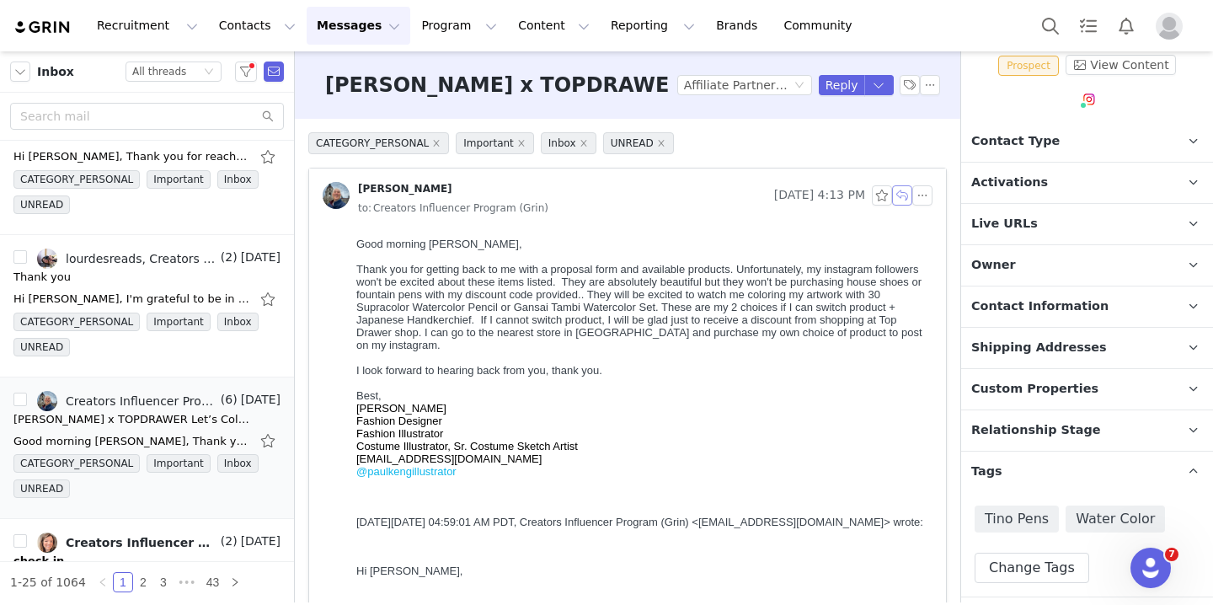
click at [901, 196] on button "button" at bounding box center [902, 195] width 20 height 20
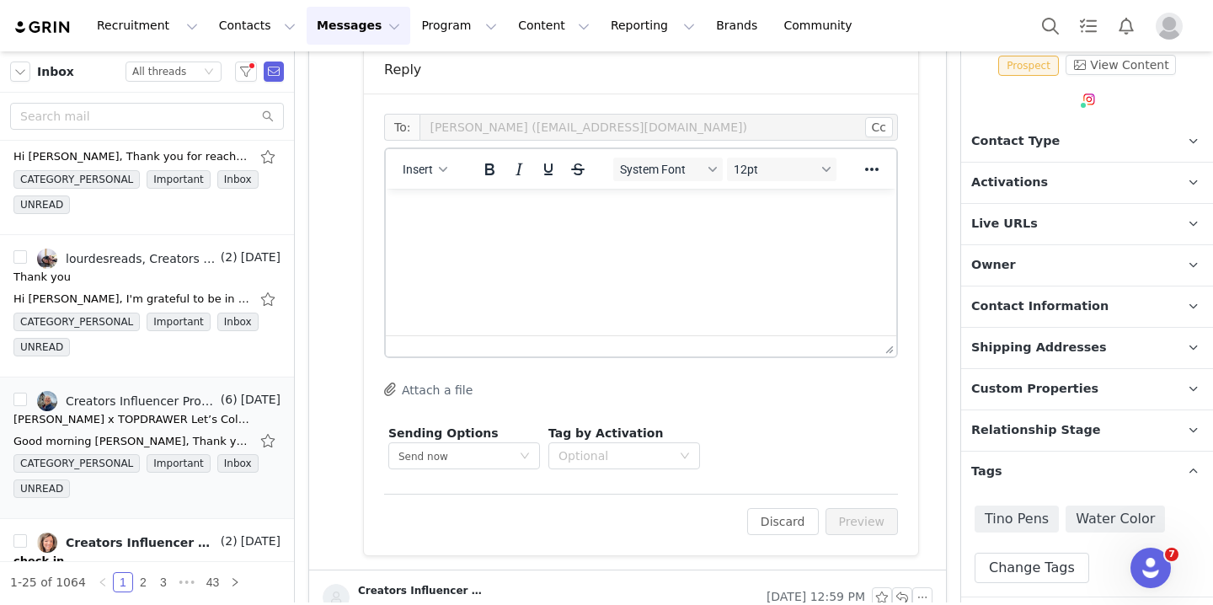
scroll to position [769, 0]
click at [445, 227] on html at bounding box center [641, 210] width 510 height 45
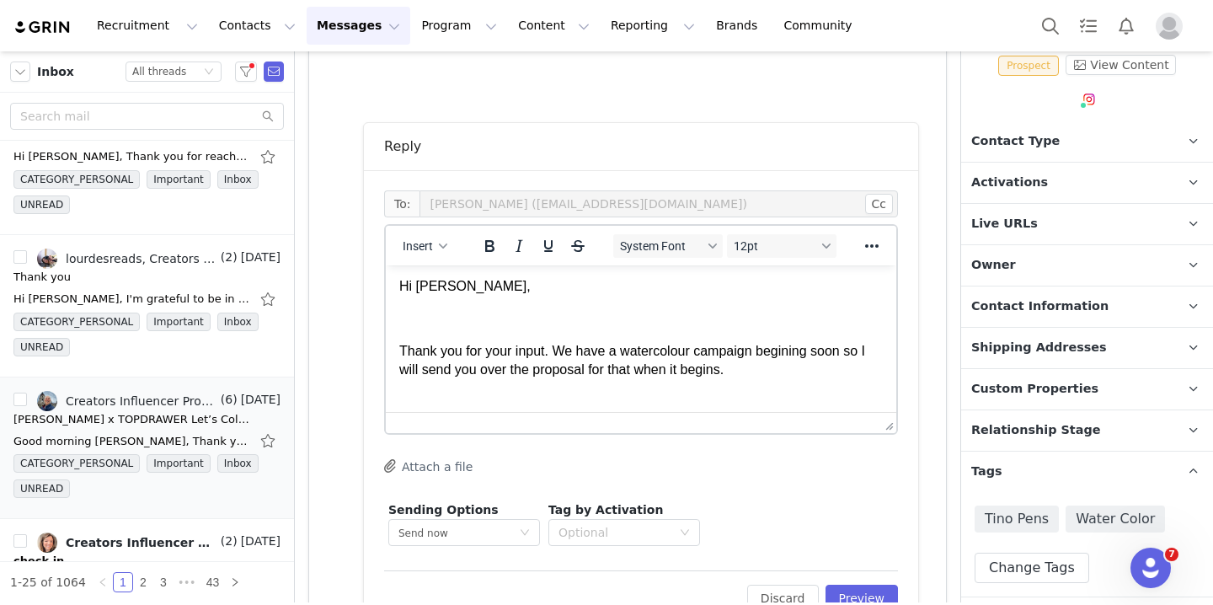
scroll to position [34, 0]
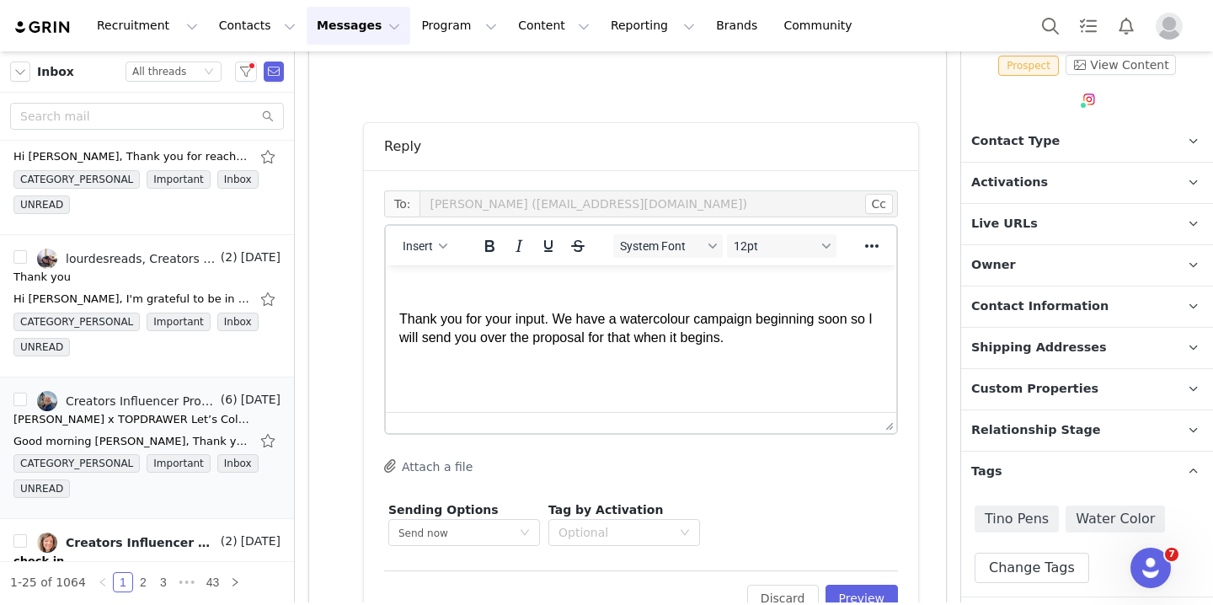
click at [588, 363] on p "Rich Text Area. Press ALT-0 for help." at bounding box center [640, 370] width 483 height 19
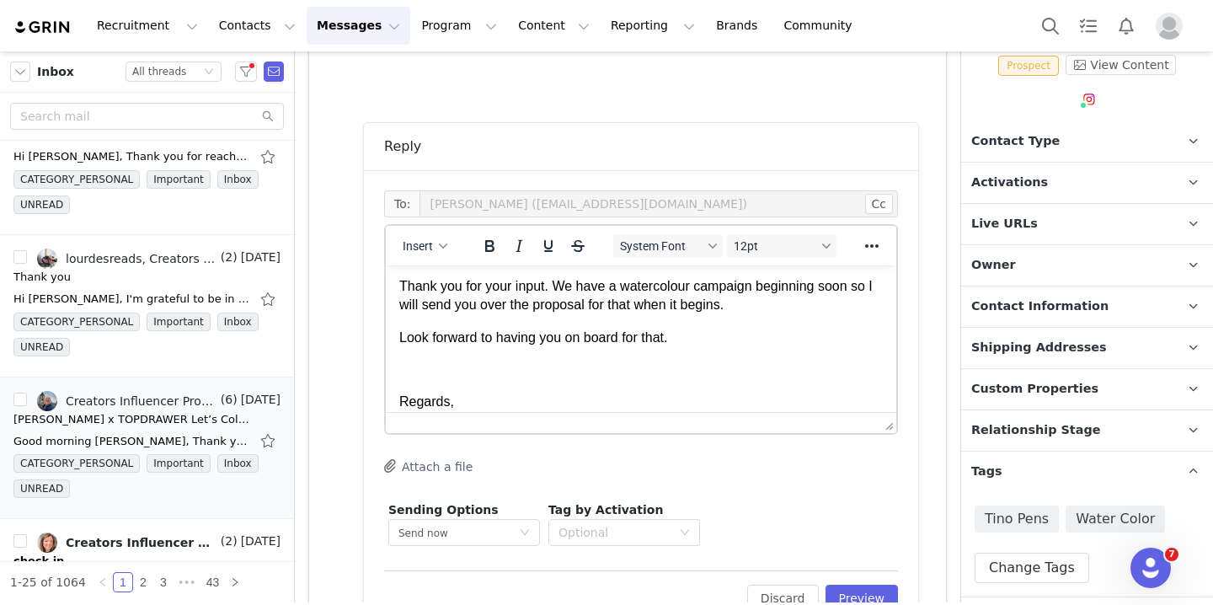
scroll to position [99, 0]
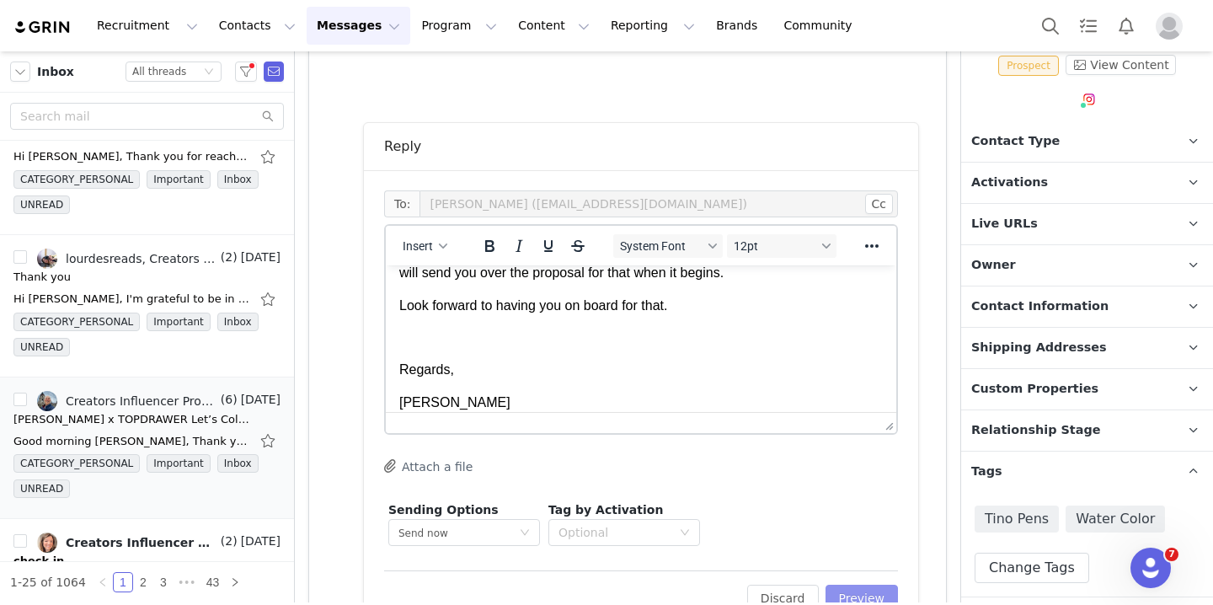
click at [872, 584] on button "Preview" at bounding box center [861, 597] width 73 height 27
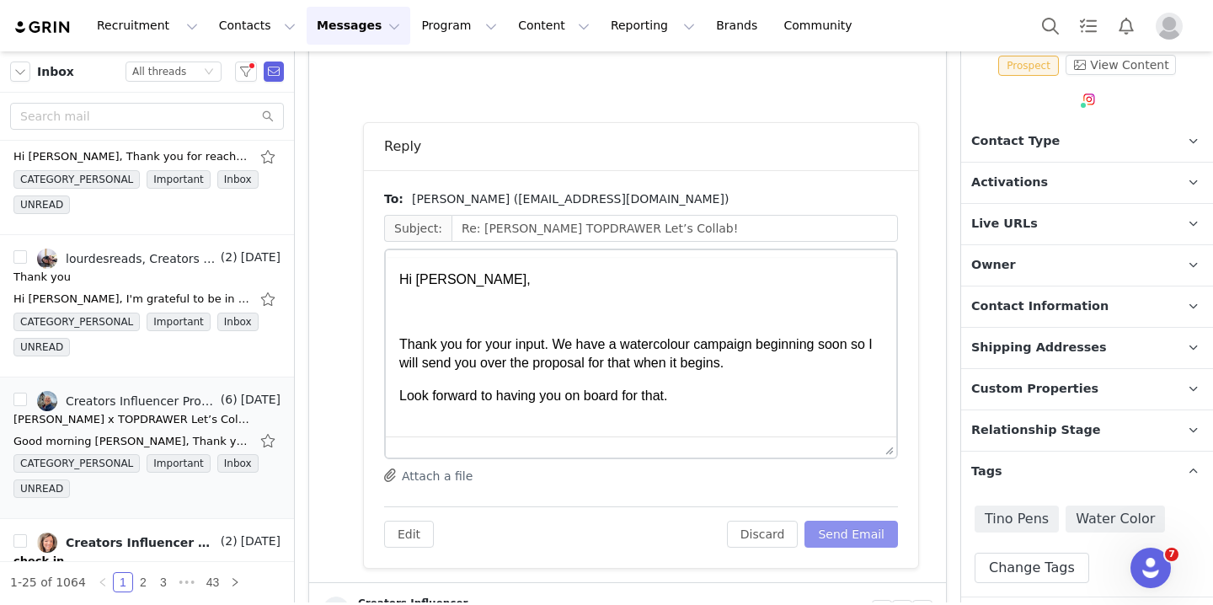
scroll to position [0, 0]
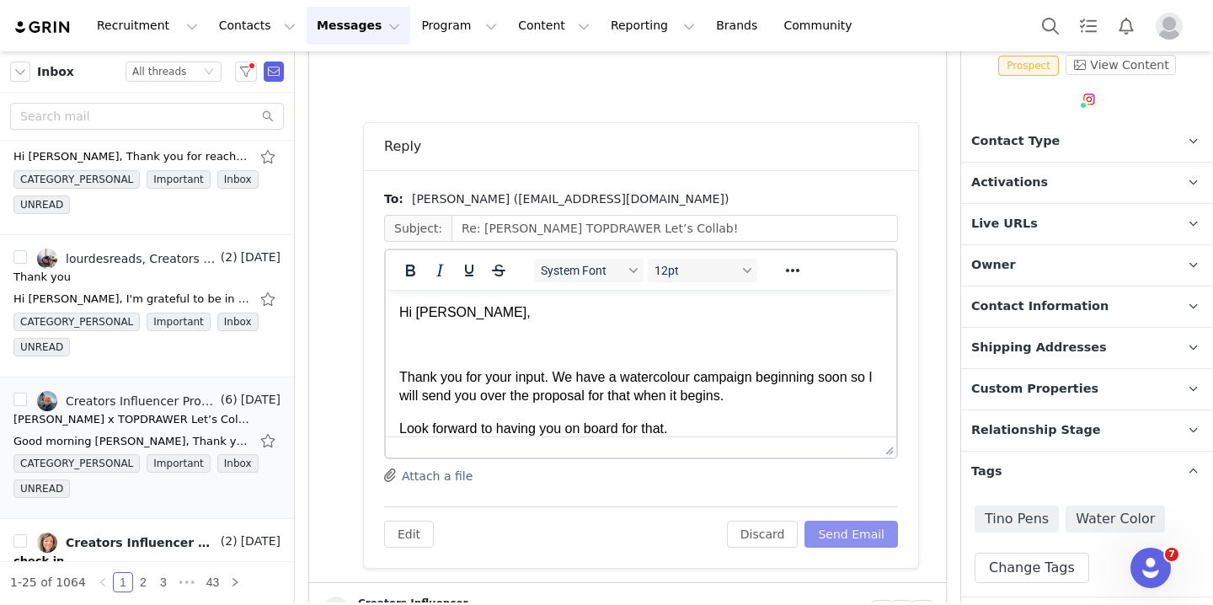
click at [869, 534] on button "Send Email" at bounding box center [850, 533] width 93 height 27
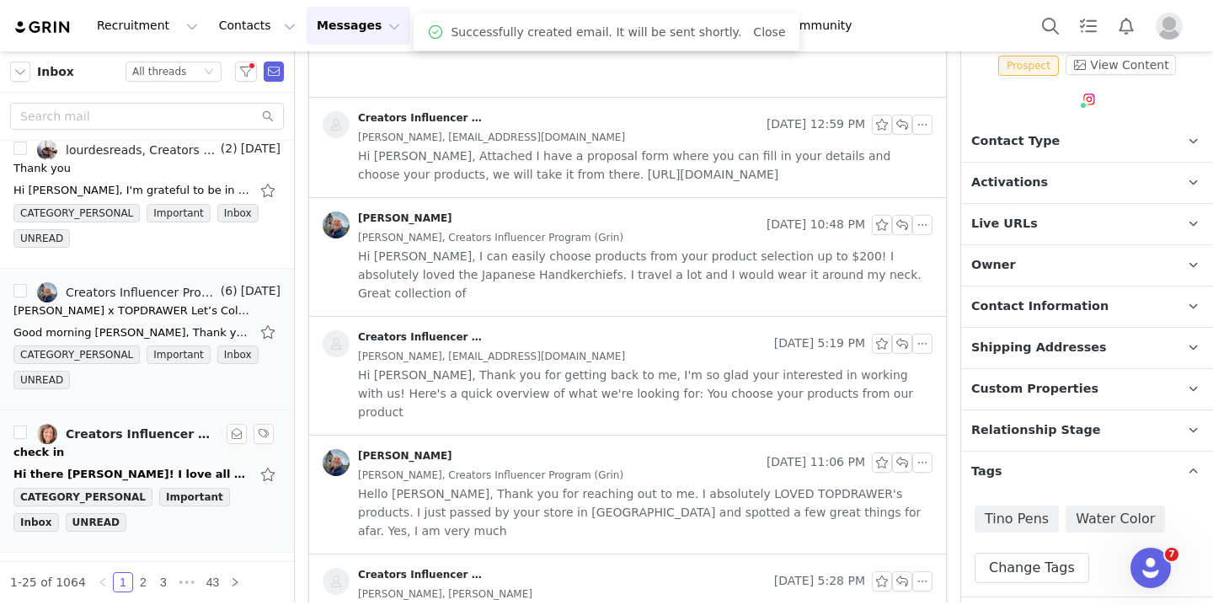
scroll to position [2197, 0]
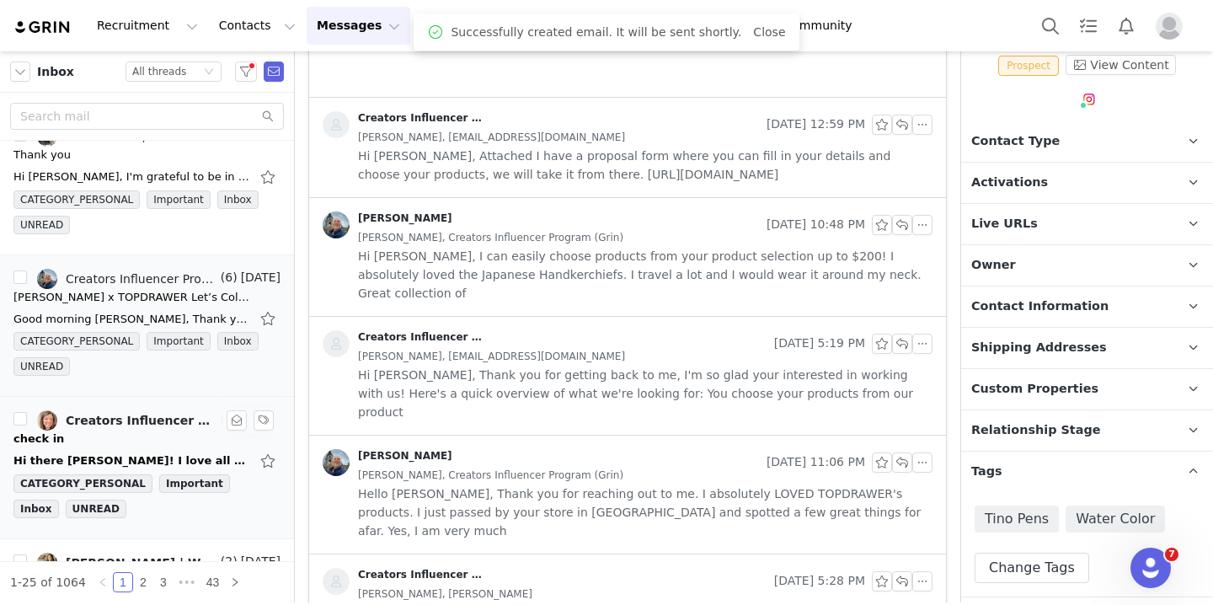
click at [162, 442] on div "check in" at bounding box center [146, 438] width 267 height 17
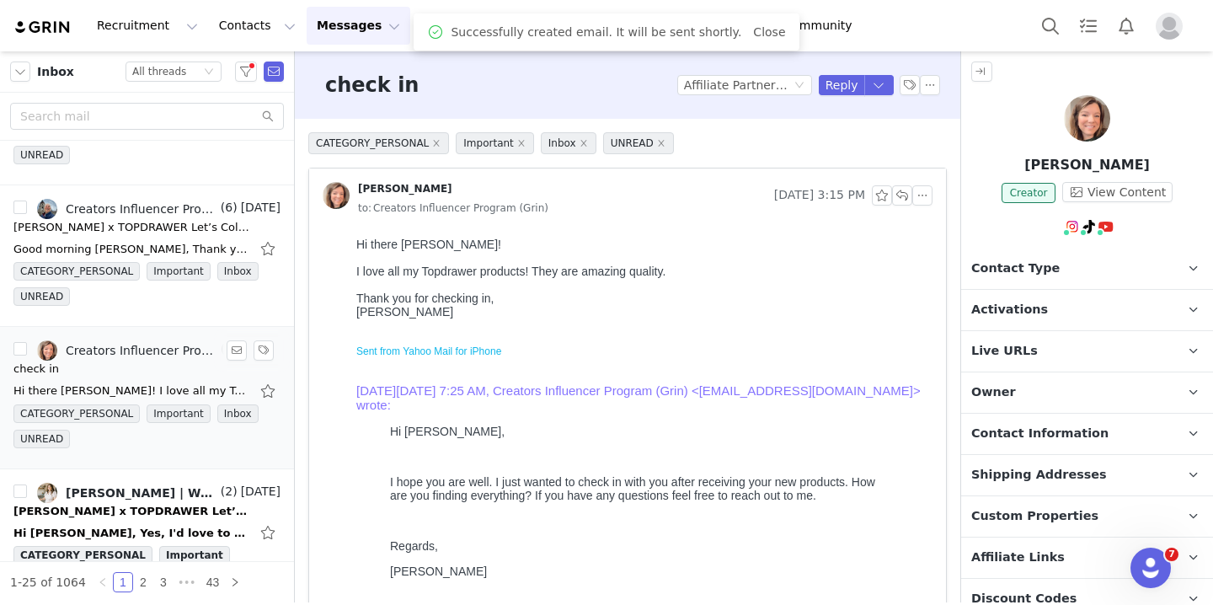
scroll to position [2277, 0]
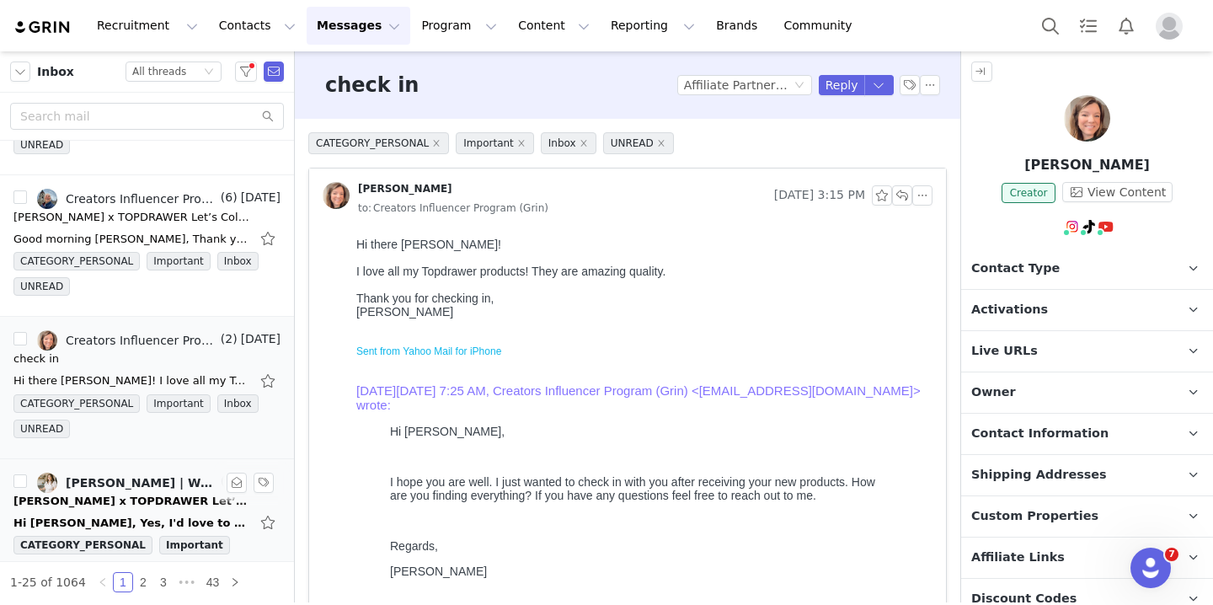
click at [151, 483] on div "[PERSON_NAME] | Watercolor Artist | Art Tutorials, Creators Influencer Program …" at bounding box center [142, 482] width 152 height 13
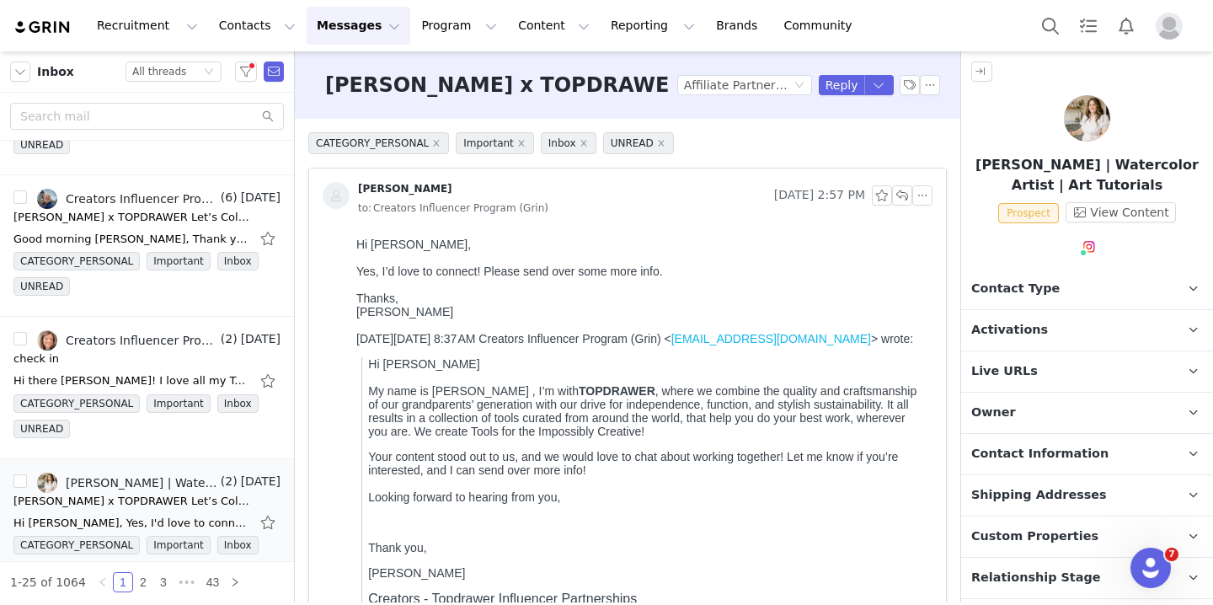
scroll to position [0, 0]
click at [898, 197] on button "button" at bounding box center [902, 195] width 20 height 20
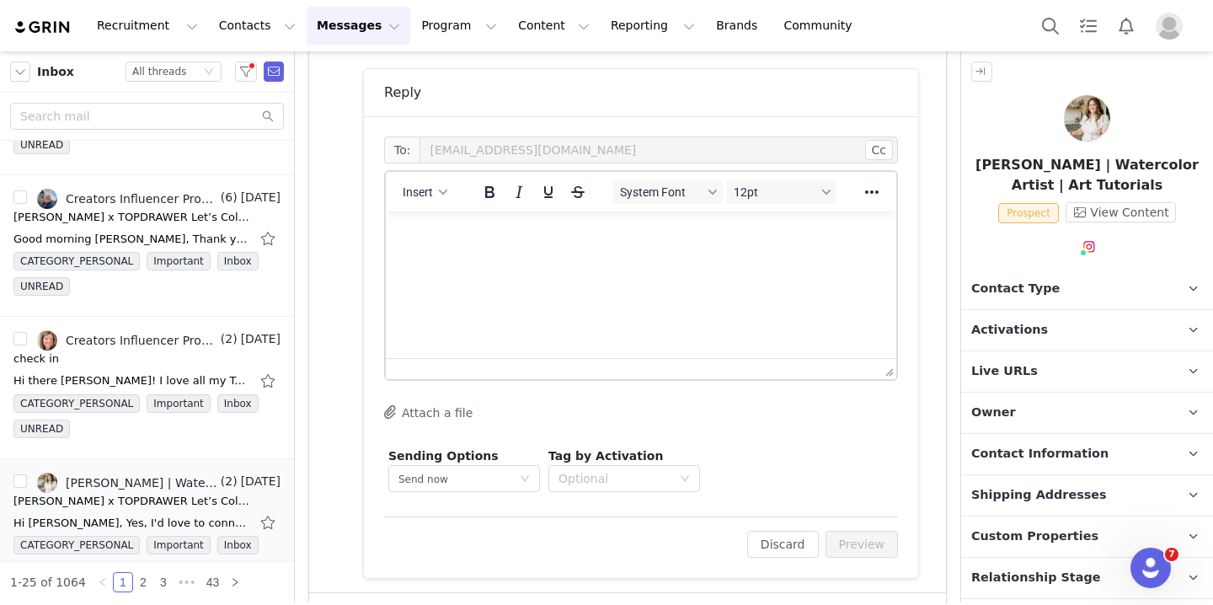
scroll to position [824, 0]
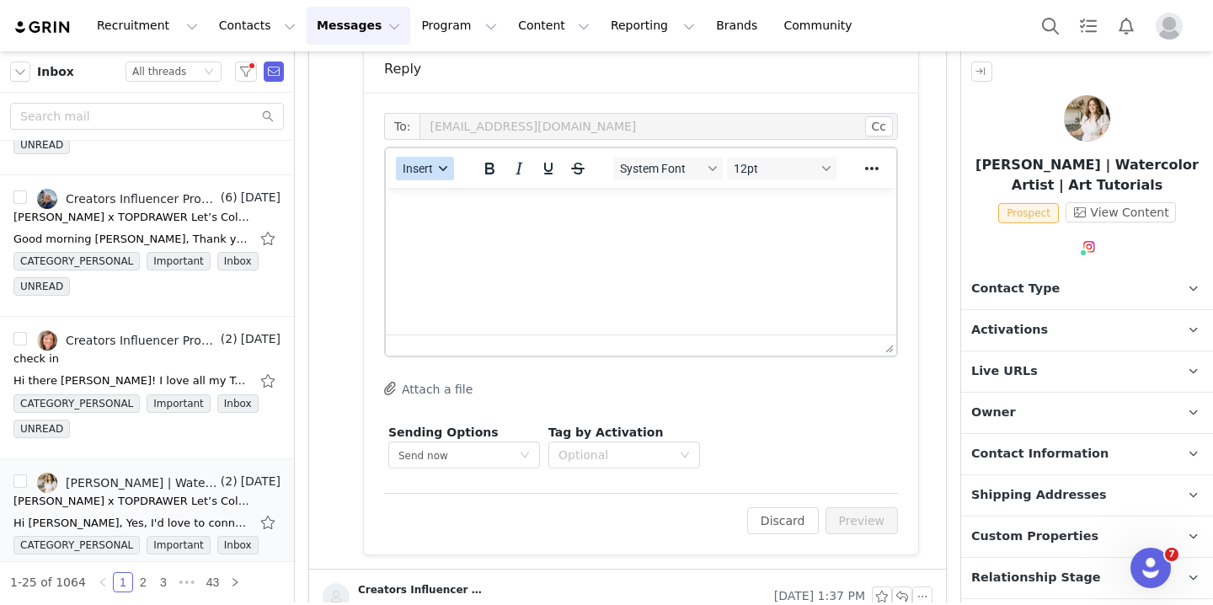
click at [443, 167] on icon "button" at bounding box center [443, 168] width 8 height 8
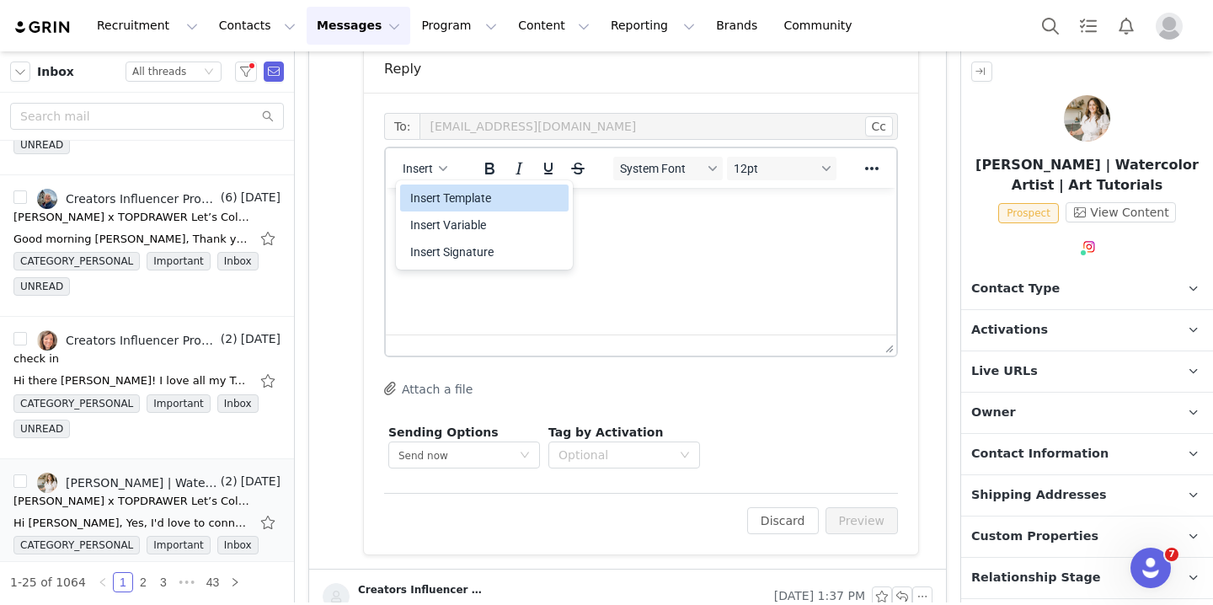
click at [444, 195] on div "Insert Template" at bounding box center [486, 198] width 152 height 20
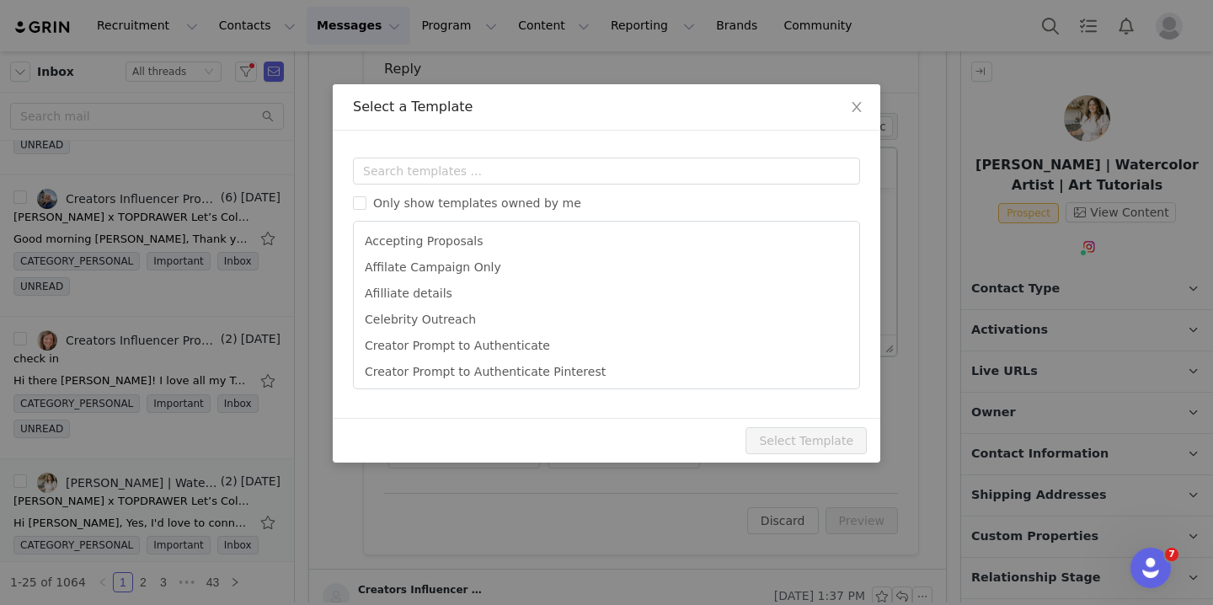
scroll to position [0, 0]
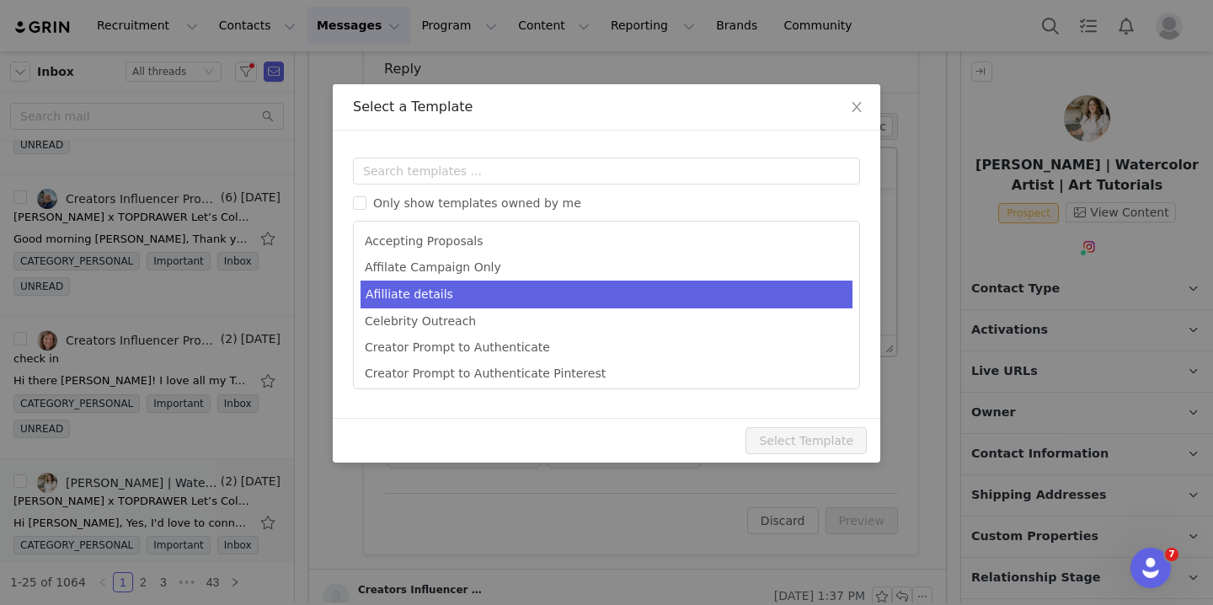
click at [453, 292] on li "Afilliate details" at bounding box center [606, 294] width 492 height 28
type input "[first_name] X Topdrawer"
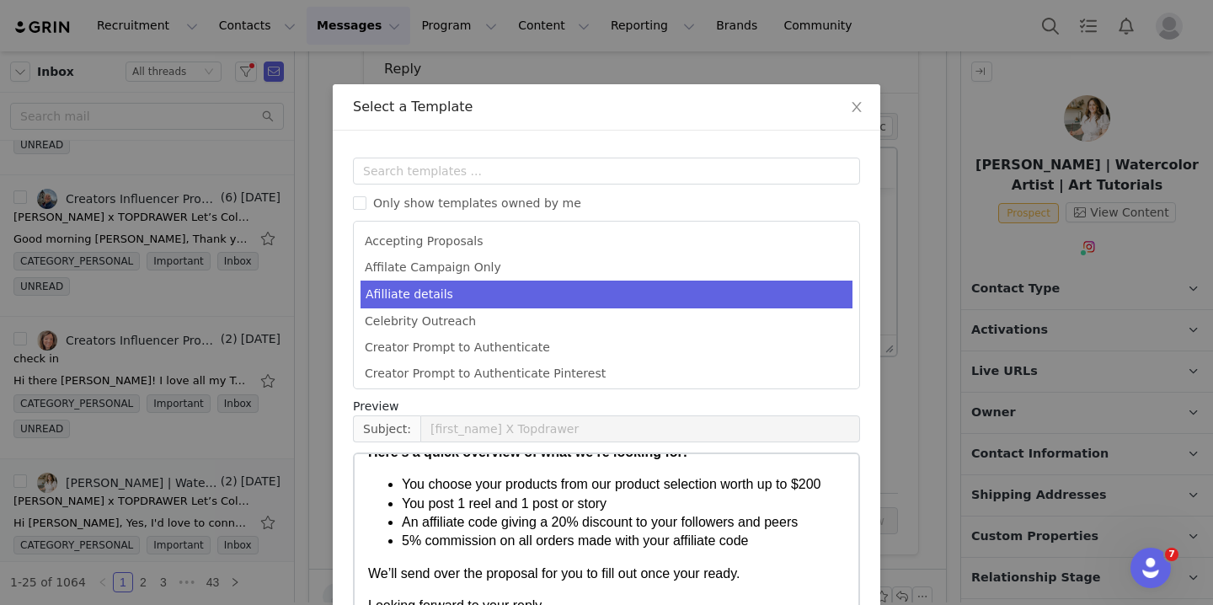
scroll to position [143, 0]
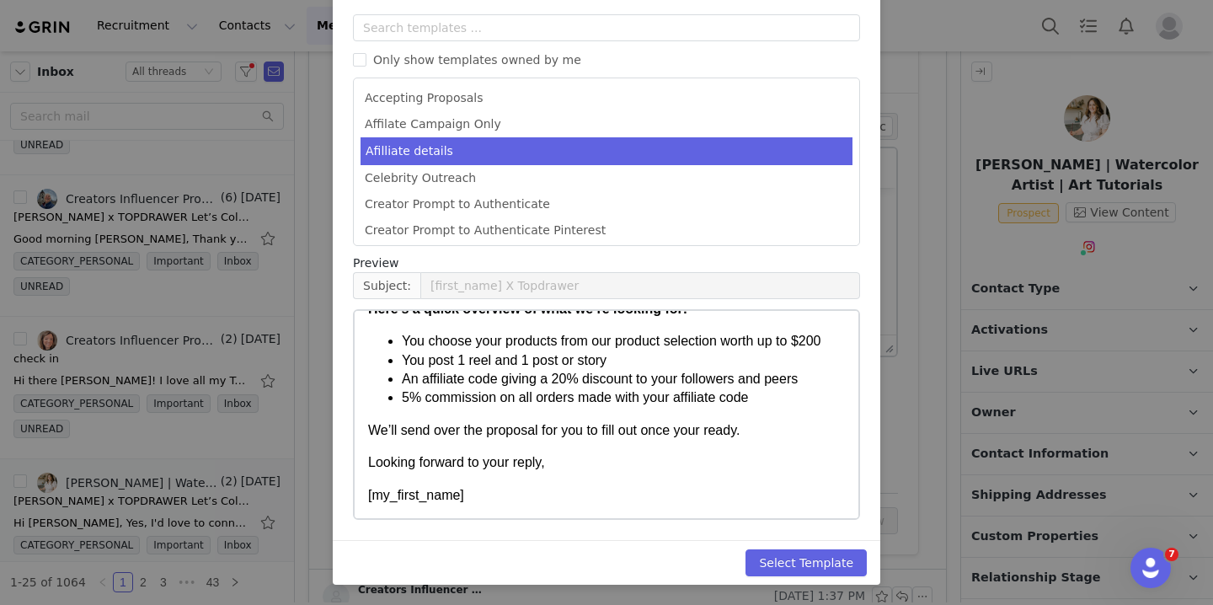
click at [815, 548] on div "Select Template" at bounding box center [606, 562] width 547 height 45
click at [815, 560] on button "Select Template" at bounding box center [805, 562] width 121 height 27
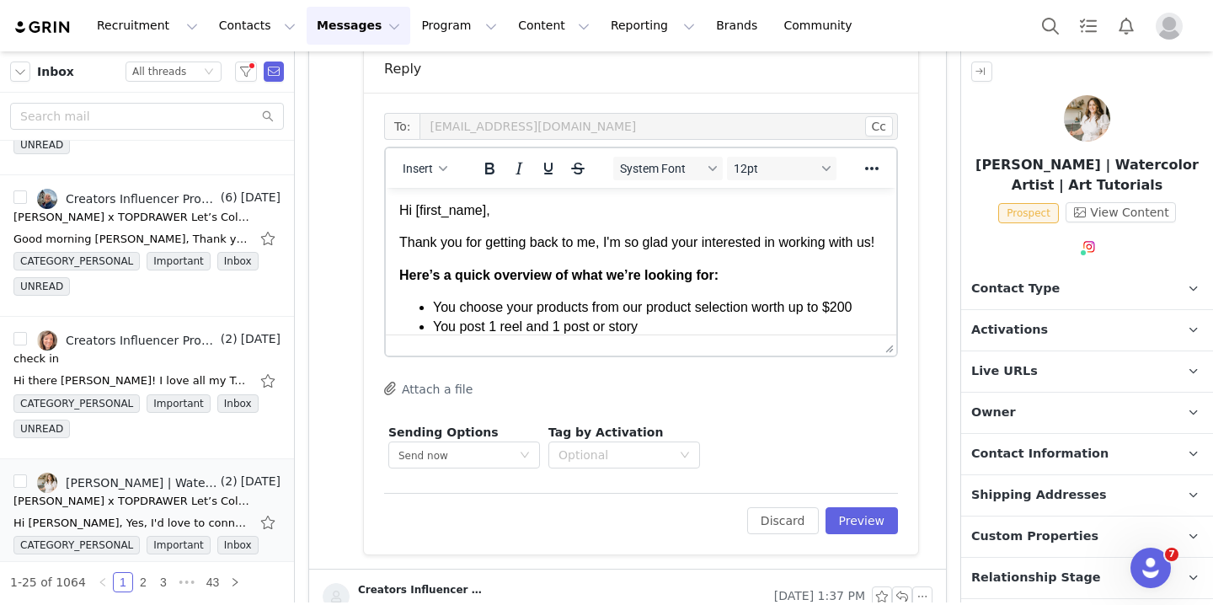
scroll to position [0, 0]
click at [856, 527] on button "Preview" at bounding box center [861, 520] width 73 height 27
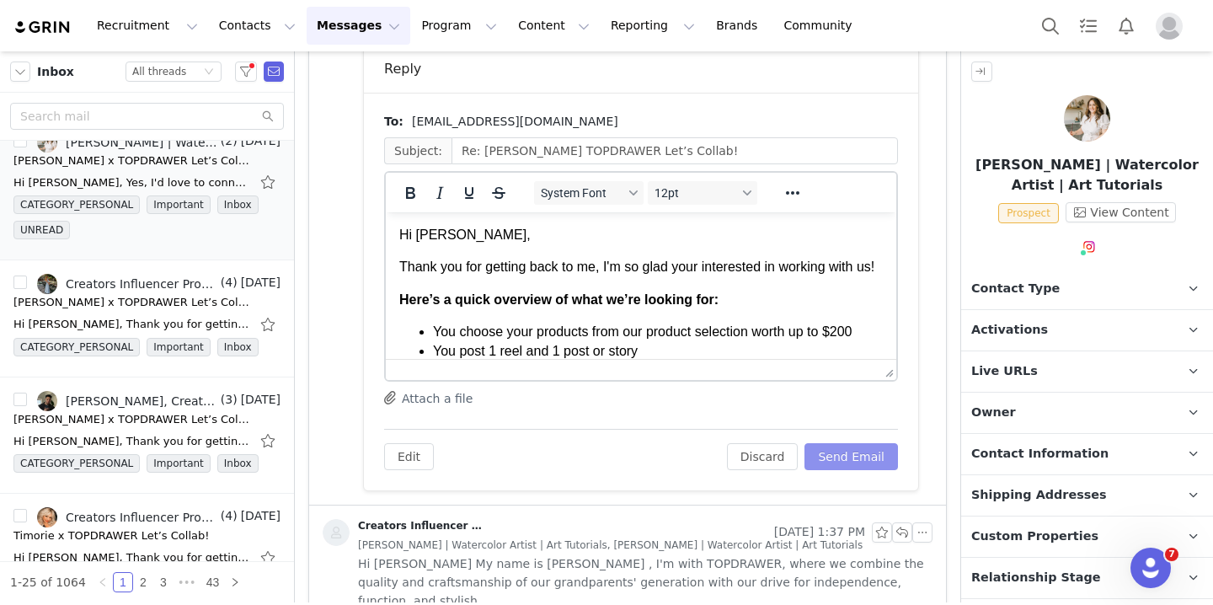
scroll to position [2619, 0]
click at [147, 309] on div "Hi [PERSON_NAME], Thank you for getting back to me, I'm so glad your interested…" at bounding box center [146, 322] width 267 height 27
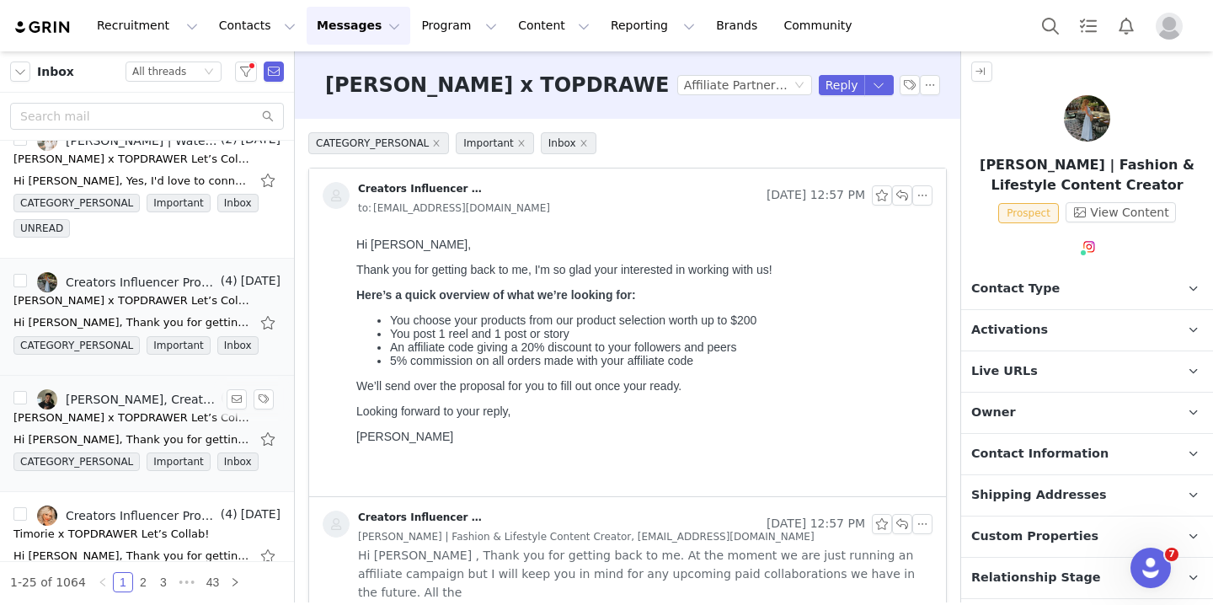
scroll to position [0, 0]
click at [166, 295] on div "[PERSON_NAME] x TOPDRAWER Let’s Collab!" at bounding box center [131, 300] width 236 height 17
click at [170, 175] on div "Hi [PERSON_NAME], Yes, I'd love to connect! Please send over some more info. Th…" at bounding box center [131, 181] width 236 height 17
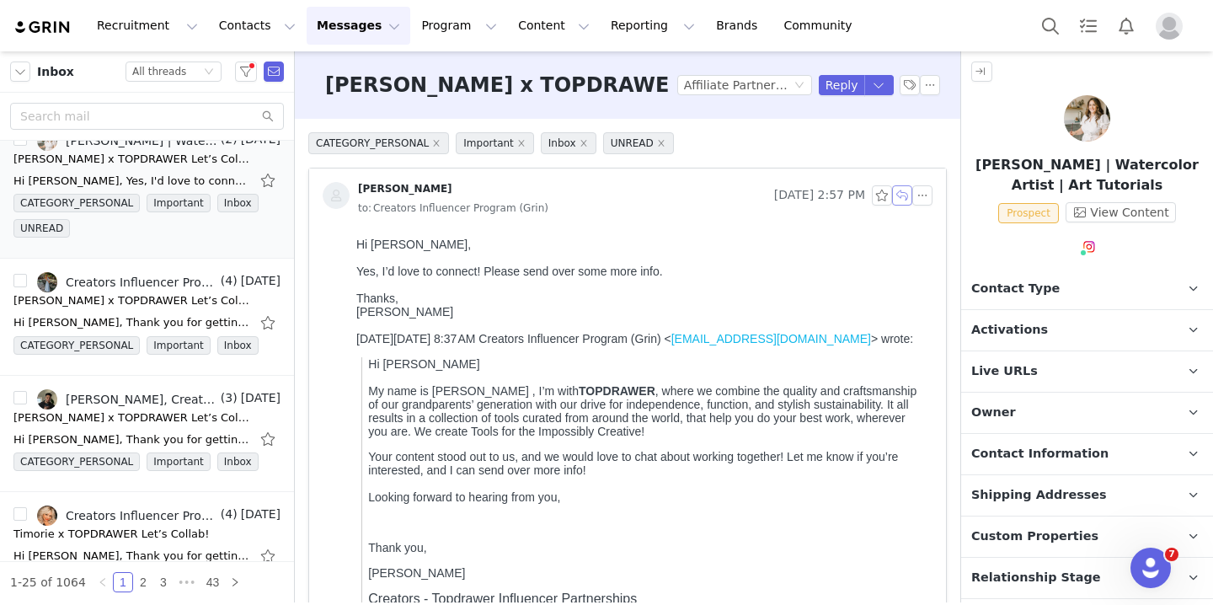
click at [901, 188] on button "button" at bounding box center [902, 195] width 20 height 20
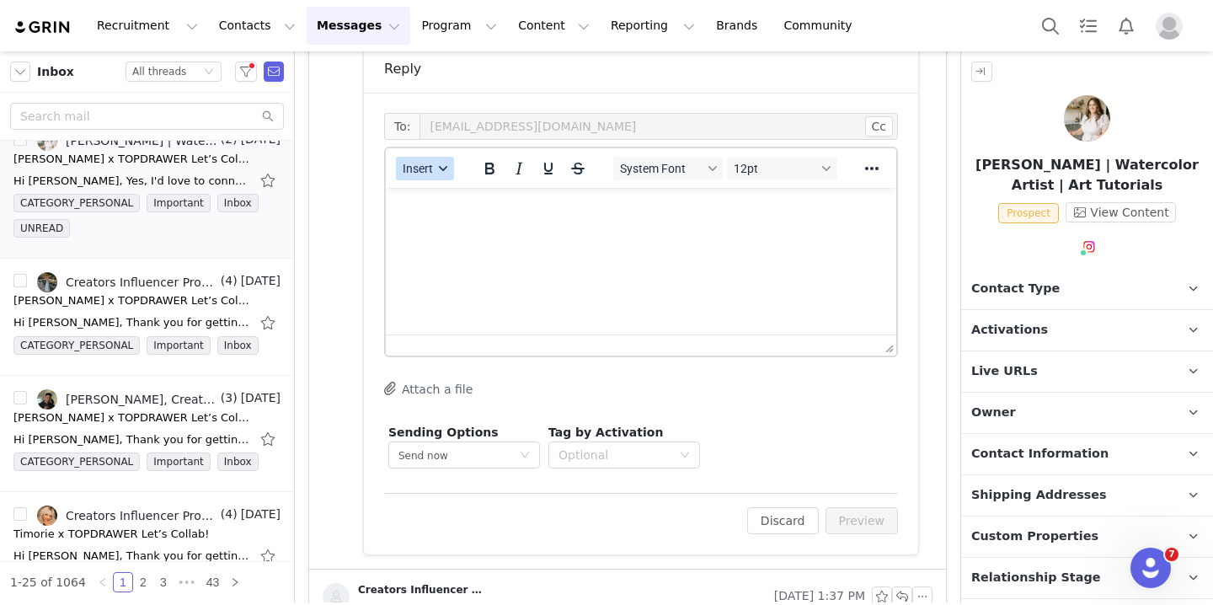
click at [439, 179] on button "Insert" at bounding box center [425, 169] width 58 height 24
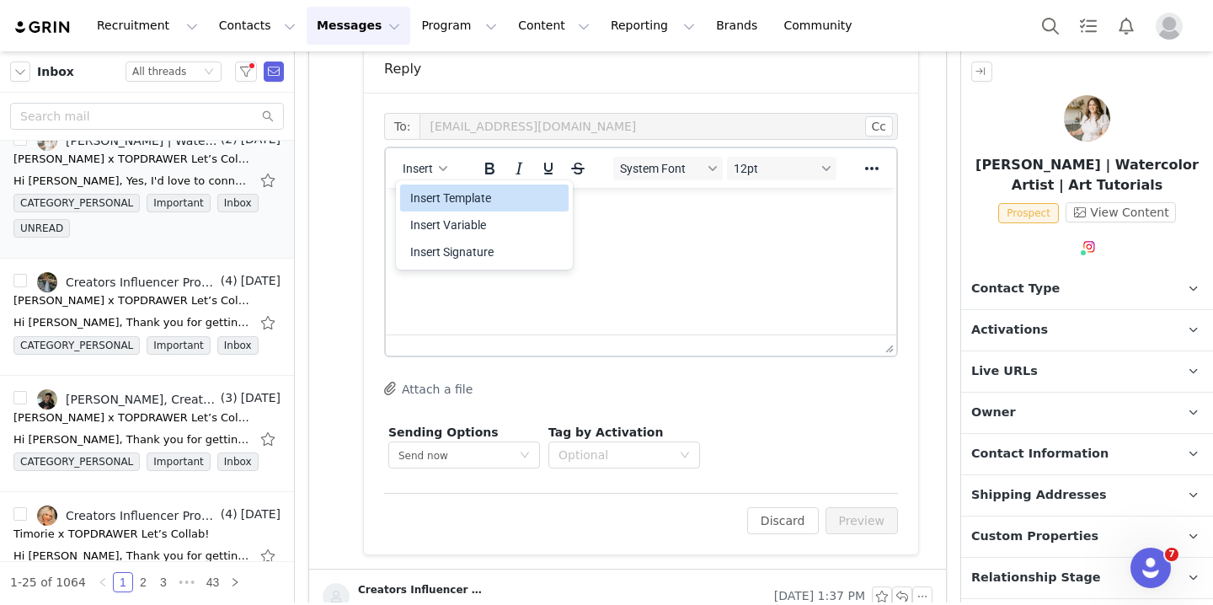
click at [458, 200] on div "Insert Template" at bounding box center [486, 198] width 152 height 20
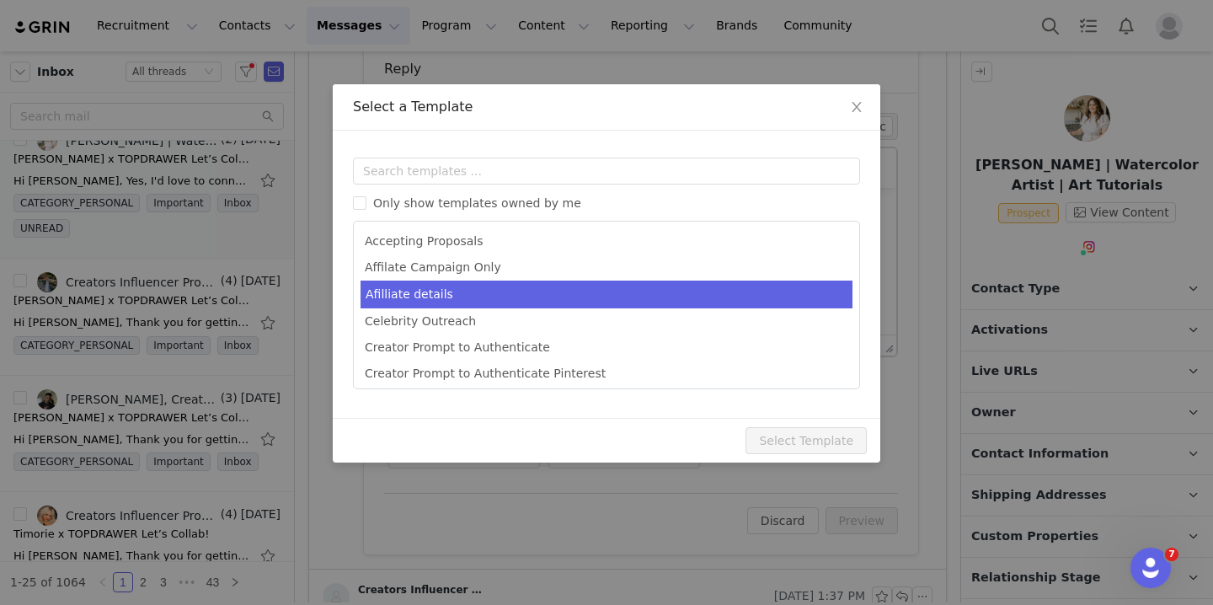
click at [509, 301] on li "Afilliate details" at bounding box center [606, 294] width 492 height 28
type input "[first_name] X Topdrawer"
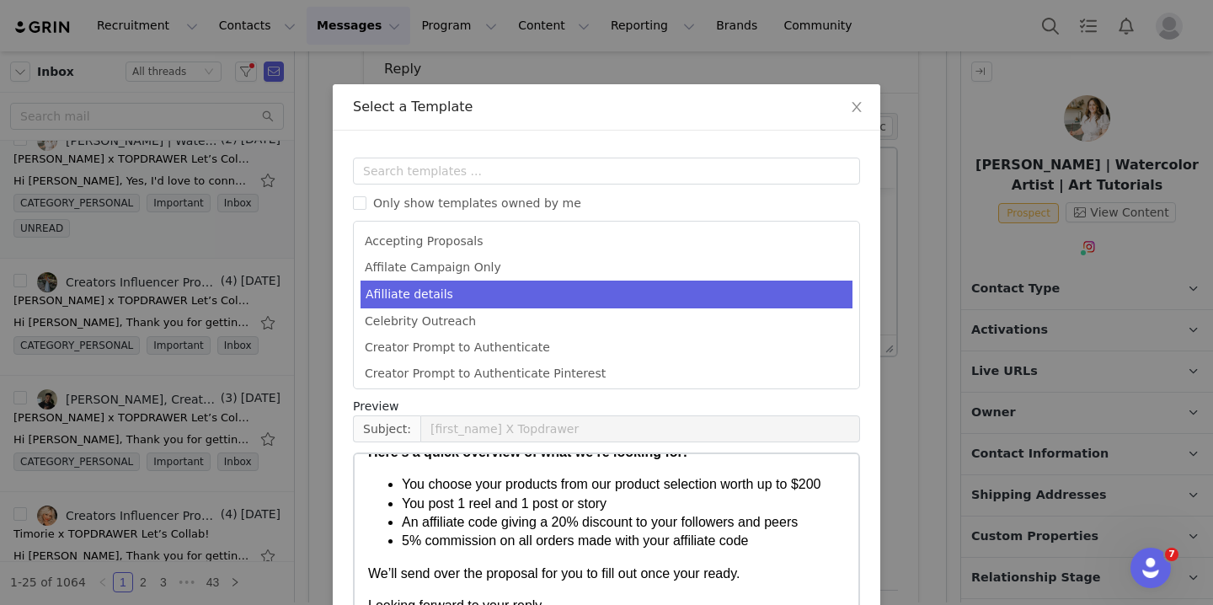
scroll to position [143, 0]
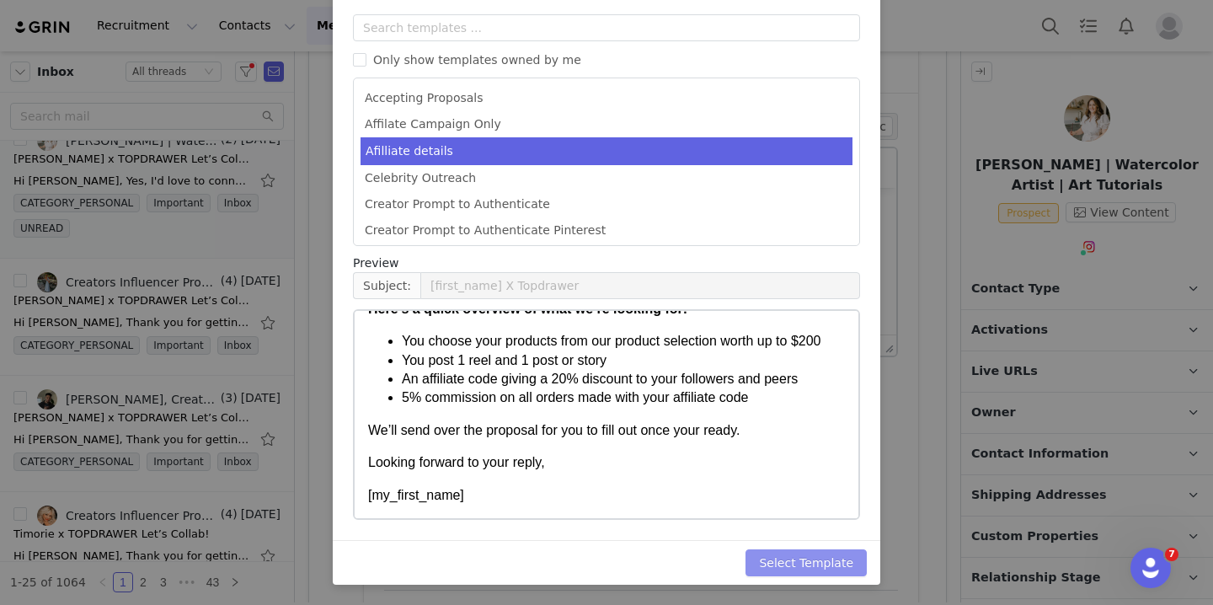
click at [809, 551] on button "Select Template" at bounding box center [805, 562] width 121 height 27
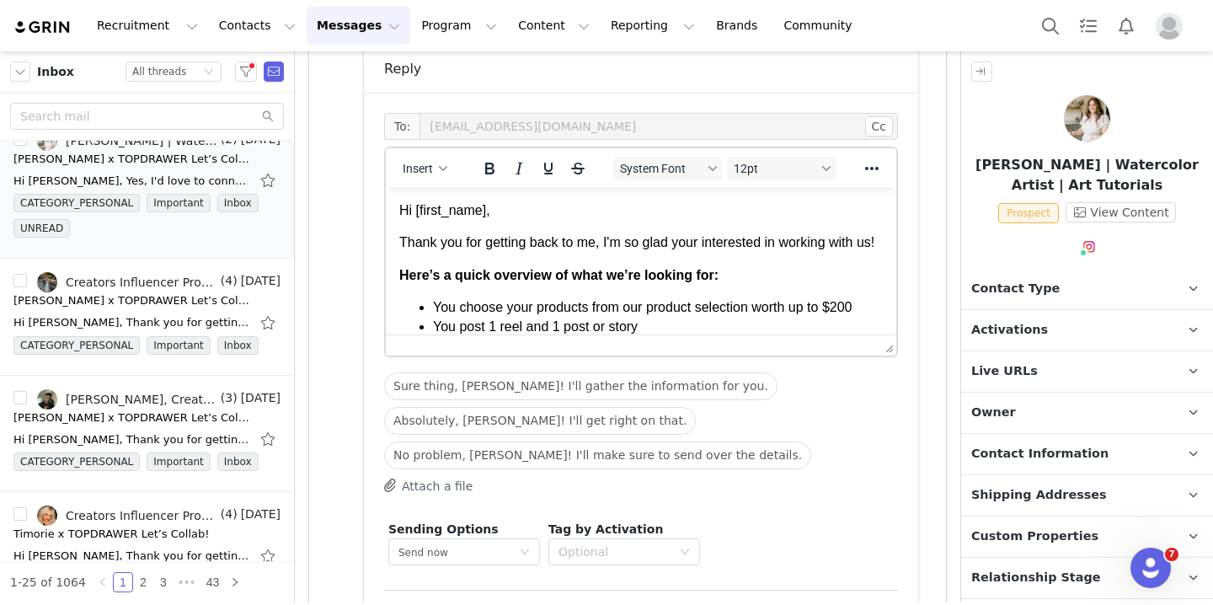
scroll to position [0, 0]
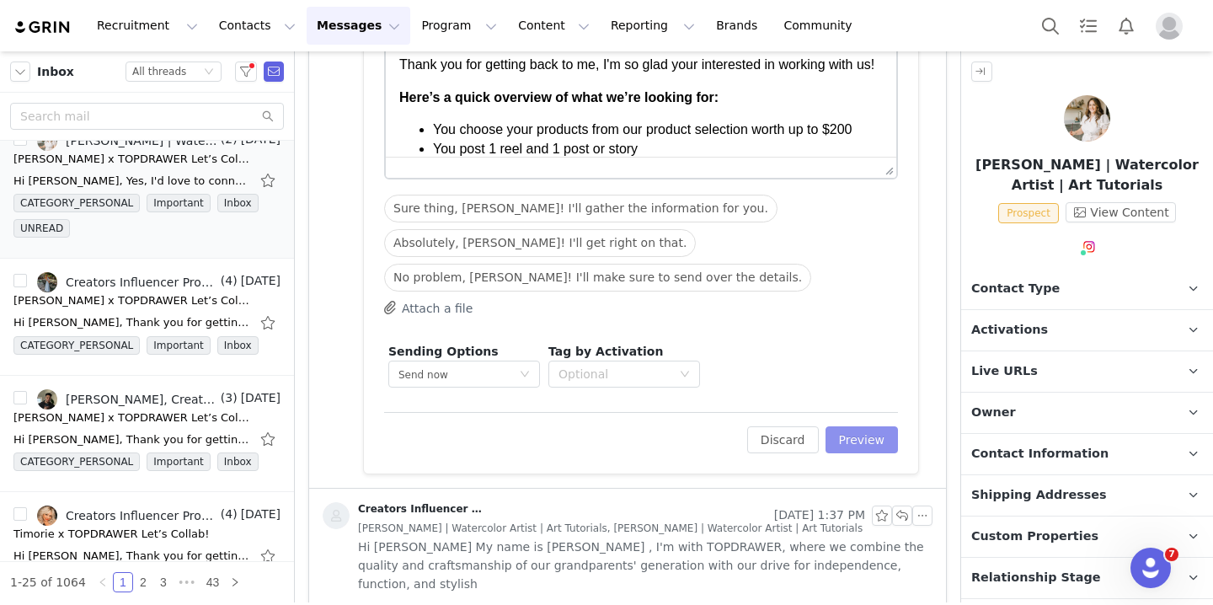
click at [873, 441] on button "Preview" at bounding box center [861, 439] width 73 height 27
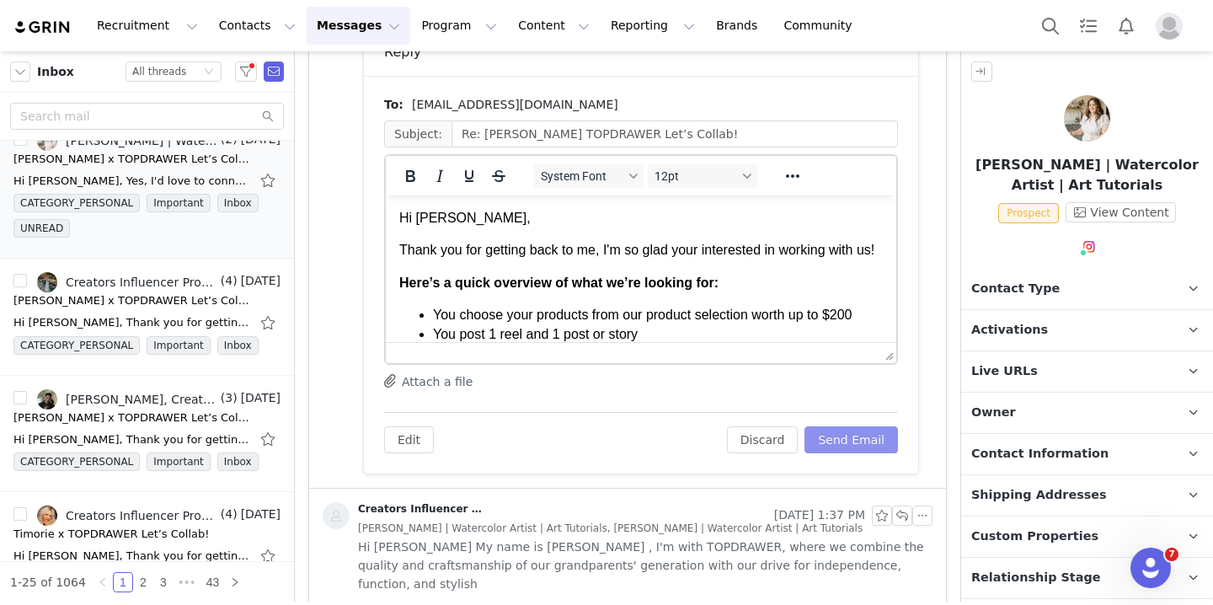
click at [863, 442] on button "Send Email" at bounding box center [850, 439] width 93 height 27
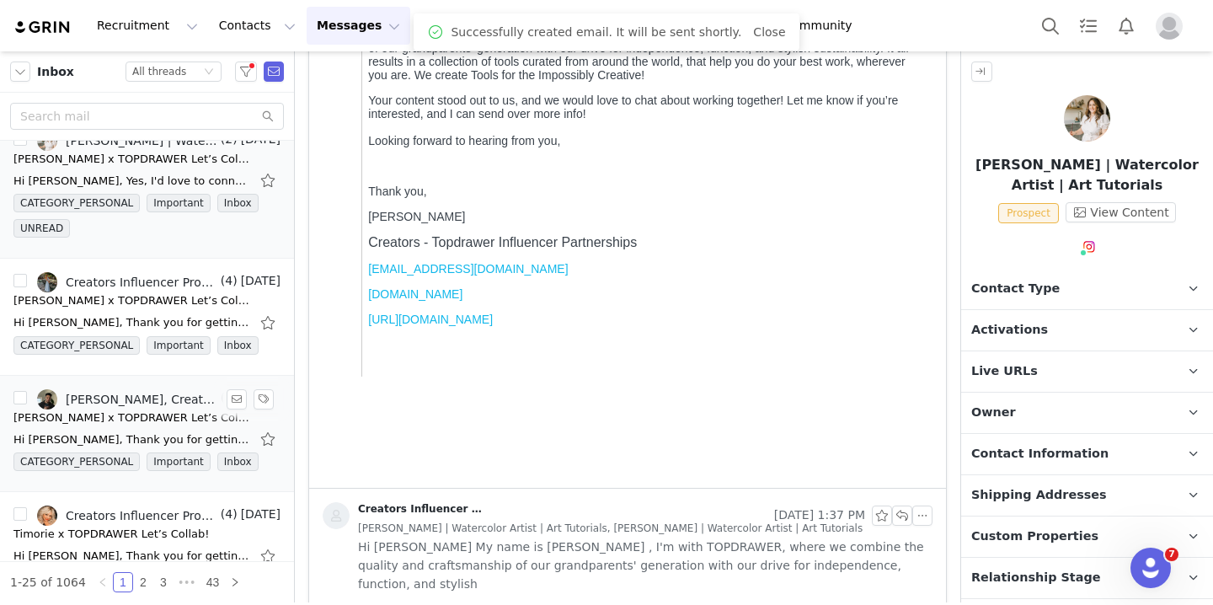
click at [126, 442] on div "Hi [PERSON_NAME], Thank you for getting back to me, I'm so glad your interested…" at bounding box center [131, 439] width 236 height 17
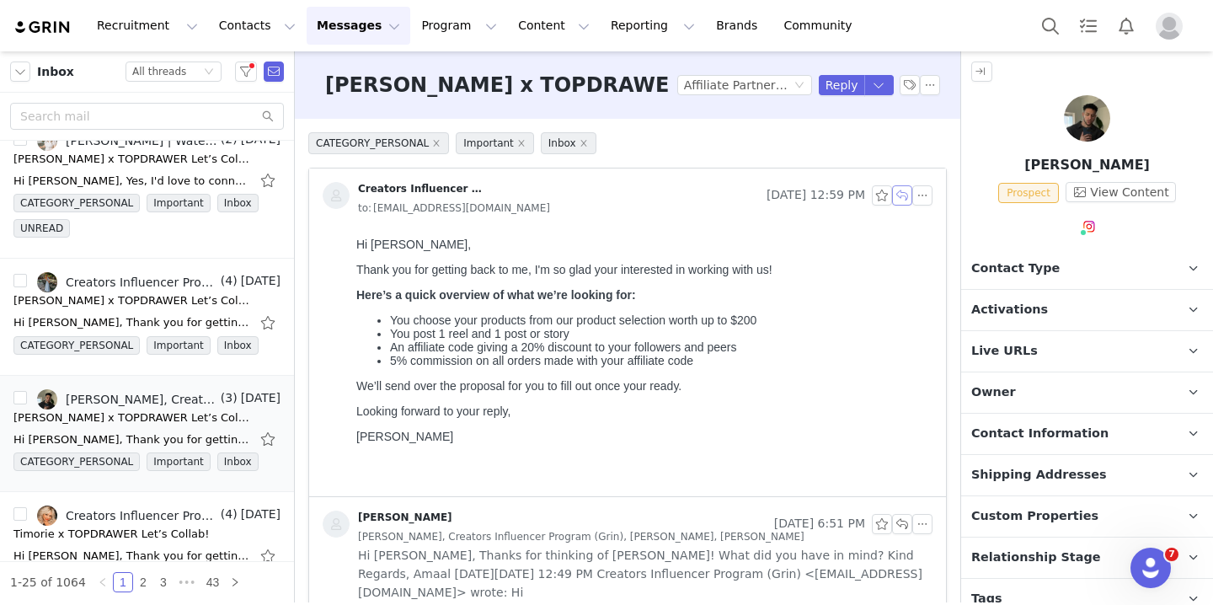
click at [900, 196] on button "button" at bounding box center [902, 195] width 20 height 20
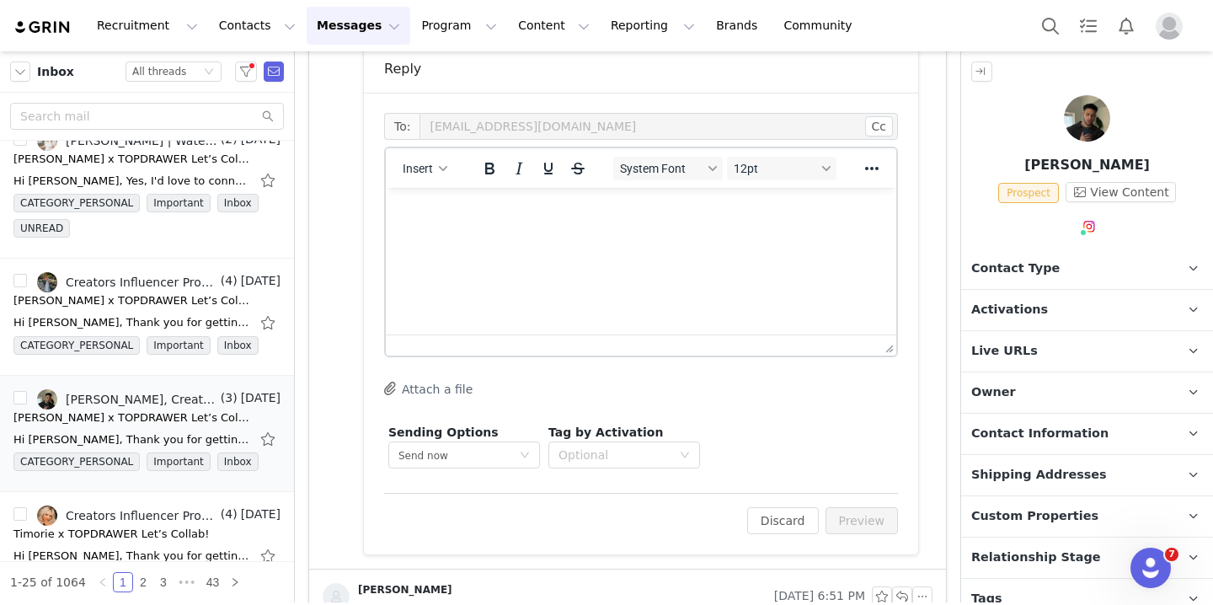
click at [455, 170] on div "Insert" at bounding box center [425, 168] width 79 height 33
click at [444, 170] on icon "button" at bounding box center [443, 168] width 8 height 5
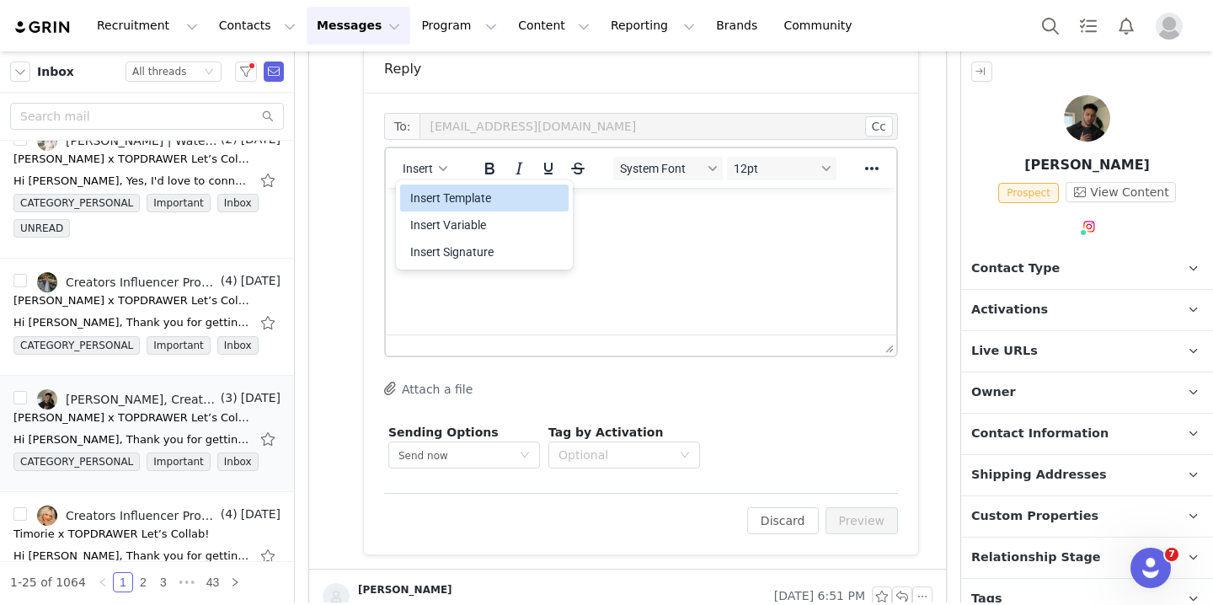
click at [488, 200] on div "Insert Template" at bounding box center [486, 198] width 152 height 20
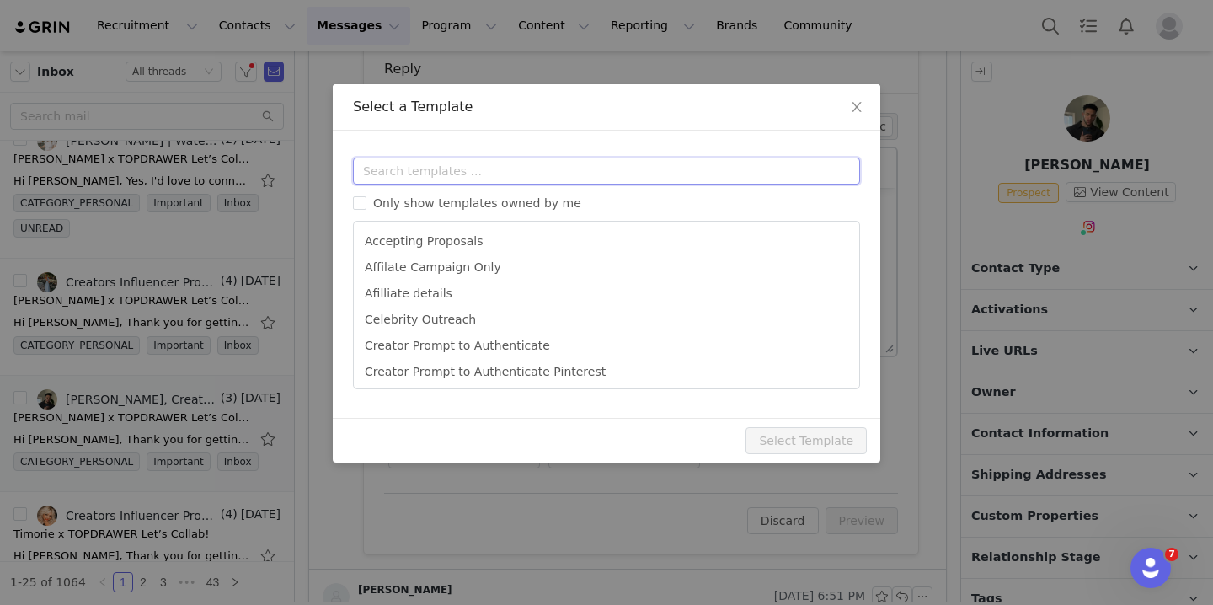
click at [507, 176] on input "text" at bounding box center [606, 170] width 507 height 27
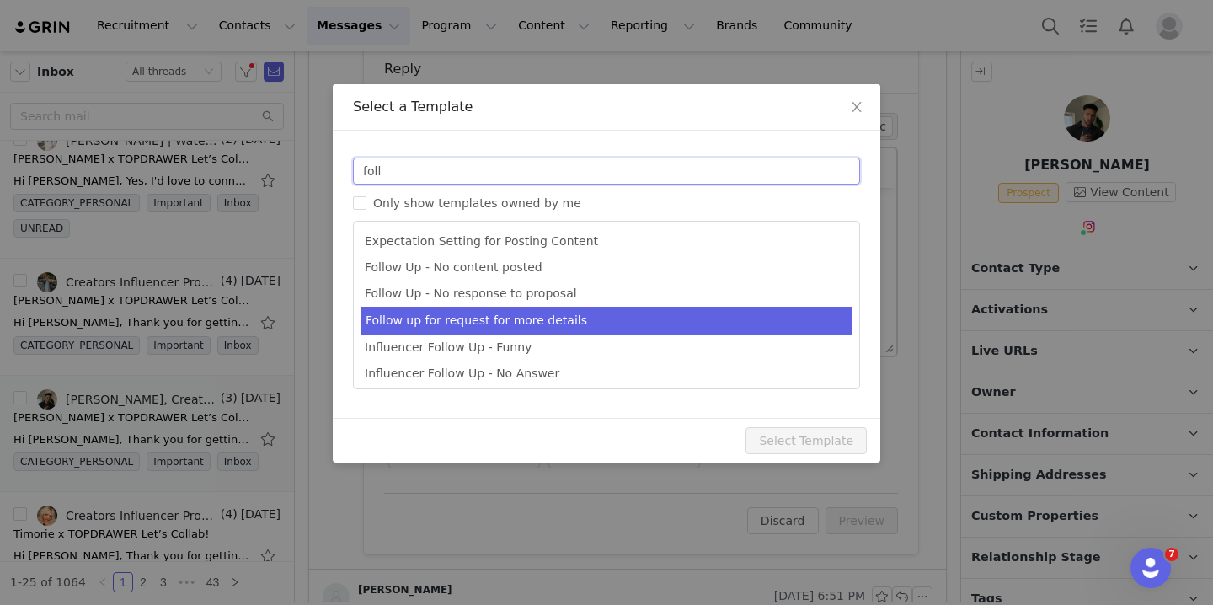
type input "foll"
click at [541, 311] on li "Follow up for request for more details" at bounding box center [606, 321] width 492 height 28
type input "[first_name] x TOPDRAWER Let’s Collab!"
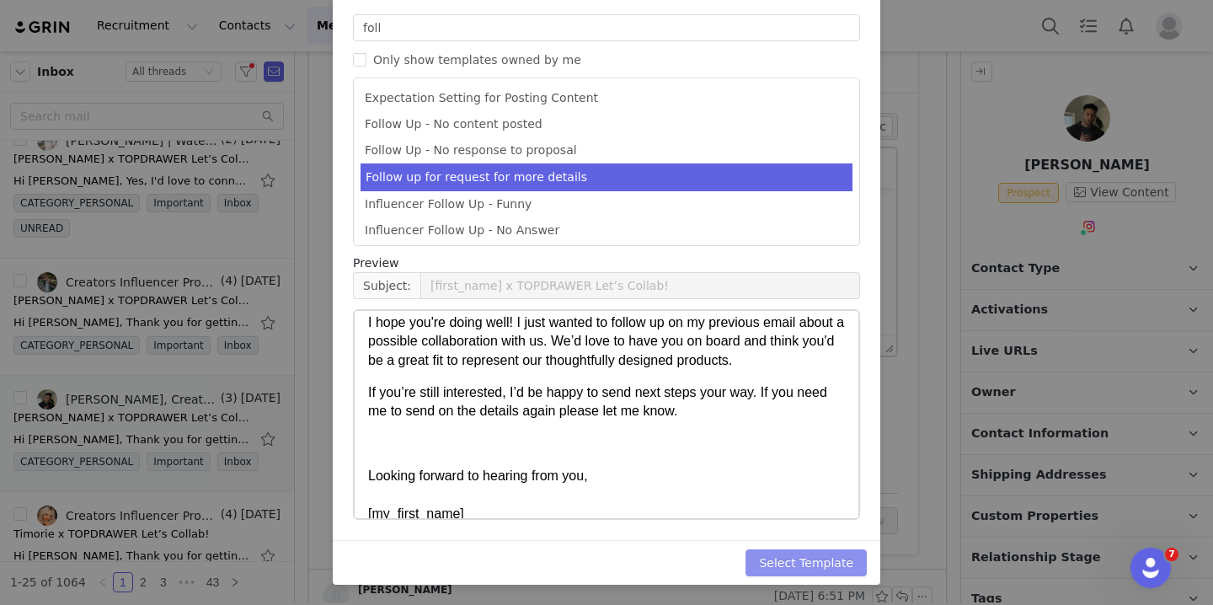
click at [815, 555] on button "Select Template" at bounding box center [805, 562] width 121 height 27
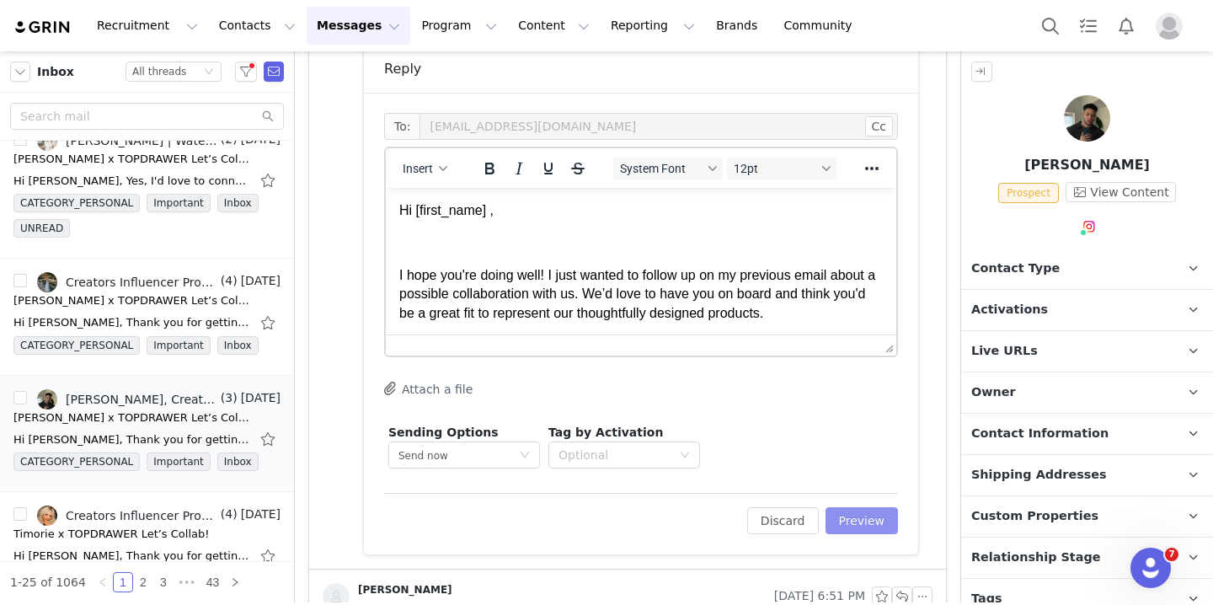
click at [861, 513] on button "Preview" at bounding box center [861, 520] width 73 height 27
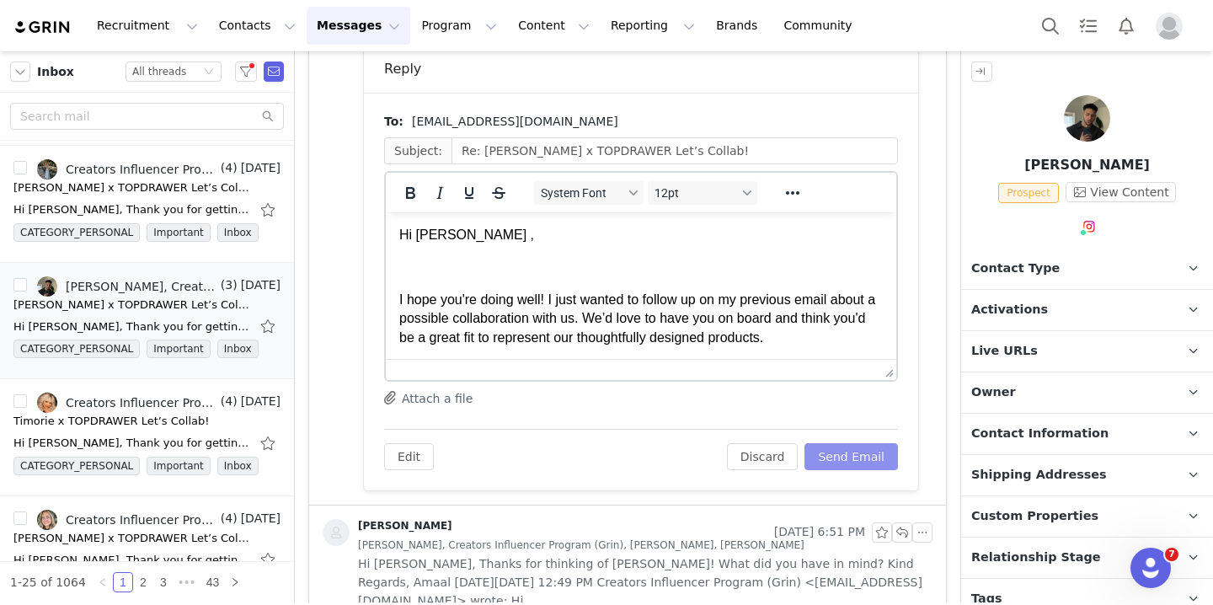
click at [858, 448] on button "Send Email" at bounding box center [850, 456] width 93 height 27
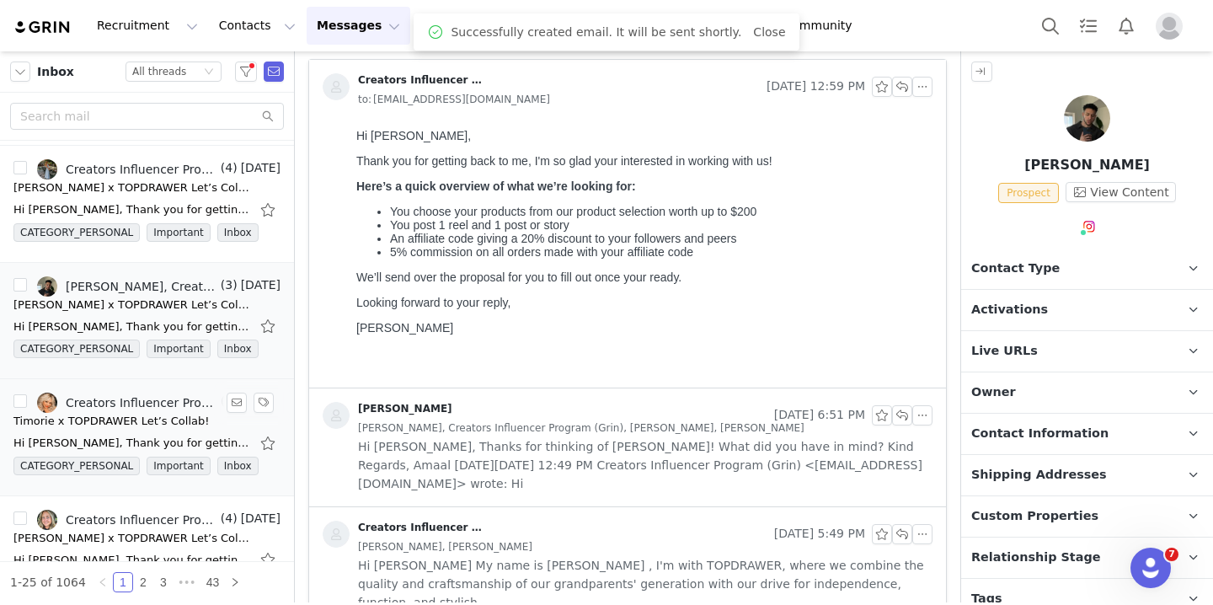
click at [164, 416] on div "Timorie x TOPDRAWER Let’s Collab!" at bounding box center [110, 421] width 195 height 17
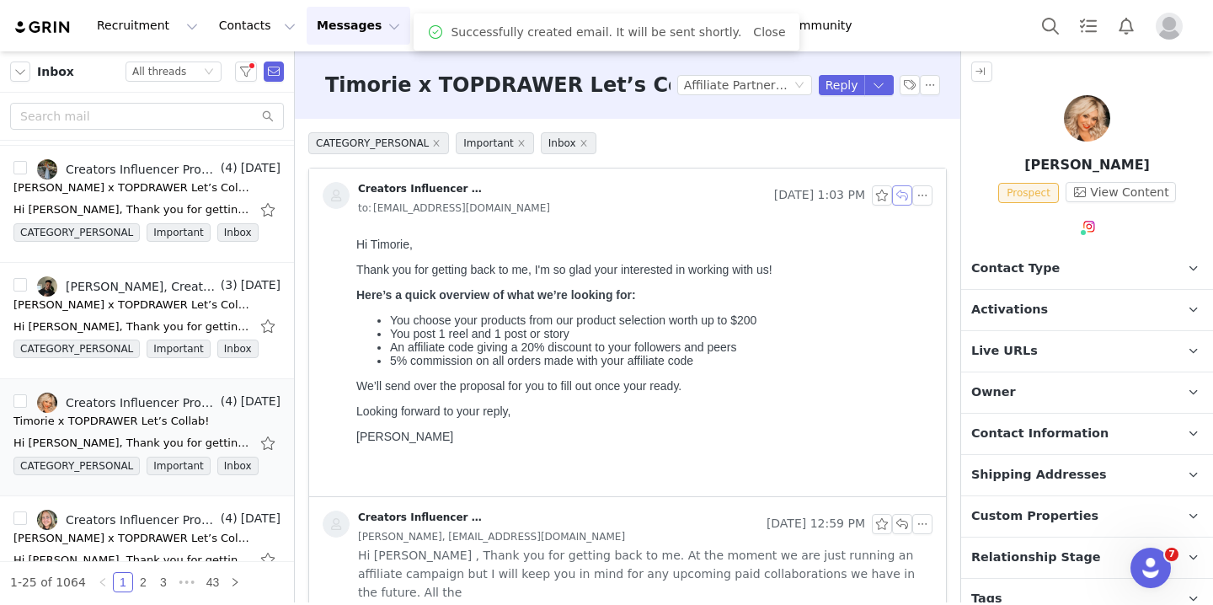
click at [903, 191] on button "button" at bounding box center [902, 195] width 20 height 20
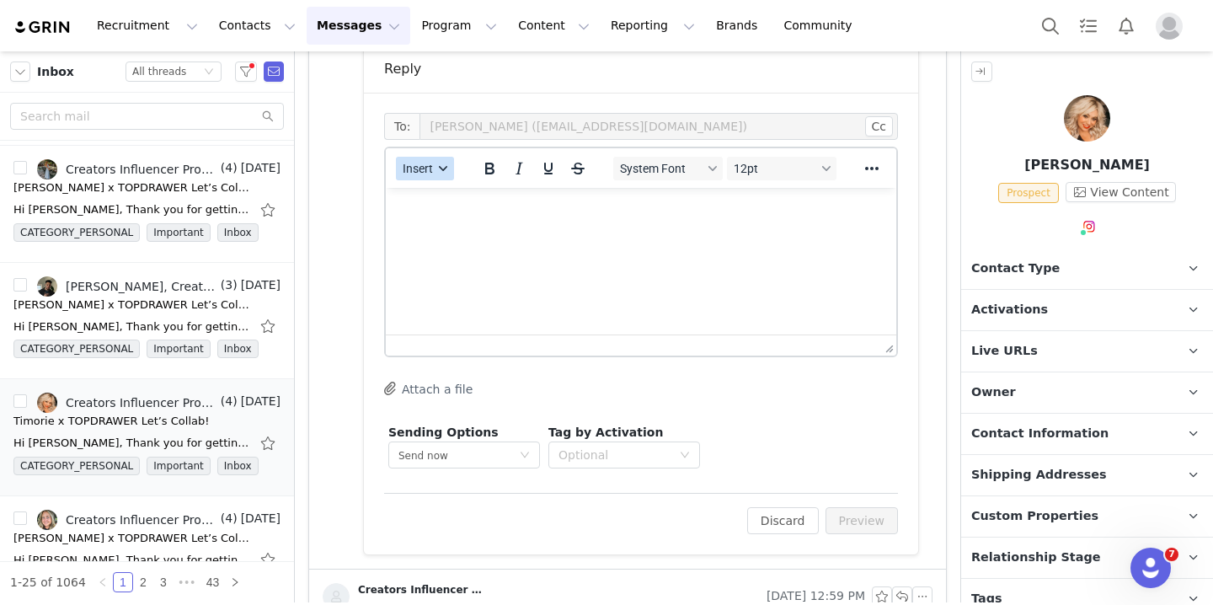
click at [440, 173] on button "Insert" at bounding box center [425, 169] width 58 height 24
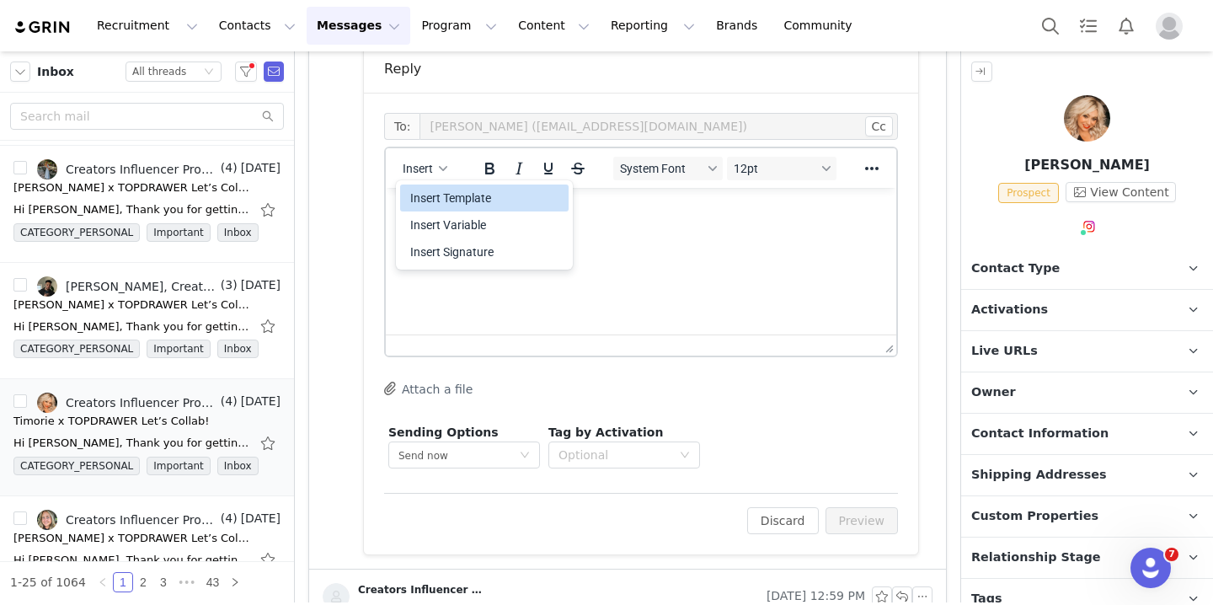
click at [448, 192] on div "Insert Template" at bounding box center [486, 198] width 152 height 20
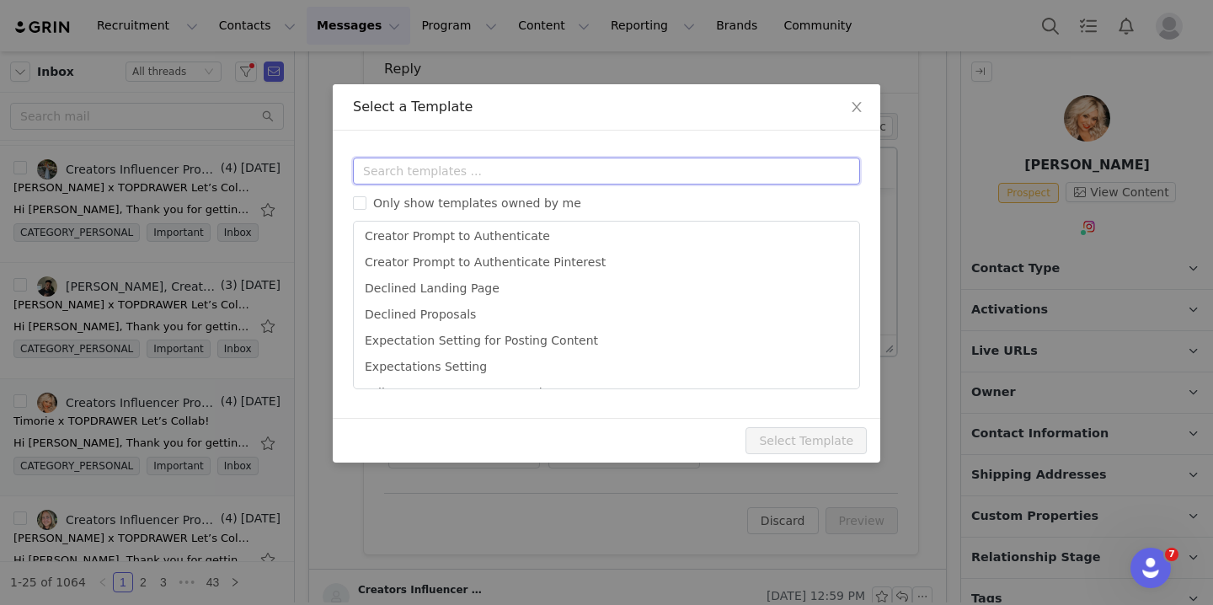
click at [543, 171] on input "text" at bounding box center [606, 170] width 507 height 27
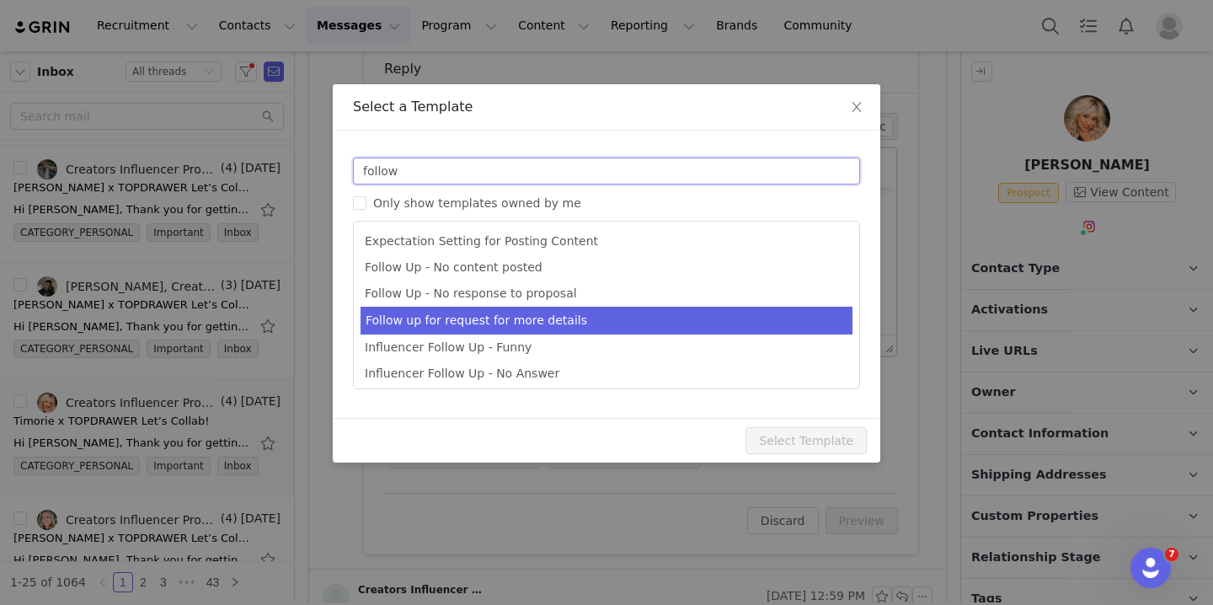
type input "follow"
click at [574, 323] on li "Follow up for request for more details" at bounding box center [606, 321] width 492 height 28
type input "[first_name] x TOPDRAWER Let’s Collab!"
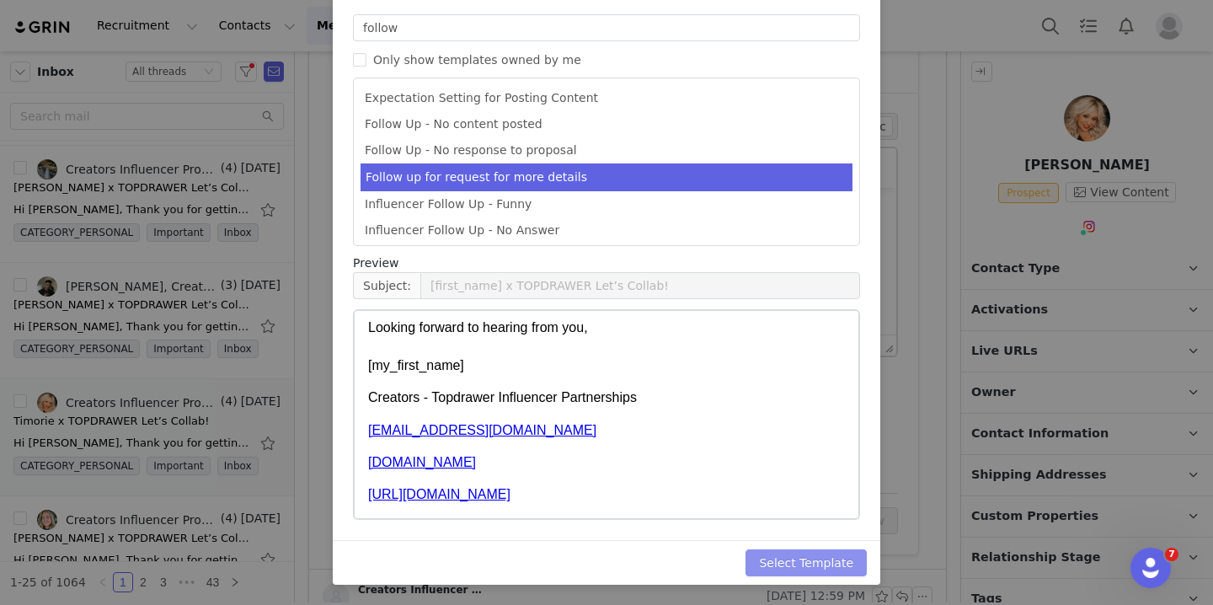
click at [798, 568] on button "Select Template" at bounding box center [805, 562] width 121 height 27
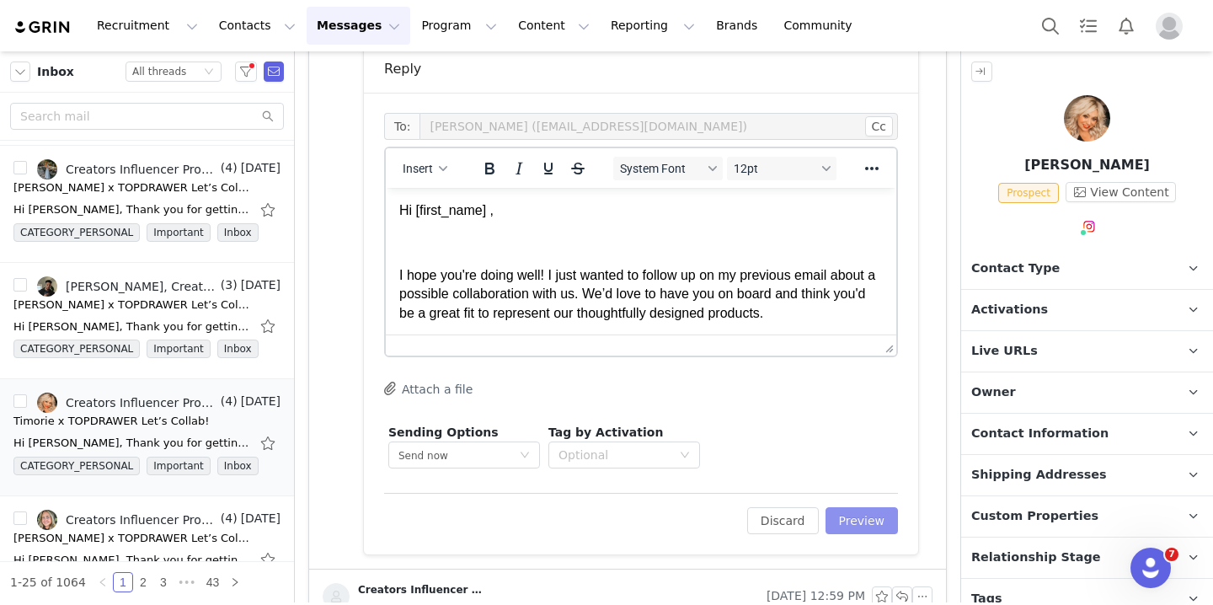
click at [858, 525] on button "Preview" at bounding box center [861, 520] width 73 height 27
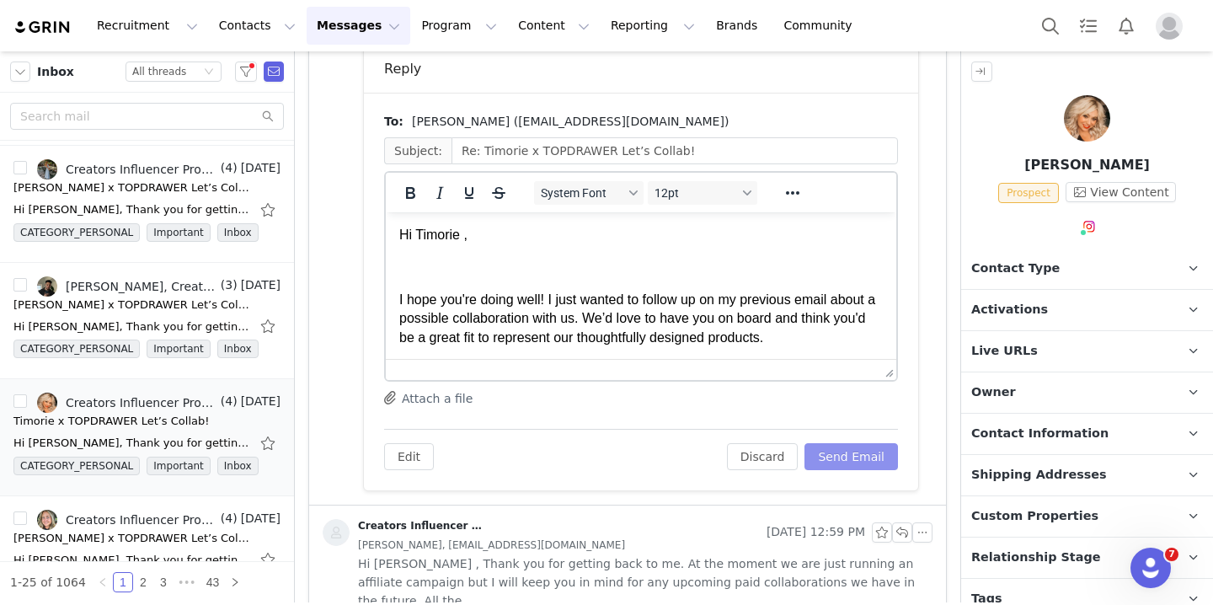
click at [870, 461] on button "Send Email" at bounding box center [850, 456] width 93 height 27
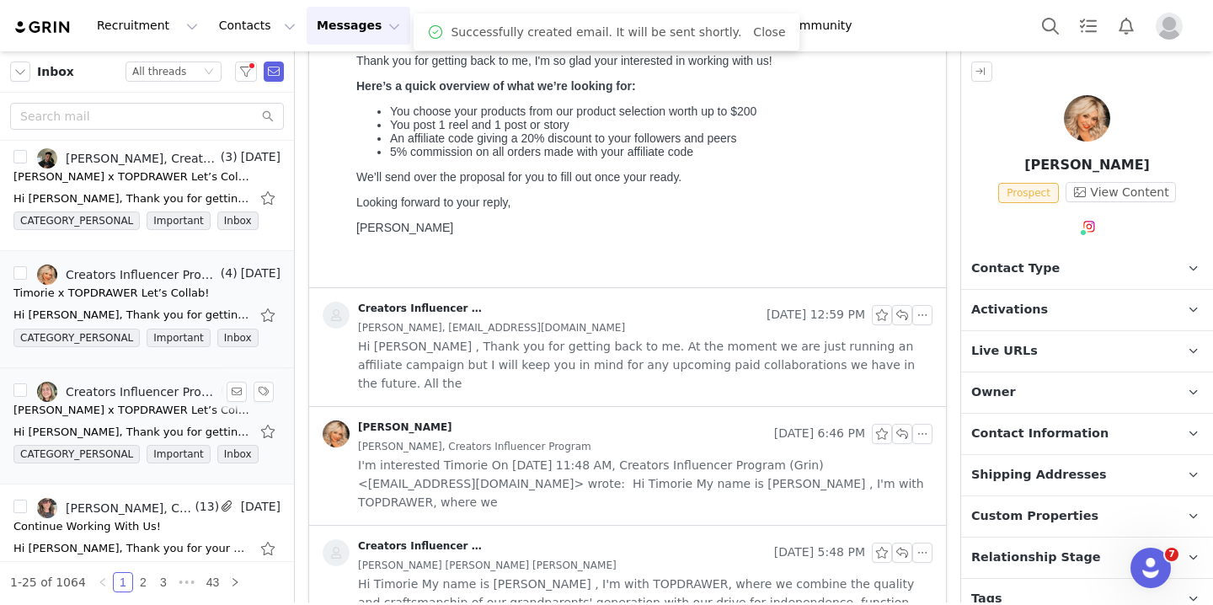
click at [147, 424] on div "Hi [PERSON_NAME], Thank you for getting back to me, I'm so glad your interested…" at bounding box center [131, 432] width 236 height 17
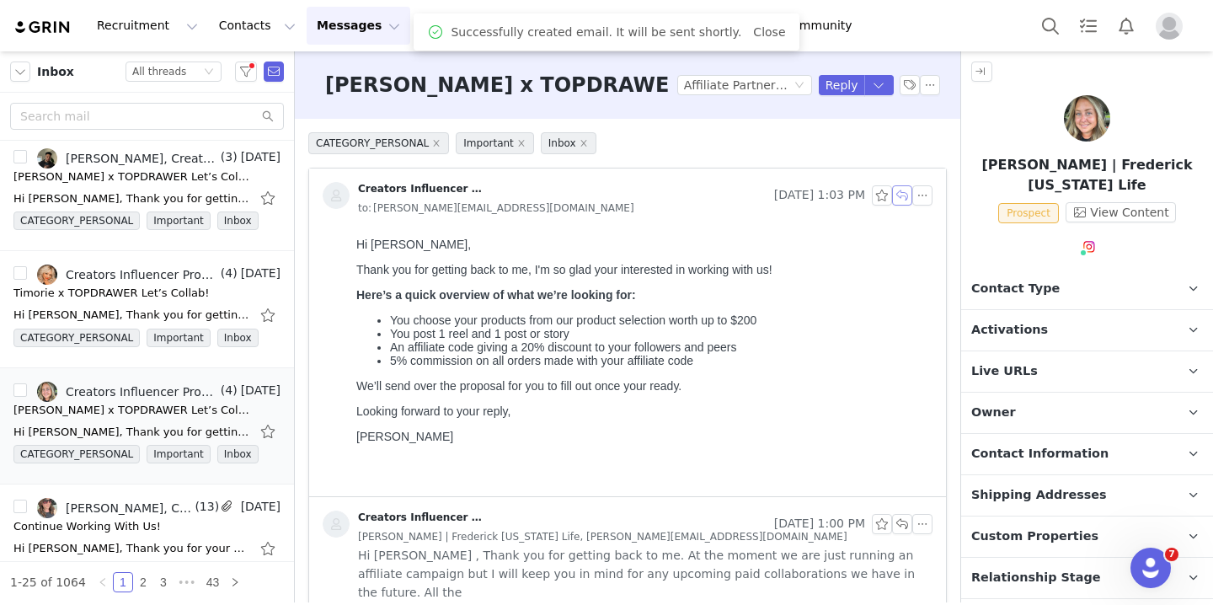
click at [899, 195] on button "button" at bounding box center [902, 195] width 20 height 20
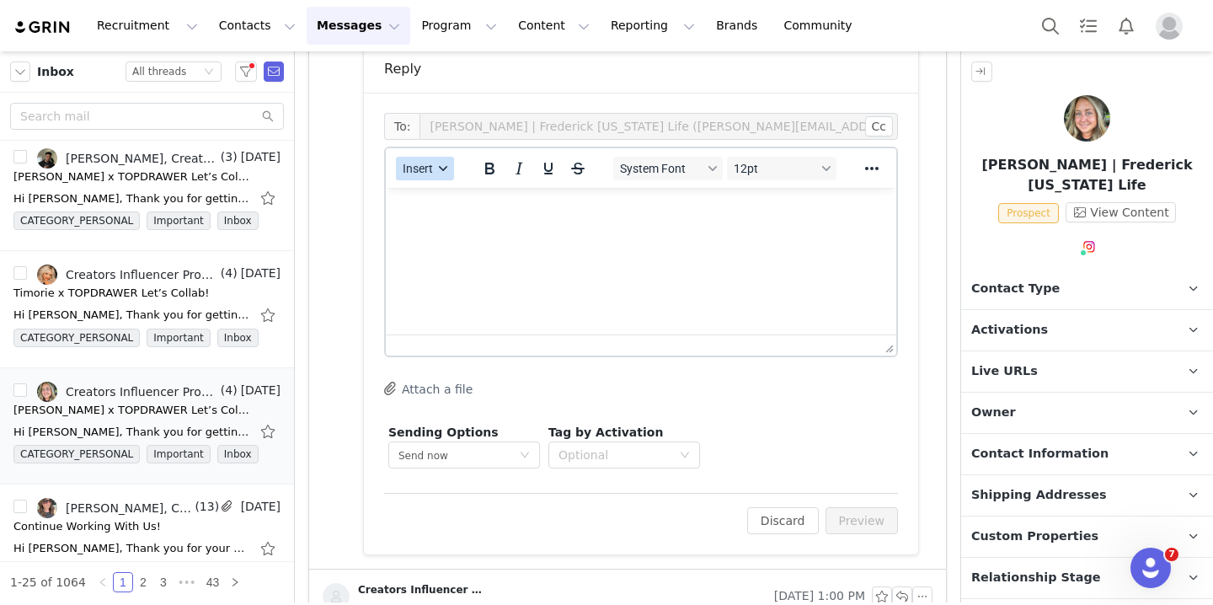
click at [438, 170] on div "button" at bounding box center [442, 168] width 13 height 8
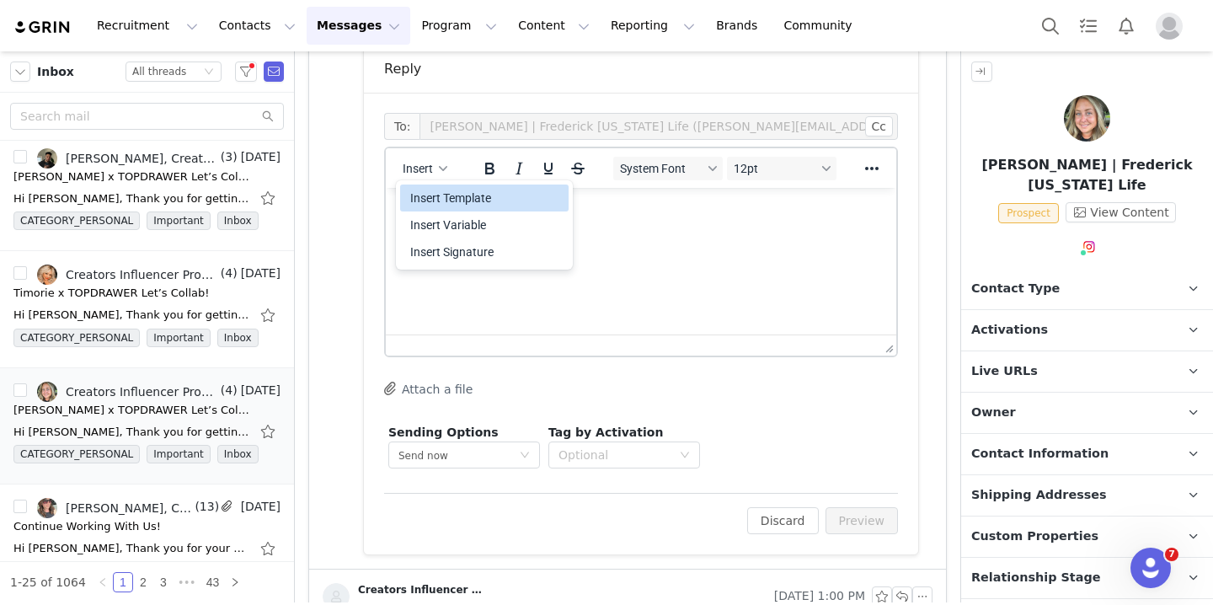
click at [444, 195] on div "Insert Template" at bounding box center [486, 198] width 152 height 20
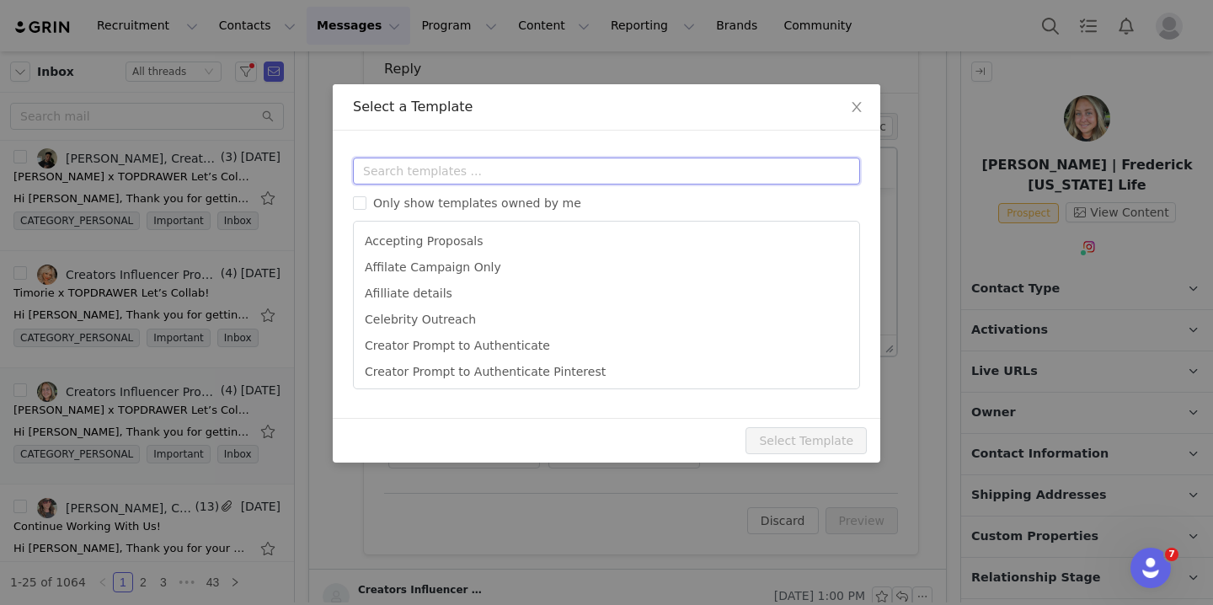
click at [467, 168] on input "text" at bounding box center [606, 170] width 507 height 27
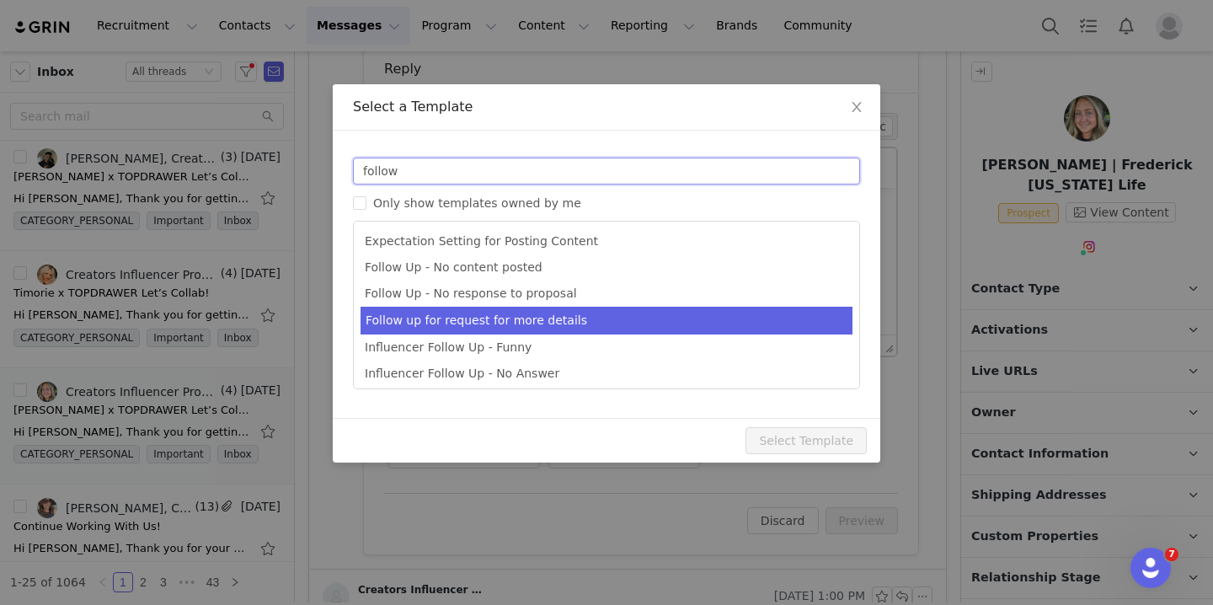
type input "follow"
click at [521, 321] on li "Follow up for request for more details" at bounding box center [606, 321] width 492 height 28
type input "[first_name] x TOPDRAWER Let’s Collab!"
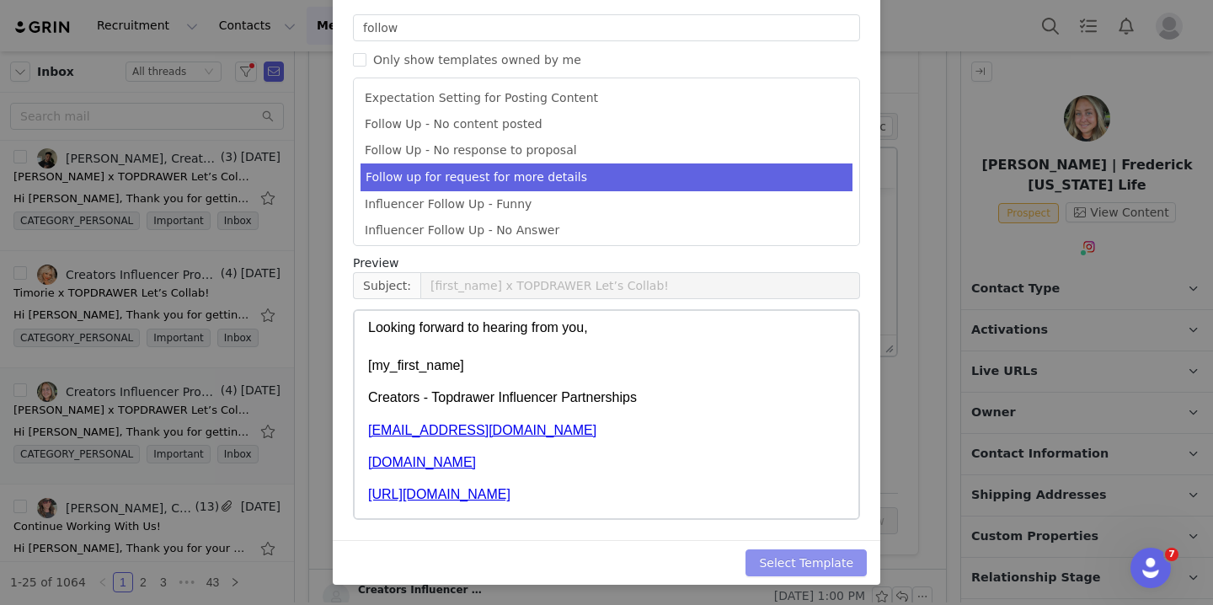
click at [824, 552] on button "Select Template" at bounding box center [805, 562] width 121 height 27
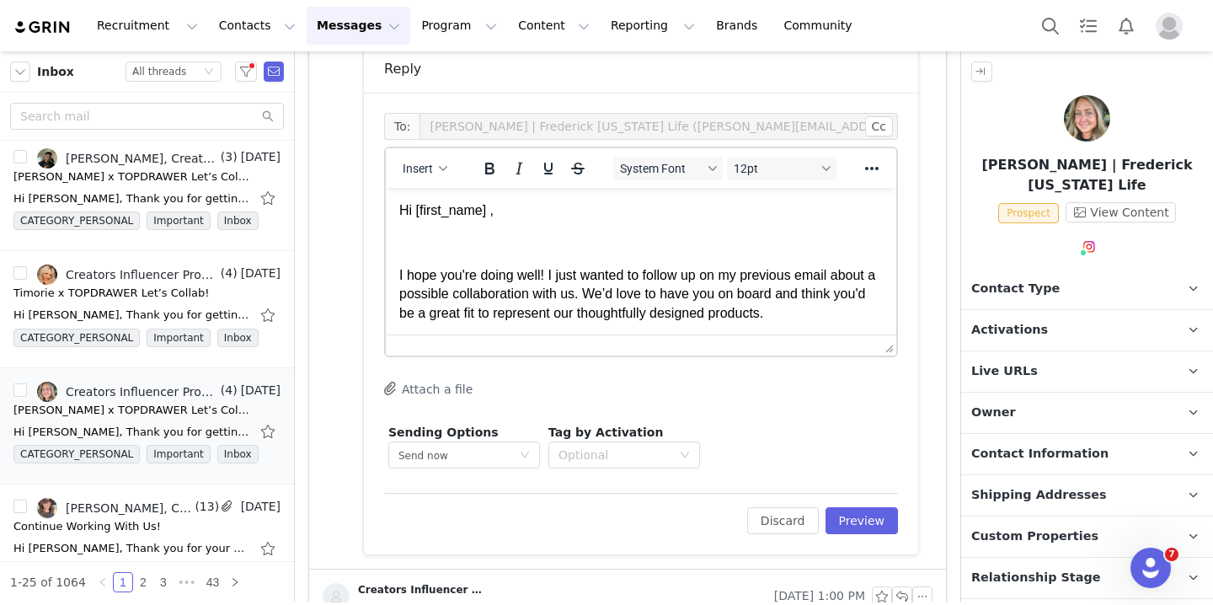
click at [846, 535] on div "To: [PERSON_NAME] | Frederick [US_STATE] Life ([PERSON_NAME][EMAIL_ADDRESS][DOM…" at bounding box center [641, 323] width 554 height 461
click at [847, 519] on button "Preview" at bounding box center [861, 520] width 73 height 27
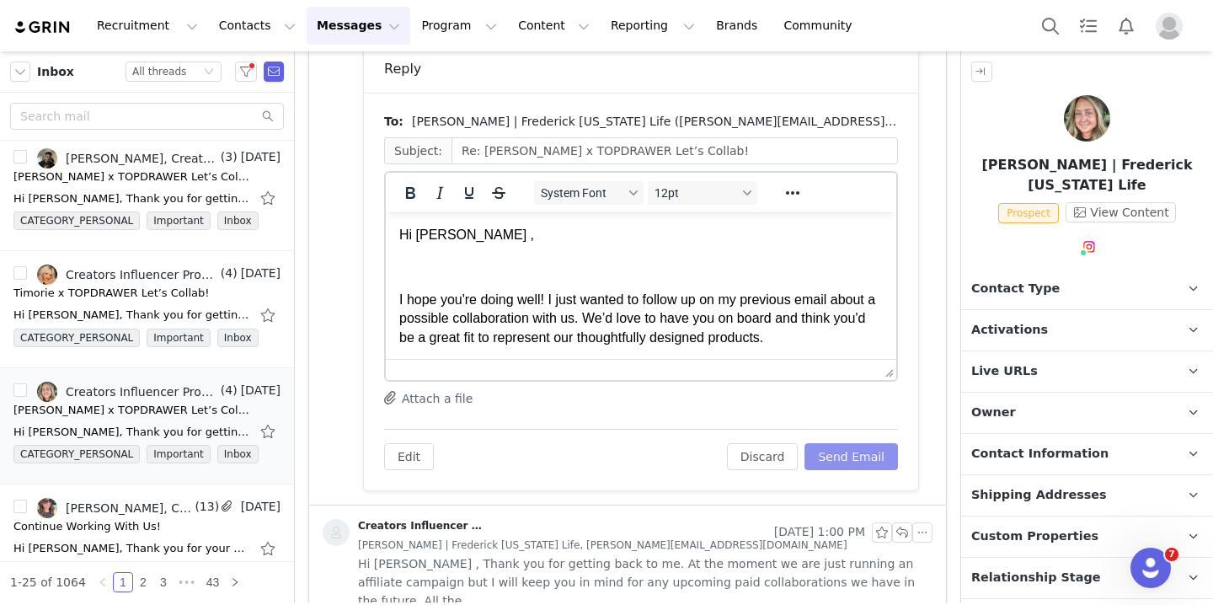
click at [842, 457] on button "Send Email" at bounding box center [850, 456] width 93 height 27
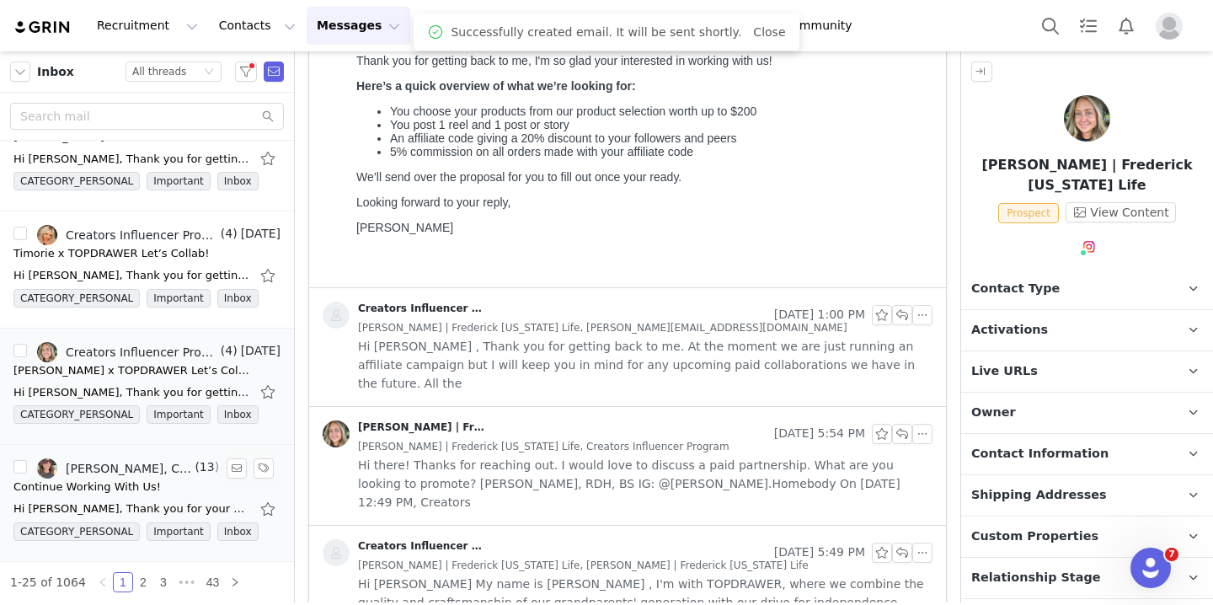
click at [136, 465] on div "[PERSON_NAME], Creators Influencer Program (Grin), [PERSON_NAME]" at bounding box center [128, 467] width 125 height 13
